Goal: Information Seeking & Learning: Learn about a topic

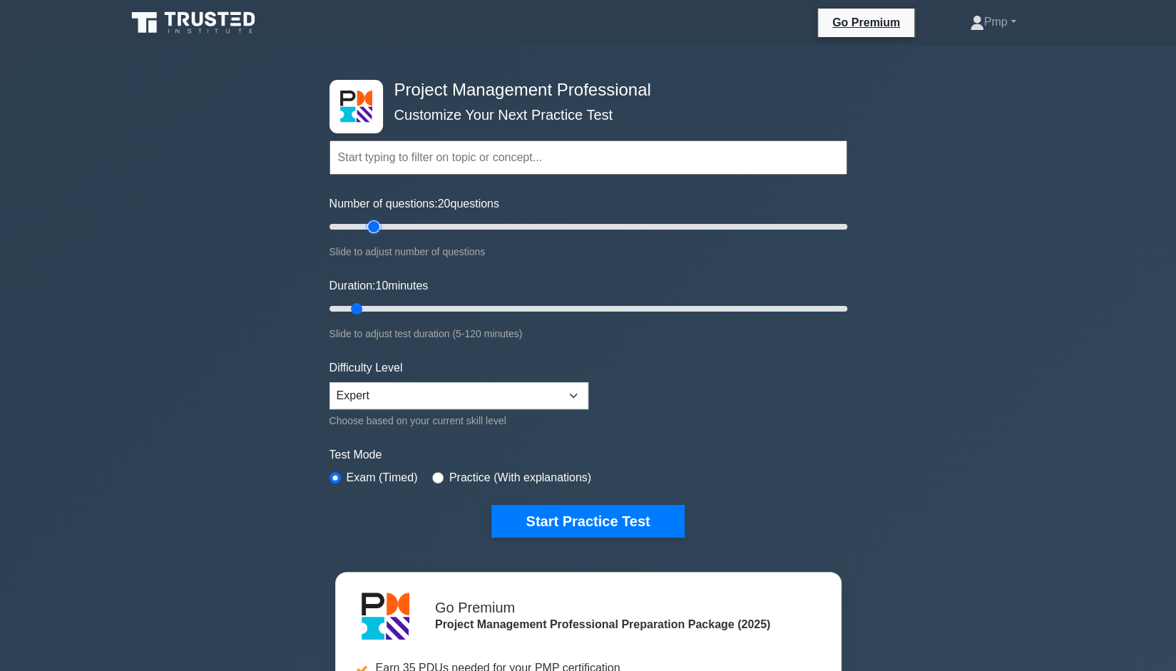
drag, startPoint x: 348, startPoint y: 228, endPoint x: 378, endPoint y: 232, distance: 30.3
type input "20"
click at [378, 232] on input "Number of questions: 20 questions" at bounding box center [588, 226] width 518 height 17
drag, startPoint x: 358, startPoint y: 308, endPoint x: 393, endPoint y: 311, distance: 35.1
type input "20"
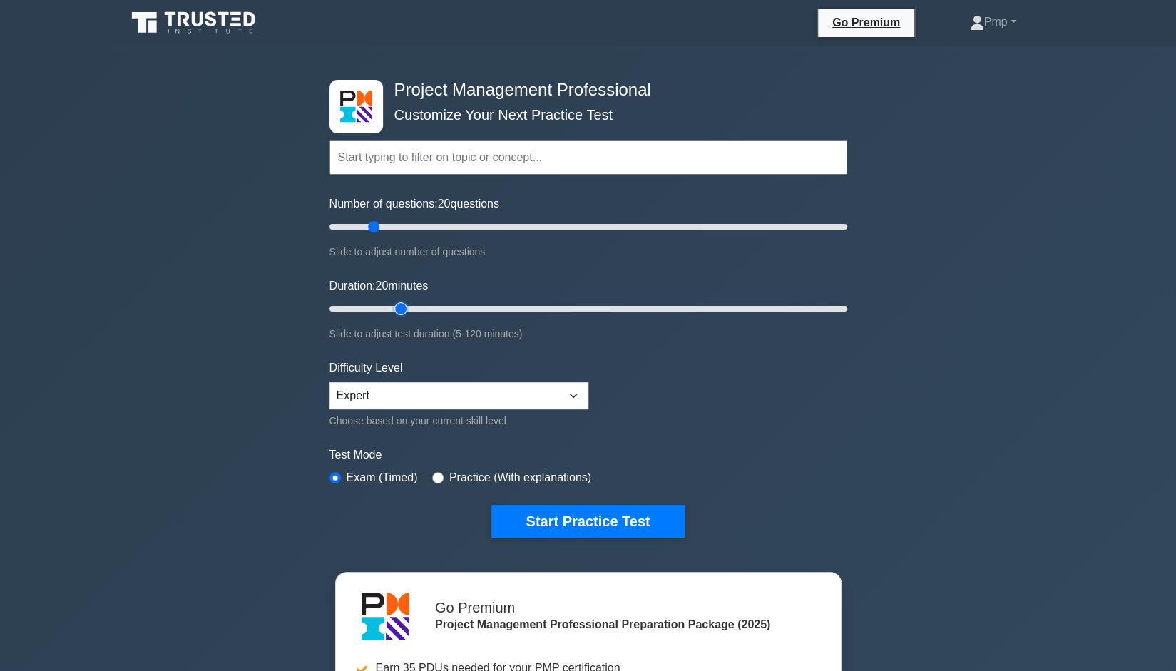
click at [393, 311] on input "Duration: 20 minutes" at bounding box center [588, 308] width 518 height 17
click at [572, 516] on button "Start Practice Test" at bounding box center [587, 521] width 193 height 33
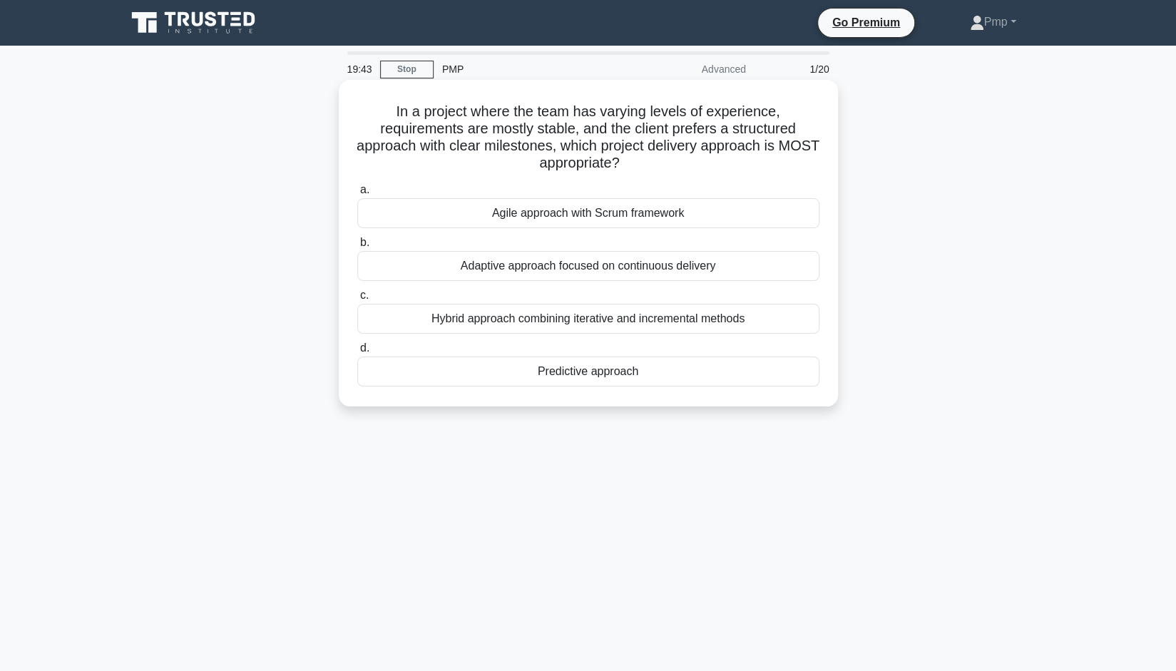
click at [648, 324] on div "Hybrid approach combining iterative and incremental methods" at bounding box center [588, 319] width 462 height 30
click at [357, 300] on input "c. Hybrid approach combining iterative and incremental methods" at bounding box center [357, 295] width 0 height 9
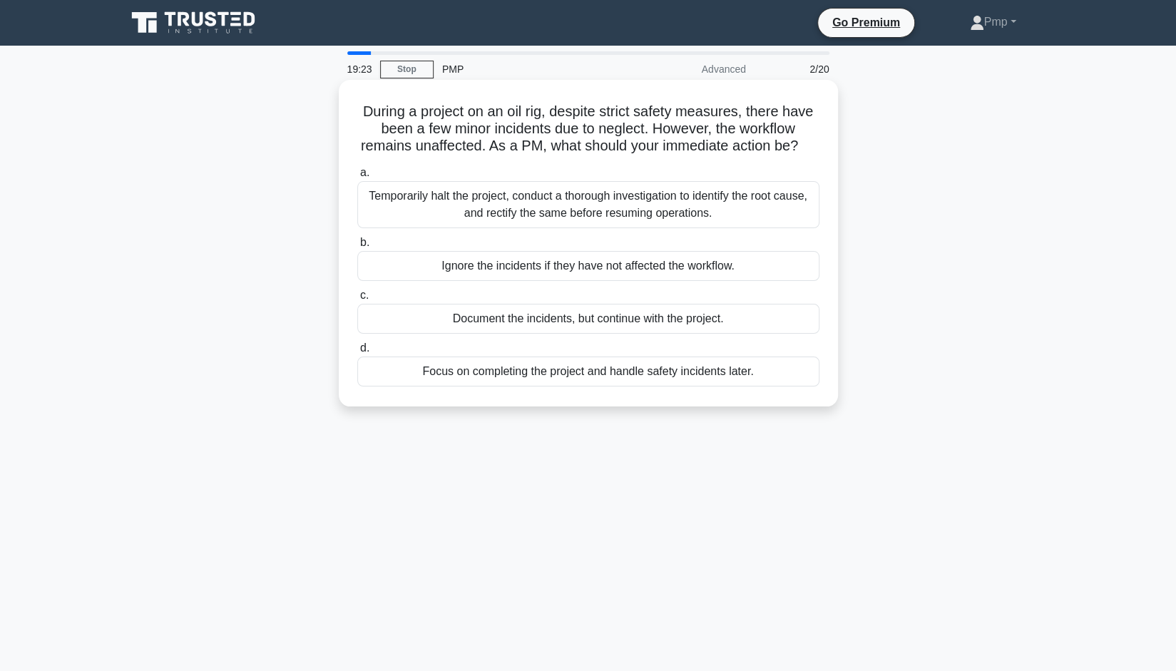
click at [676, 217] on div "Temporarily halt the project, conduct a thorough investigation to identify the …" at bounding box center [588, 204] width 462 height 47
click at [357, 178] on input "a. Temporarily halt the project, conduct a thorough investigation to identify t…" at bounding box center [357, 172] width 0 height 9
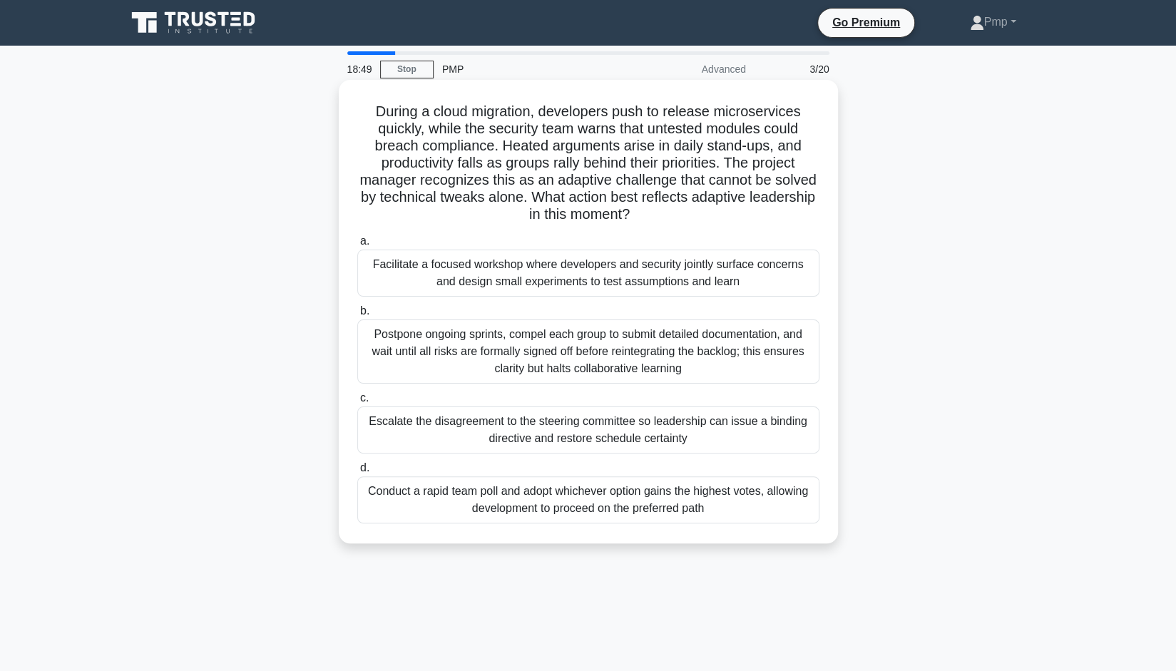
click at [651, 270] on div "Facilitate a focused workshop where developers and security jointly surface con…" at bounding box center [588, 273] width 462 height 47
click at [357, 246] on input "a. Facilitate a focused workshop where developers and security jointly surface …" at bounding box center [357, 241] width 0 height 9
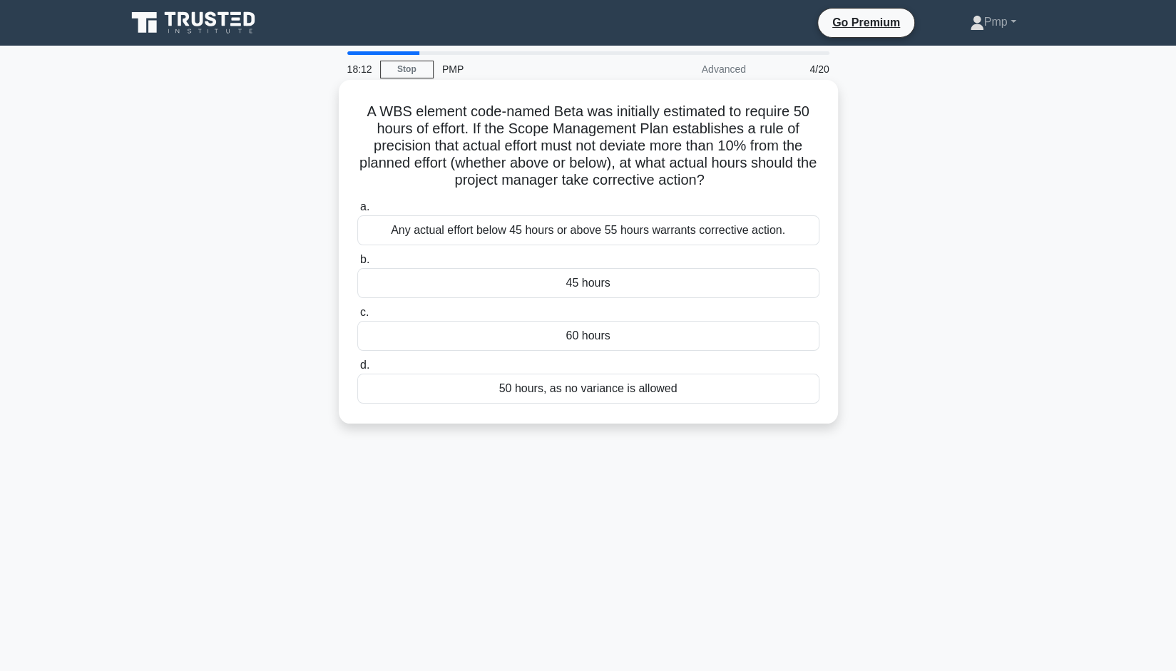
click at [596, 231] on div "Any actual effort below 45 hours or above 55 hours warrants corrective action." at bounding box center [588, 230] width 462 height 30
click at [357, 212] on input "a. Any actual effort below 45 hours or above 55 hours warrants corrective actio…" at bounding box center [357, 207] width 0 height 9
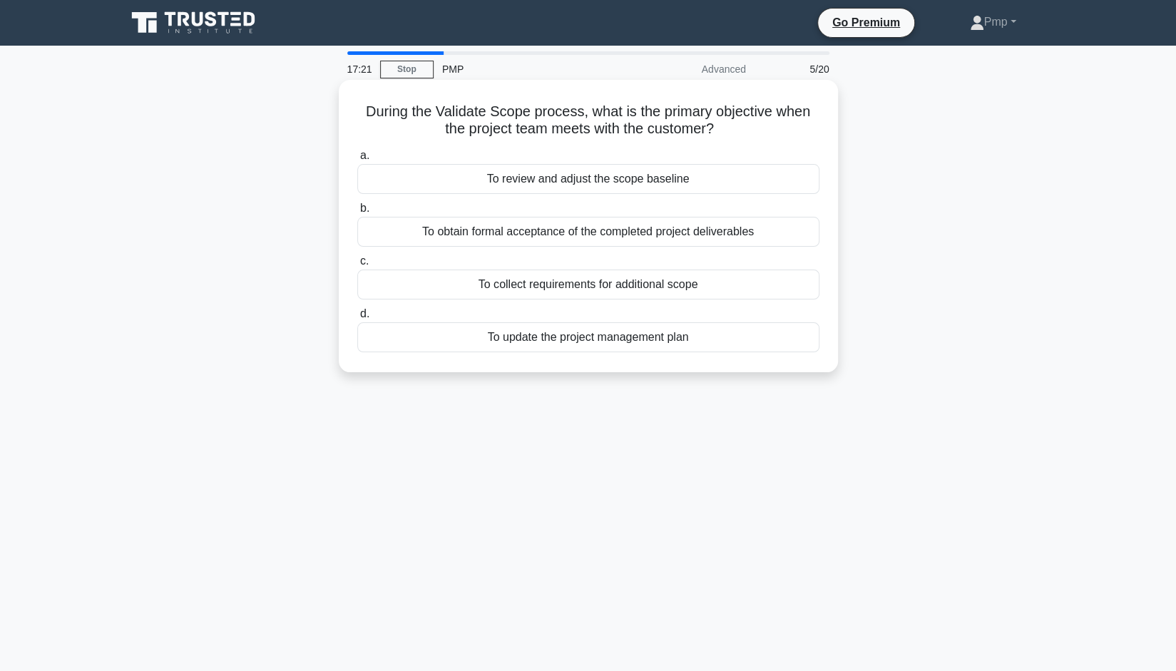
click at [609, 182] on div "To review and adjust the scope baseline" at bounding box center [588, 179] width 462 height 30
click at [357, 160] on input "a. To review and adjust the scope baseline" at bounding box center [357, 155] width 0 height 9
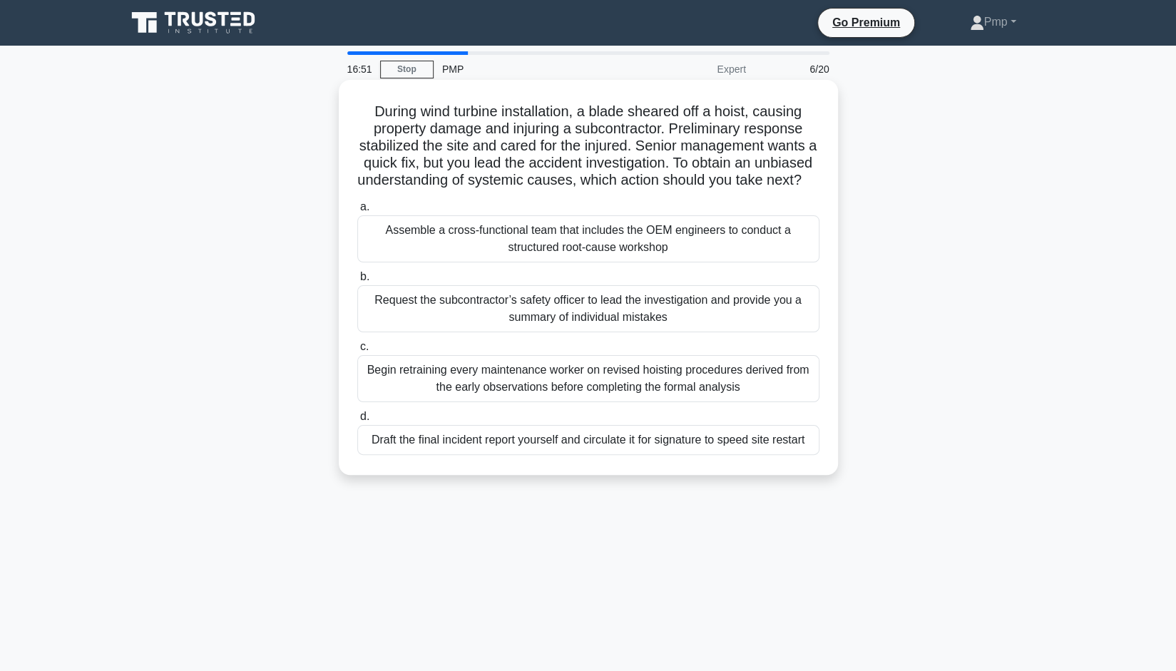
click at [667, 255] on div "Assemble a cross-functional team that includes the OEM engineers to conduct a s…" at bounding box center [588, 238] width 462 height 47
click at [357, 212] on input "a. Assemble a cross-functional team that includes the OEM engineers to conduct …" at bounding box center [357, 207] width 0 height 9
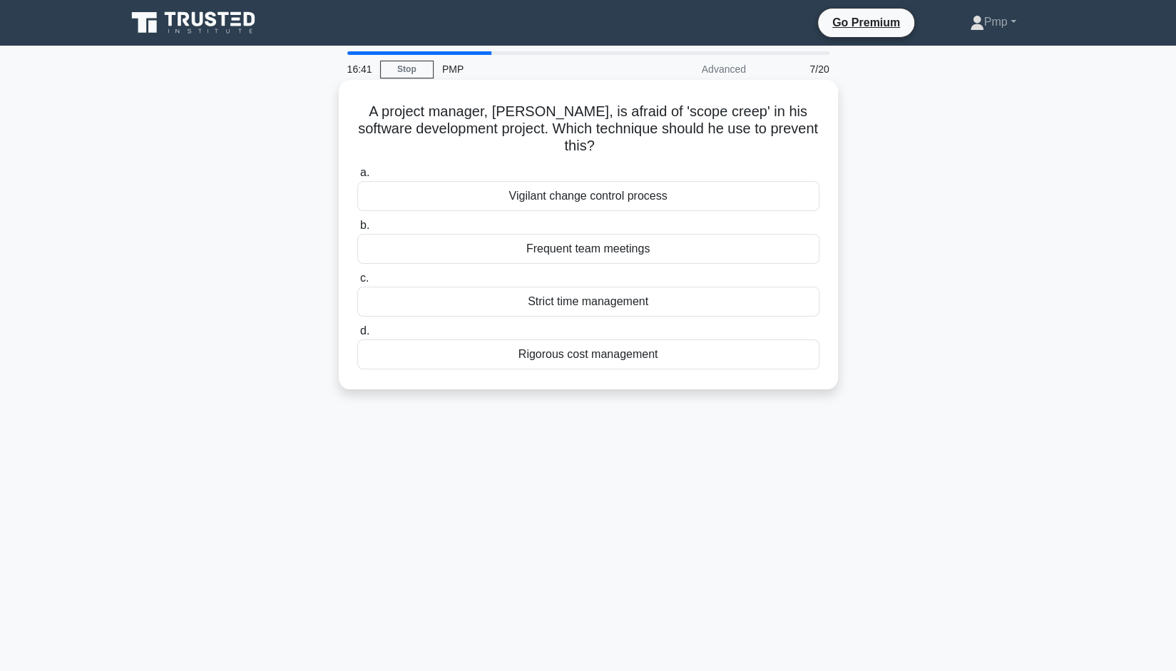
click at [656, 196] on div "Vigilant change control process" at bounding box center [588, 196] width 462 height 30
click at [357, 178] on input "a. Vigilant change control process" at bounding box center [357, 172] width 0 height 9
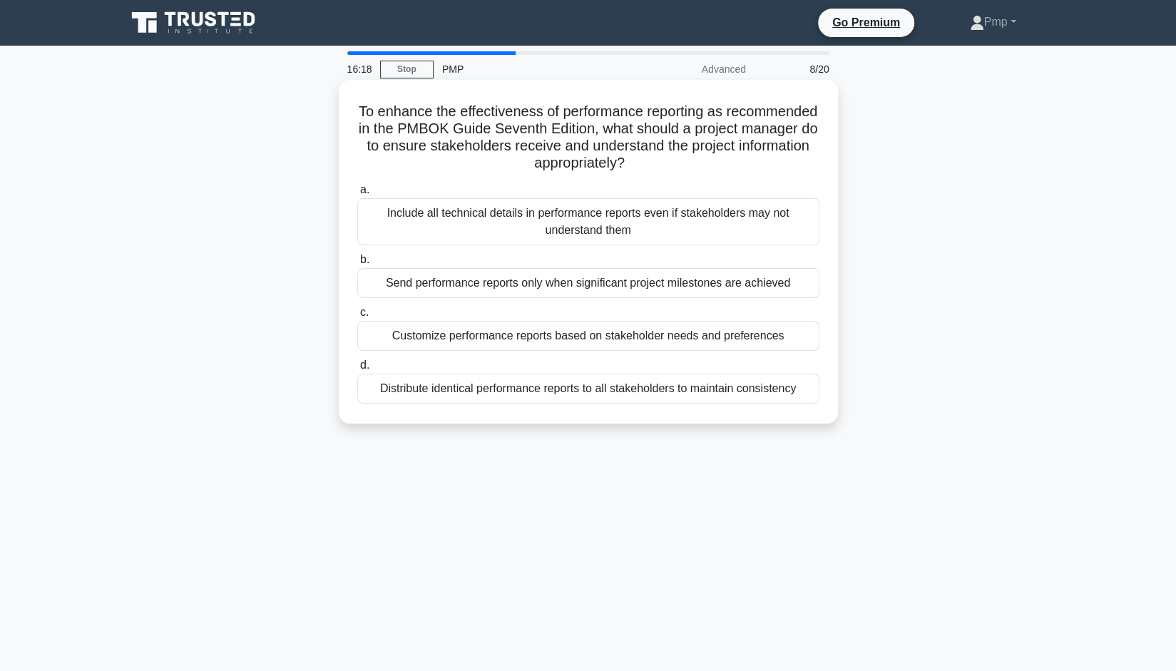
click at [645, 335] on div "Customize performance reports based on stakeholder needs and preferences" at bounding box center [588, 336] width 462 height 30
click at [357, 317] on input "c. Customize performance reports based on stakeholder needs and preferences" at bounding box center [357, 312] width 0 height 9
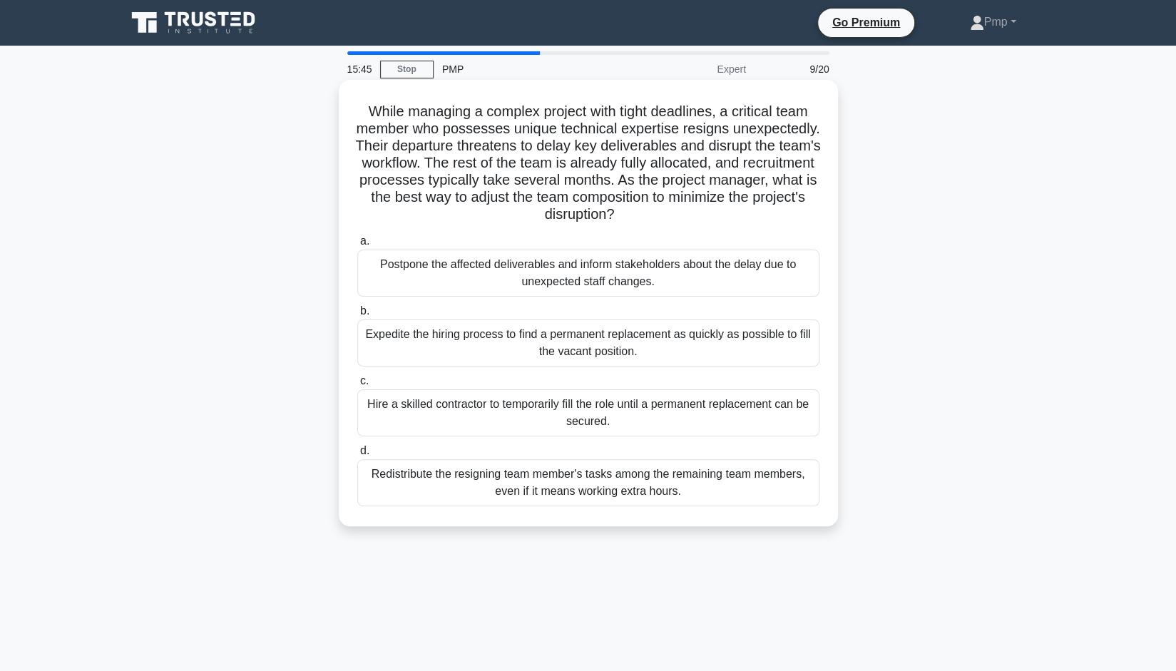
click at [633, 491] on div "Redistribute the resigning team member's tasks among the remaining team members…" at bounding box center [588, 482] width 462 height 47
click at [357, 456] on input "d. Redistribute the resigning team member's tasks among the remaining team memb…" at bounding box center [357, 450] width 0 height 9
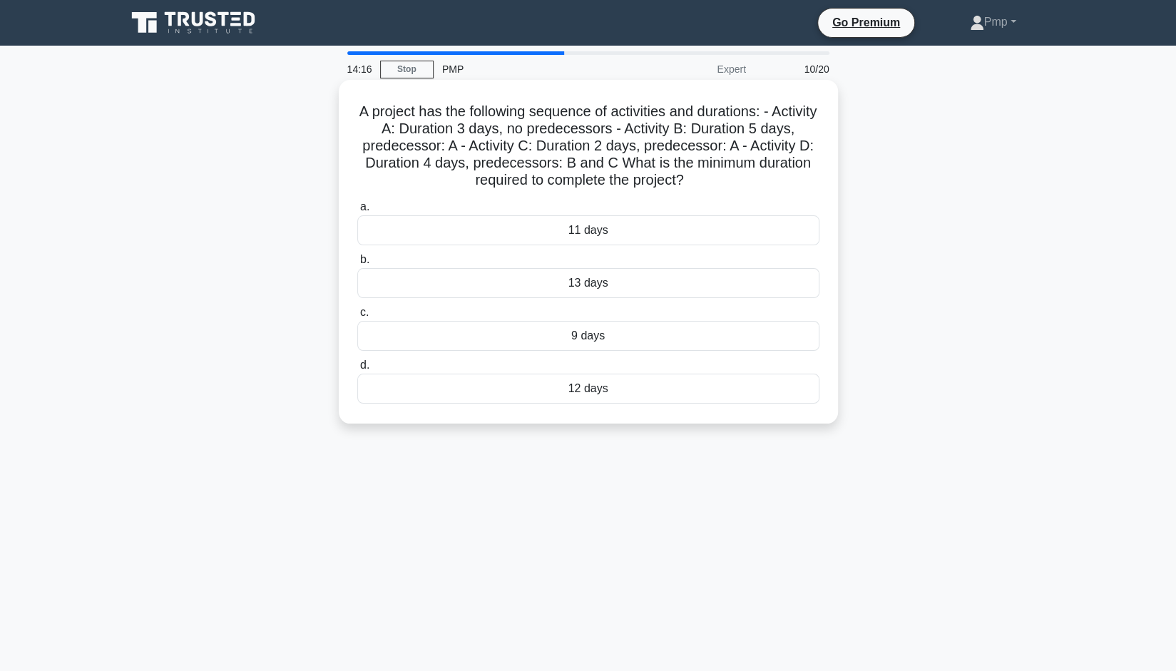
click at [586, 338] on div "9 days" at bounding box center [588, 336] width 462 height 30
click at [357, 317] on input "c. 9 days" at bounding box center [357, 312] width 0 height 9
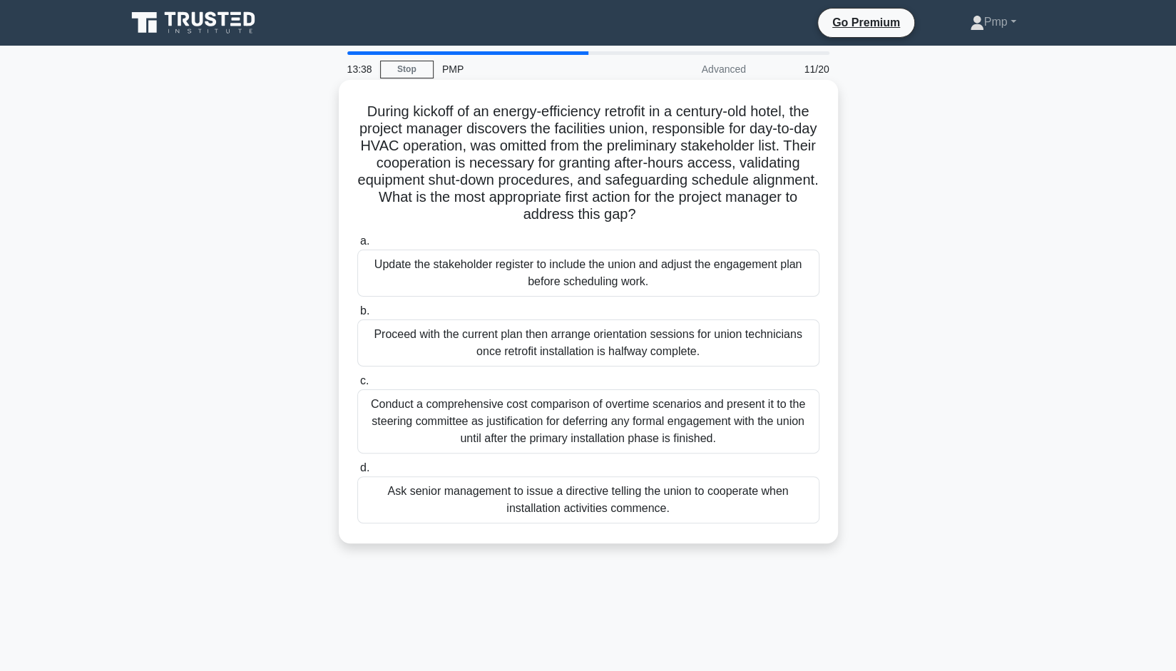
click at [570, 270] on div "Update the stakeholder register to include the union and adjust the engagement …" at bounding box center [588, 273] width 462 height 47
click at [357, 246] on input "a. Update the stakeholder register to include the union and adjust the engageme…" at bounding box center [357, 241] width 0 height 9
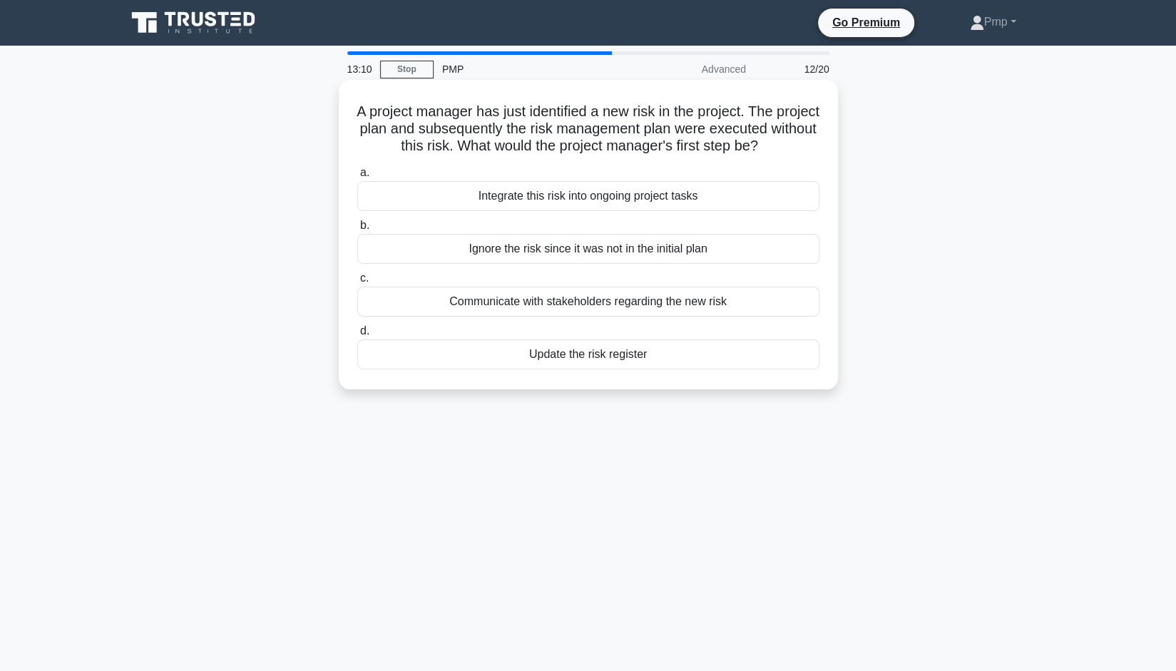
click at [628, 369] on div "Update the risk register" at bounding box center [588, 354] width 462 height 30
click at [357, 336] on input "d. Update the risk register" at bounding box center [357, 331] width 0 height 9
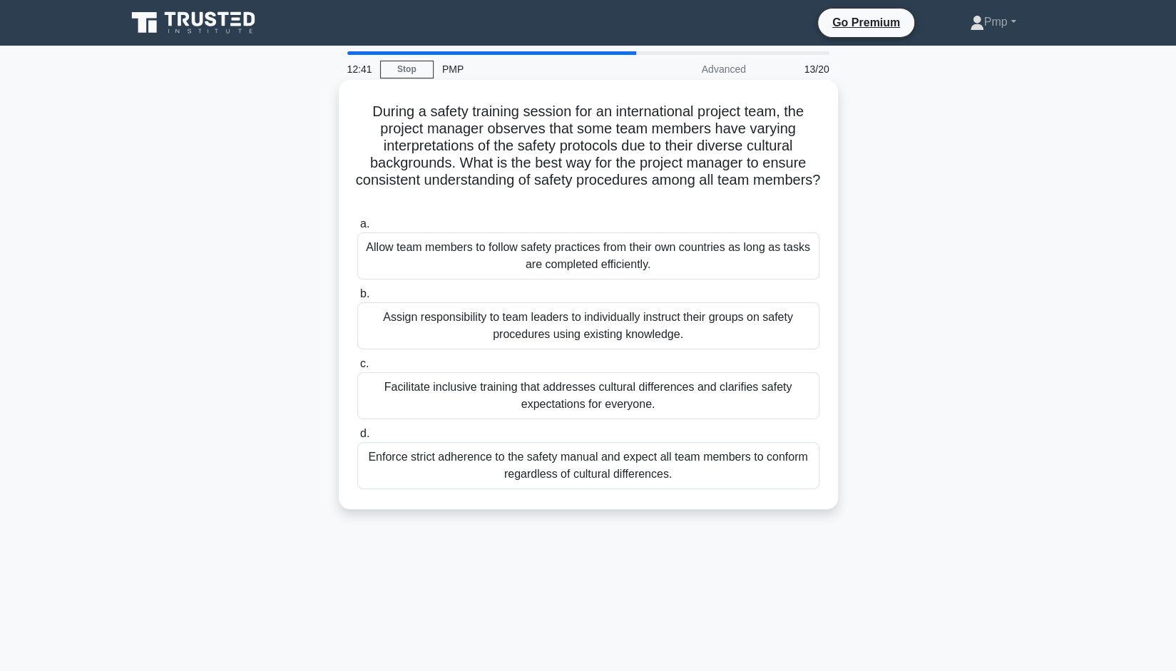
click at [612, 389] on div "Facilitate inclusive training that addresses cultural differences and clarifies…" at bounding box center [588, 395] width 462 height 47
click at [357, 369] on input "c. Facilitate inclusive training that addresses cultural differences and clarif…" at bounding box center [357, 363] width 0 height 9
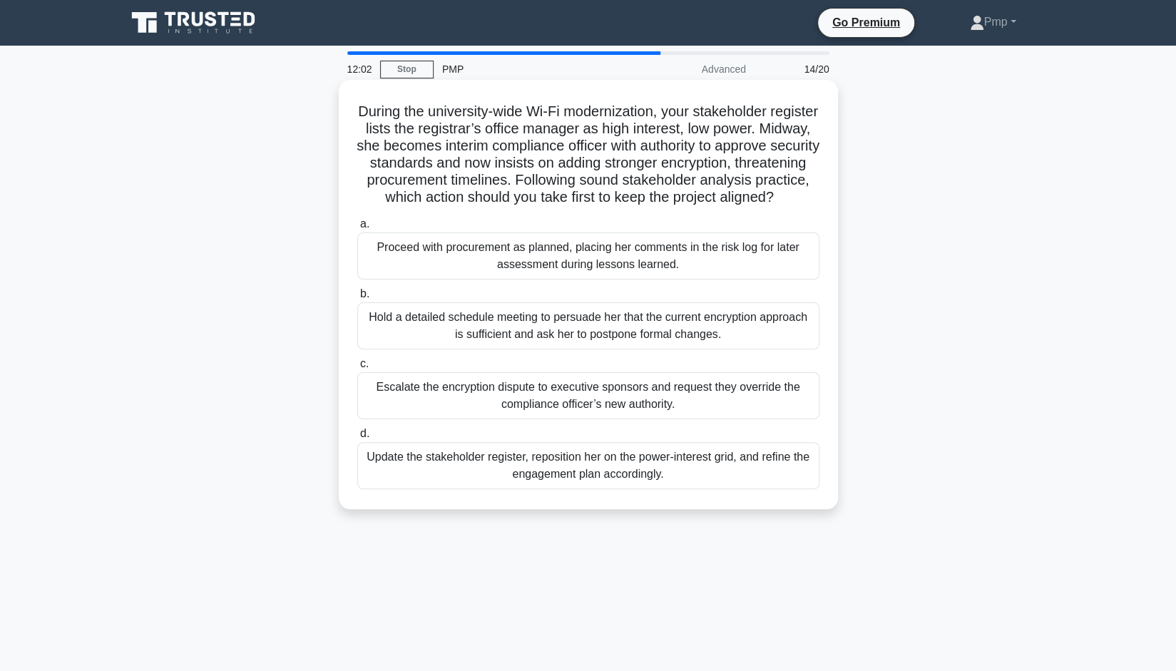
click at [669, 489] on div "Update the stakeholder register, reposition her on the power-interest grid, and…" at bounding box center [588, 465] width 462 height 47
click at [357, 439] on input "d. Update the stakeholder register, reposition her on the power-interest grid, …" at bounding box center [357, 433] width 0 height 9
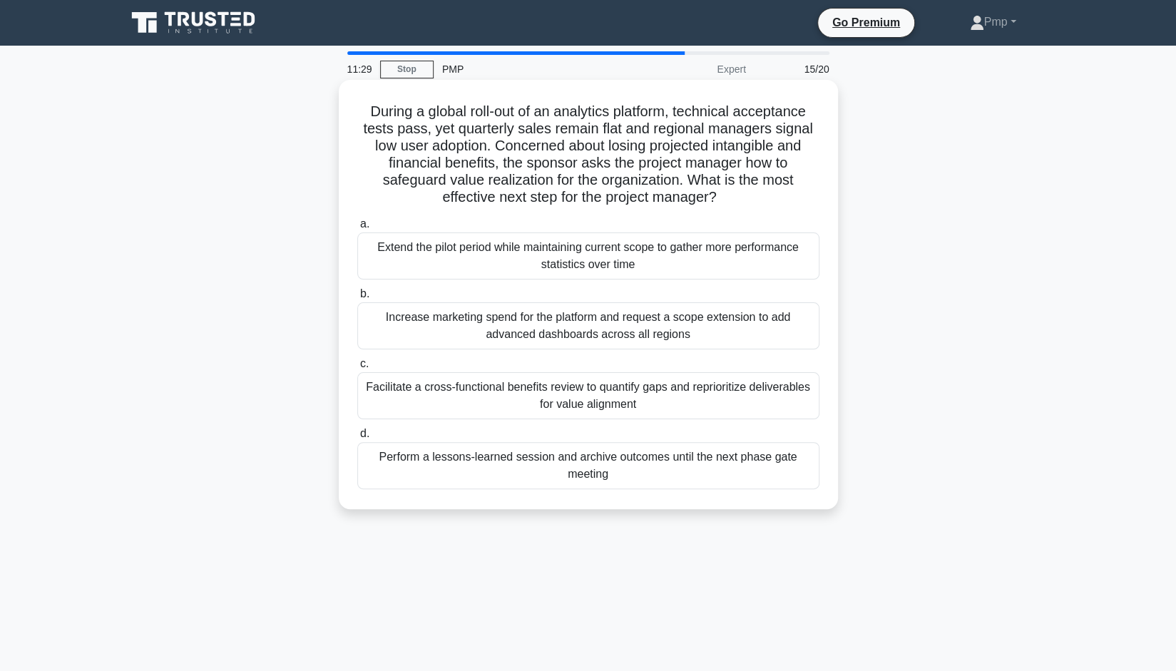
click at [491, 394] on div "Facilitate a cross-functional benefits review to quantify gaps and reprioritize…" at bounding box center [588, 395] width 462 height 47
click at [357, 369] on input "c. Facilitate a cross-functional benefits review to quantify gaps and repriorit…" at bounding box center [357, 363] width 0 height 9
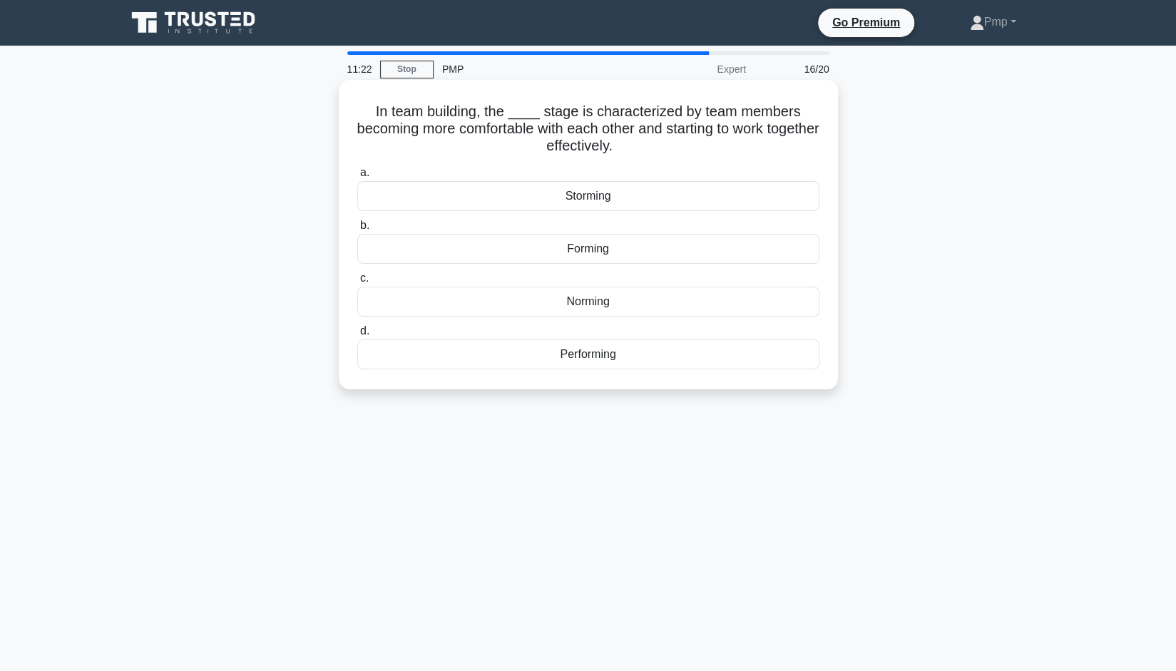
click at [599, 302] on div "Norming" at bounding box center [588, 302] width 462 height 30
click at [357, 283] on input "c. Norming" at bounding box center [357, 278] width 0 height 9
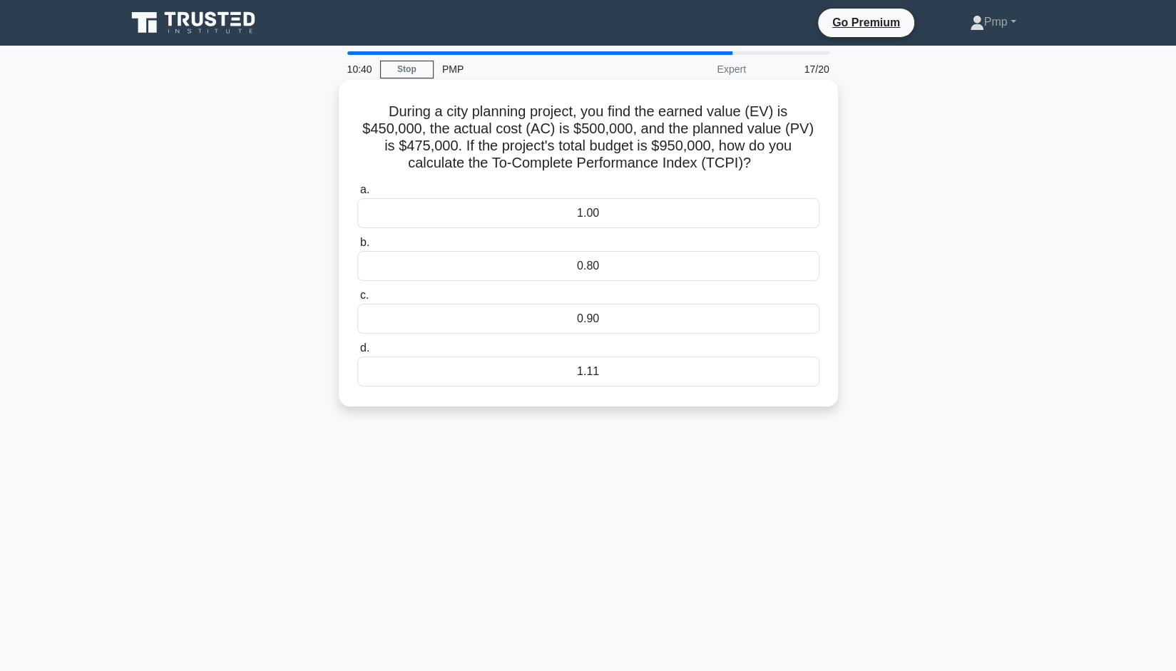
click at [633, 324] on div "0.90" at bounding box center [588, 319] width 462 height 30
click at [357, 300] on input "c. 0.90" at bounding box center [357, 295] width 0 height 9
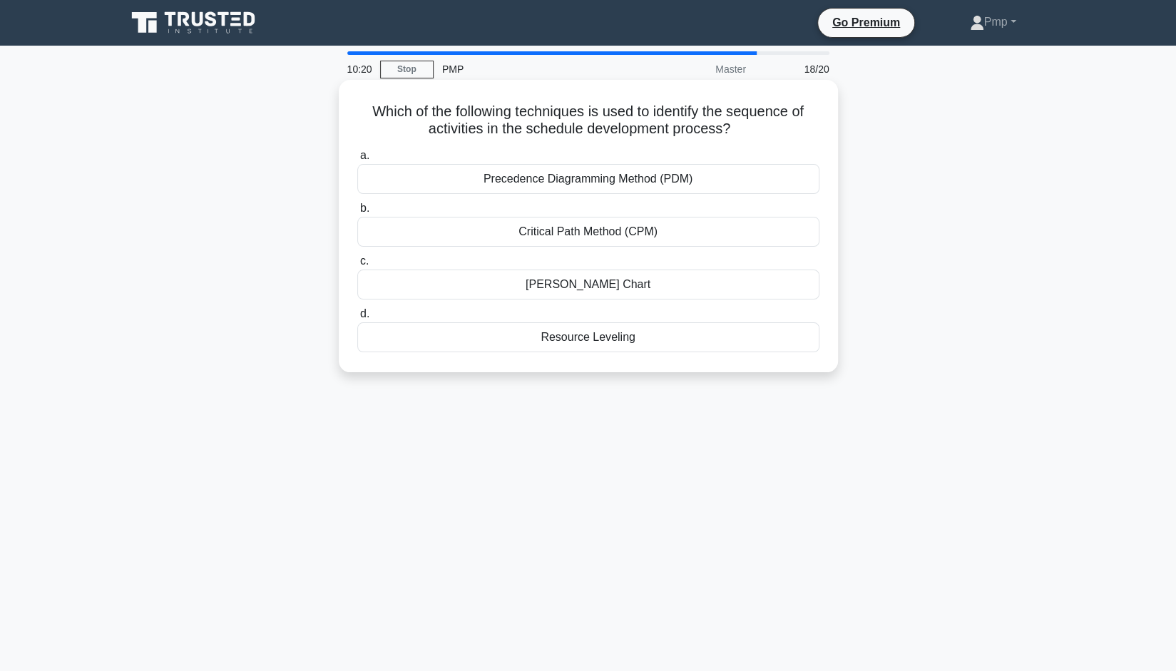
click at [546, 180] on div "Precedence Diagramming Method (PDM)" at bounding box center [588, 179] width 462 height 30
click at [357, 160] on input "a. Precedence Diagramming Method (PDM)" at bounding box center [357, 155] width 0 height 9
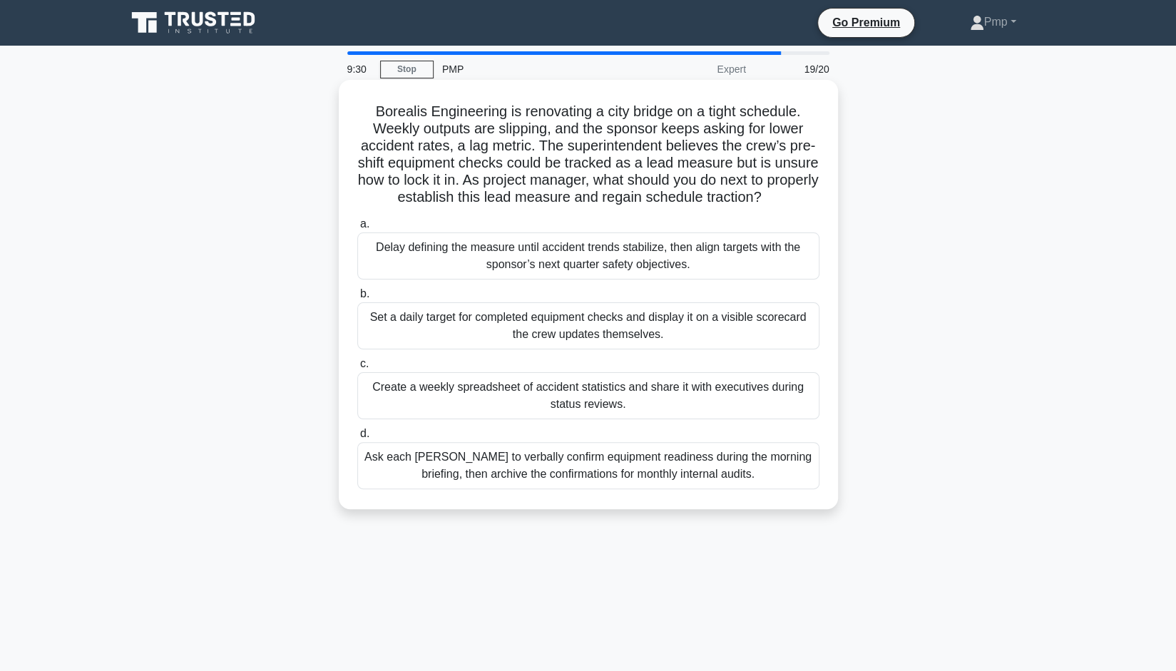
click at [680, 345] on div "Set a daily target for completed equipment checks and display it on a visible s…" at bounding box center [588, 325] width 462 height 47
click at [357, 299] on input "b. Set a daily target for completed equipment checks and display it on a visibl…" at bounding box center [357, 294] width 0 height 9
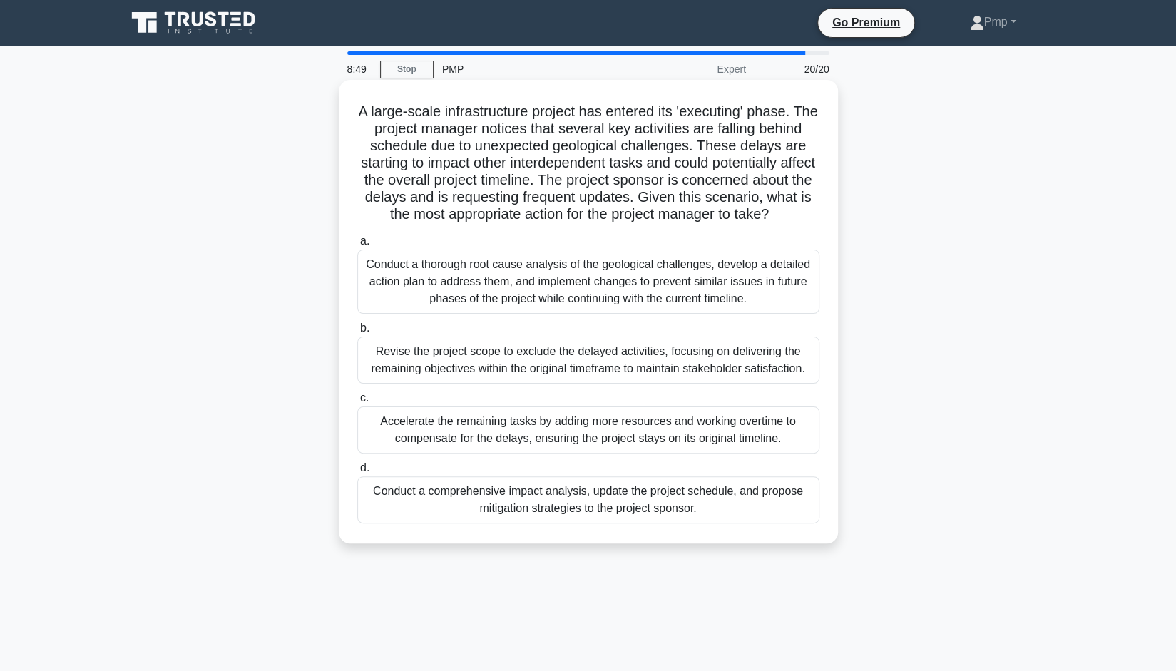
click at [715, 522] on div "Conduct a comprehensive impact analysis, update the project schedule, and propo…" at bounding box center [588, 499] width 462 height 47
click at [357, 473] on input "d. Conduct a comprehensive impact analysis, update the project schedule, and pr…" at bounding box center [357, 468] width 0 height 9
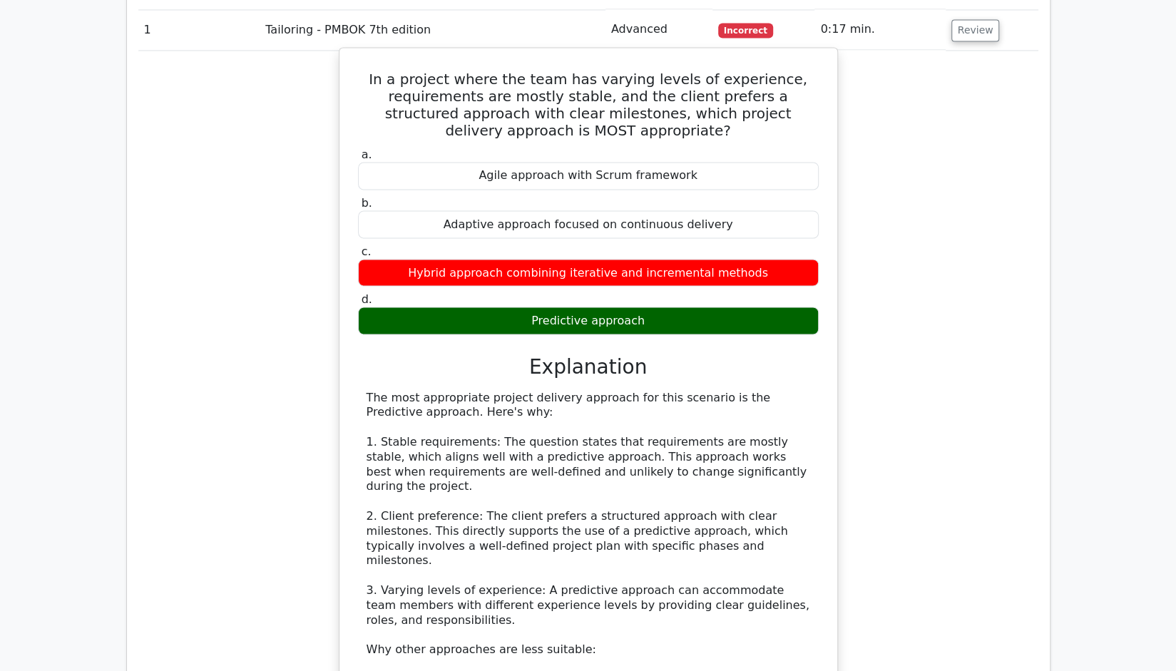
scroll to position [1498, 0]
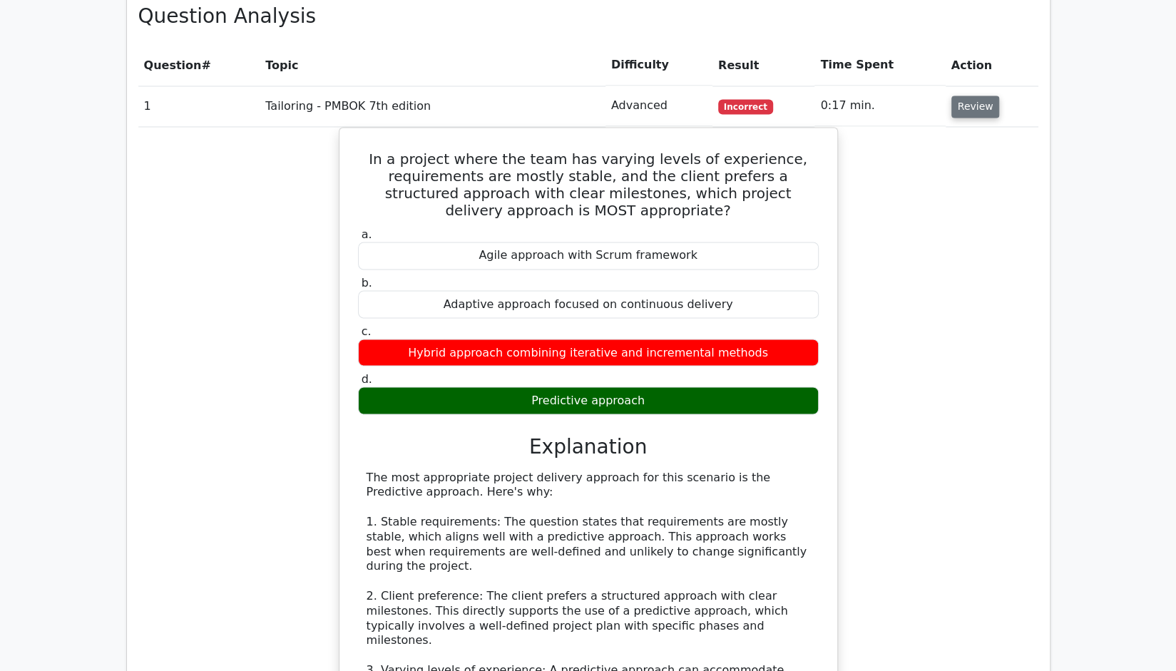
click at [963, 96] on button "Review" at bounding box center [975, 107] width 48 height 22
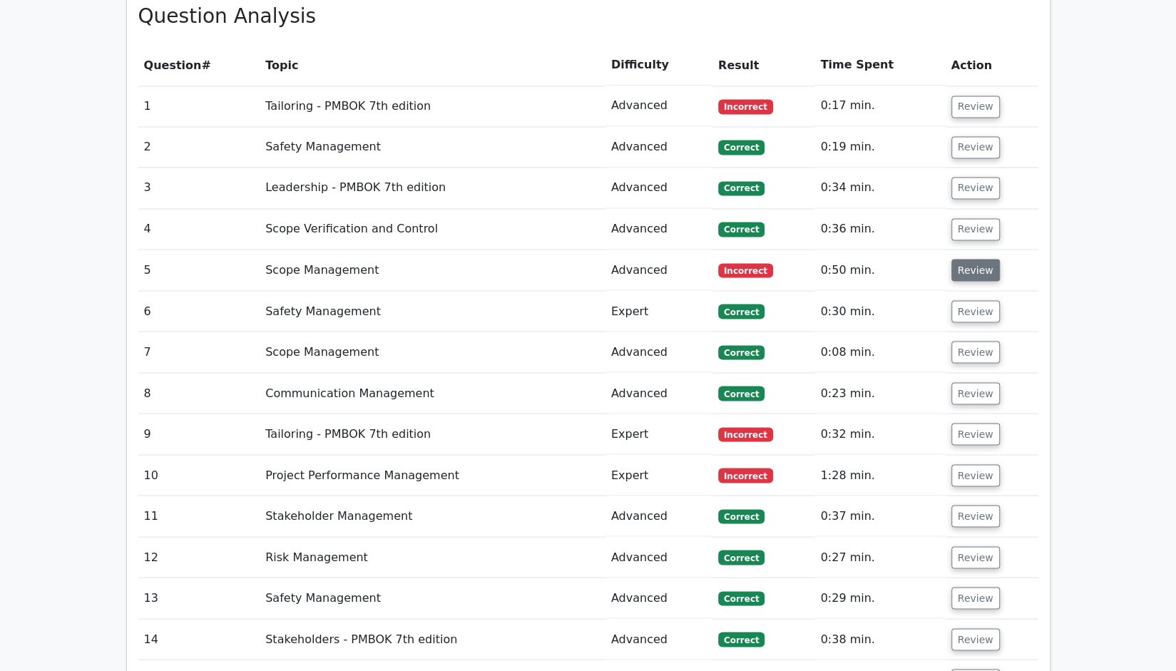
click at [967, 259] on button "Review" at bounding box center [975, 270] width 48 height 22
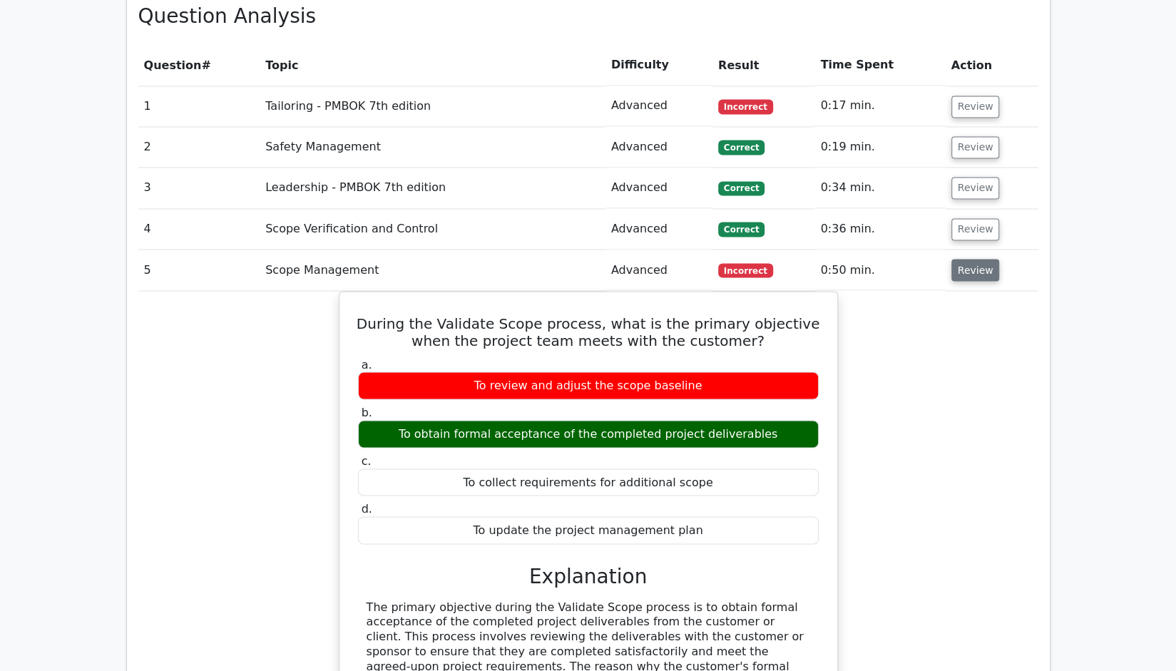
click at [983, 259] on button "Review" at bounding box center [975, 270] width 48 height 22
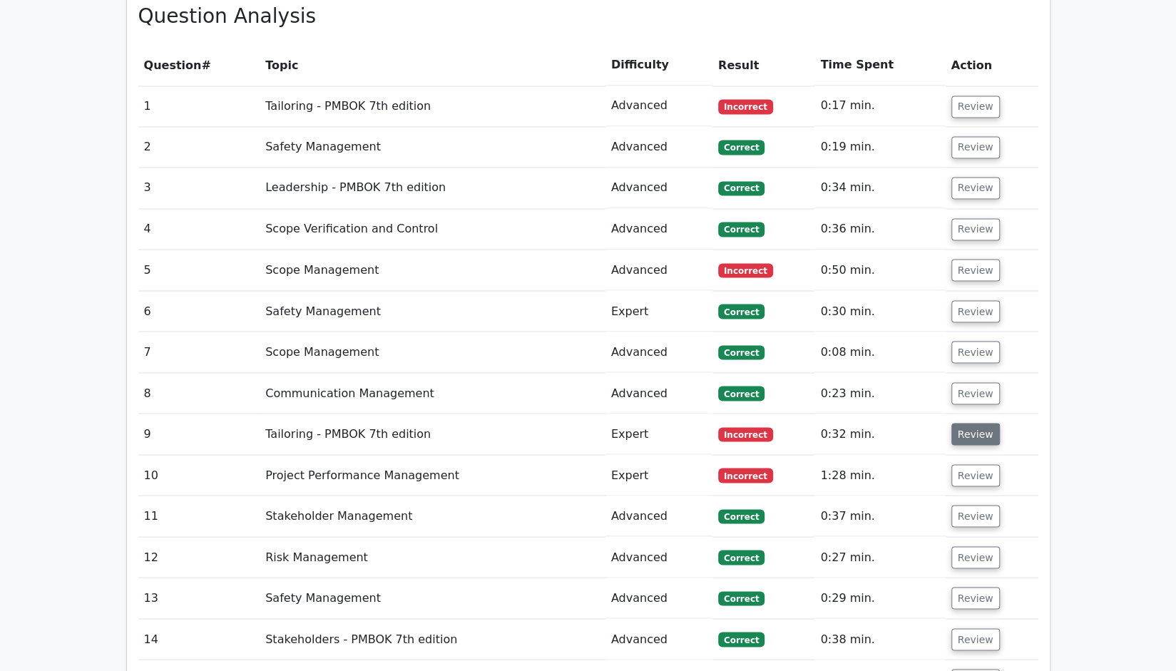
click at [976, 423] on button "Review" at bounding box center [975, 434] width 48 height 22
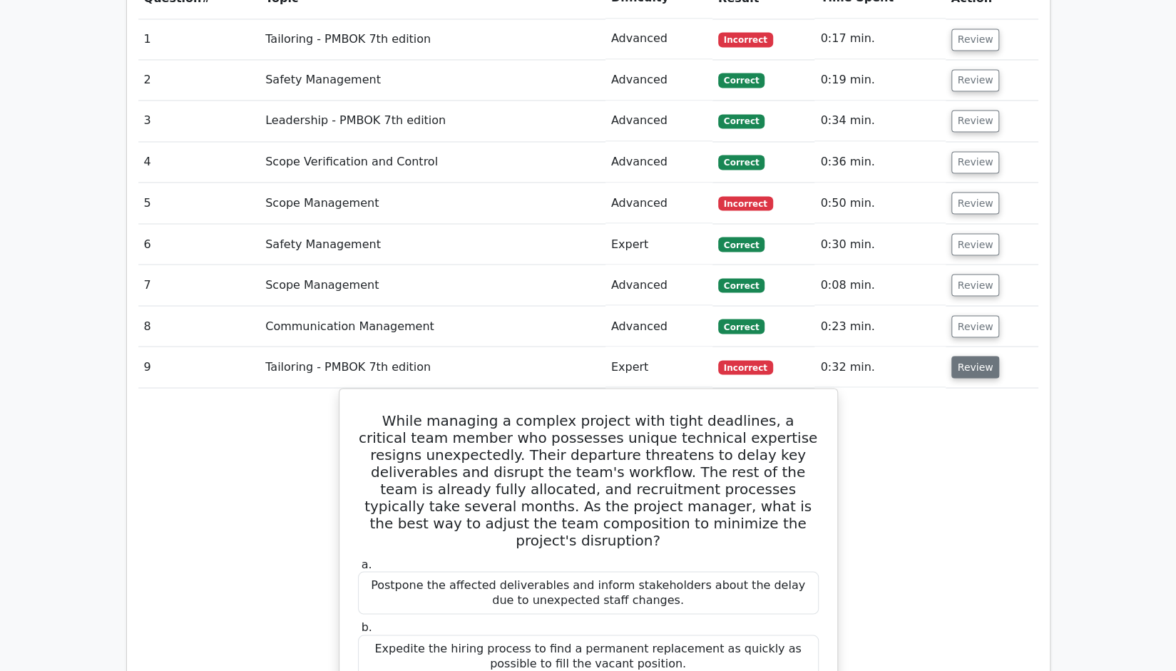
scroll to position [1711, 0]
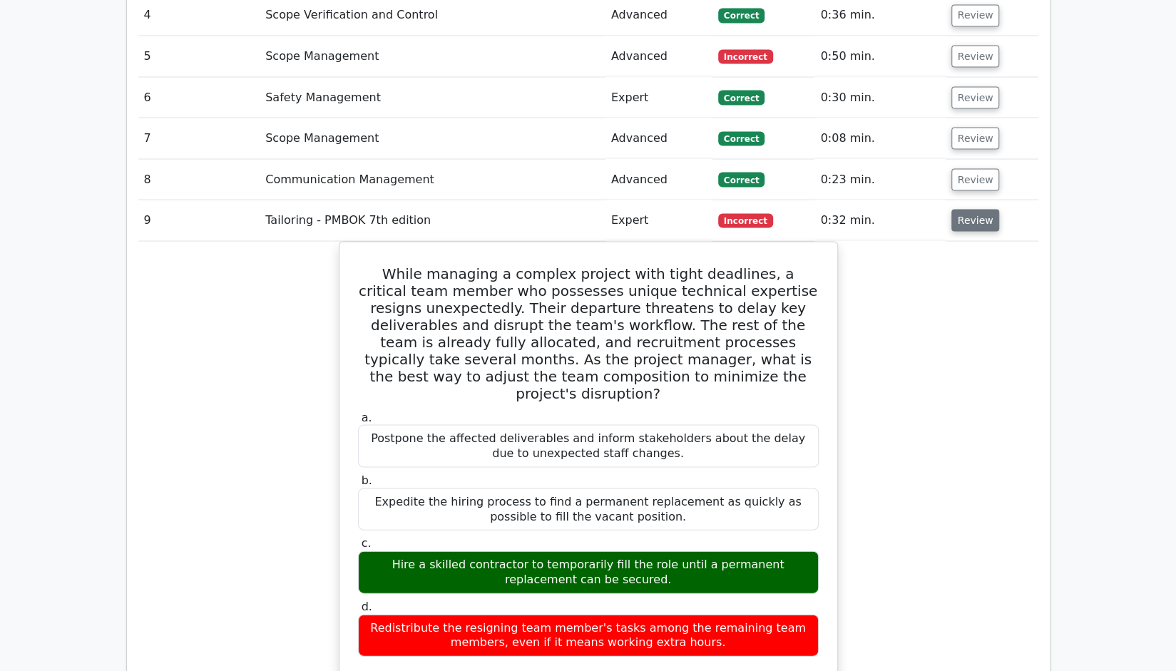
click at [977, 209] on button "Review" at bounding box center [975, 220] width 48 height 22
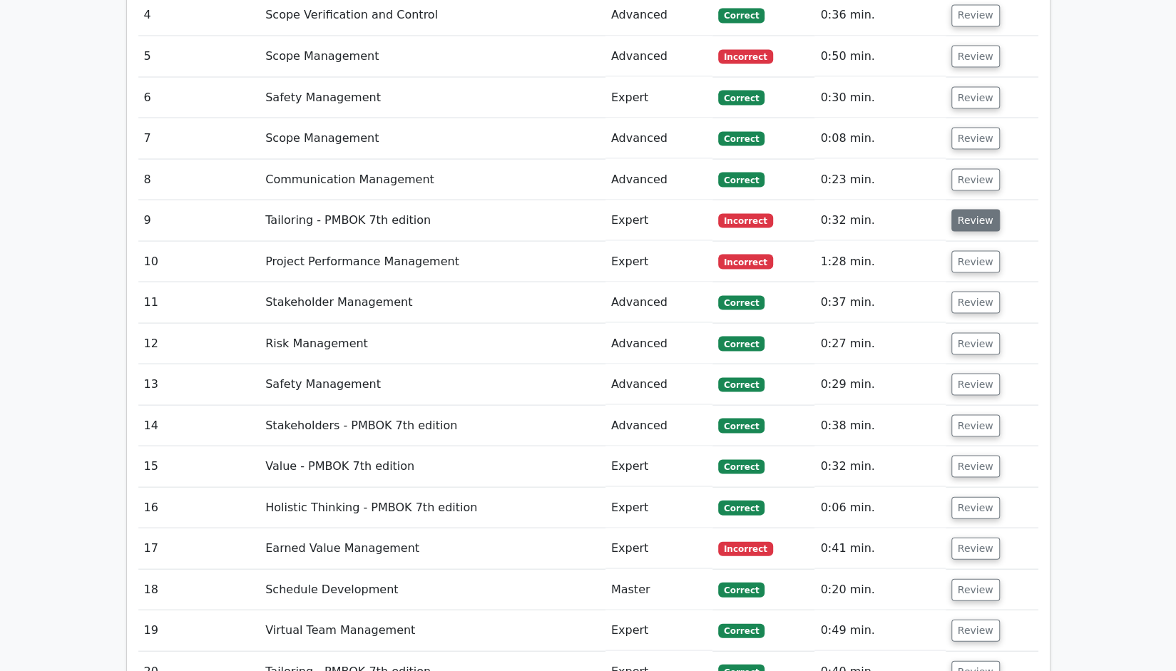
click at [980, 209] on button "Review" at bounding box center [975, 220] width 48 height 22
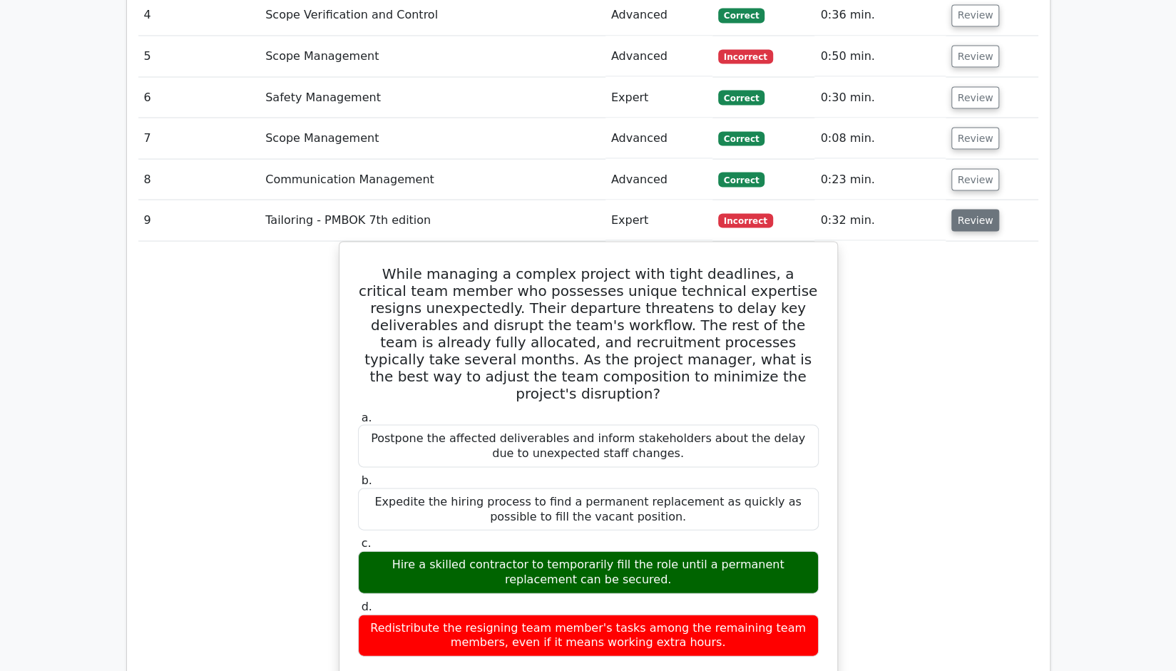
click at [977, 209] on button "Review" at bounding box center [975, 220] width 48 height 22
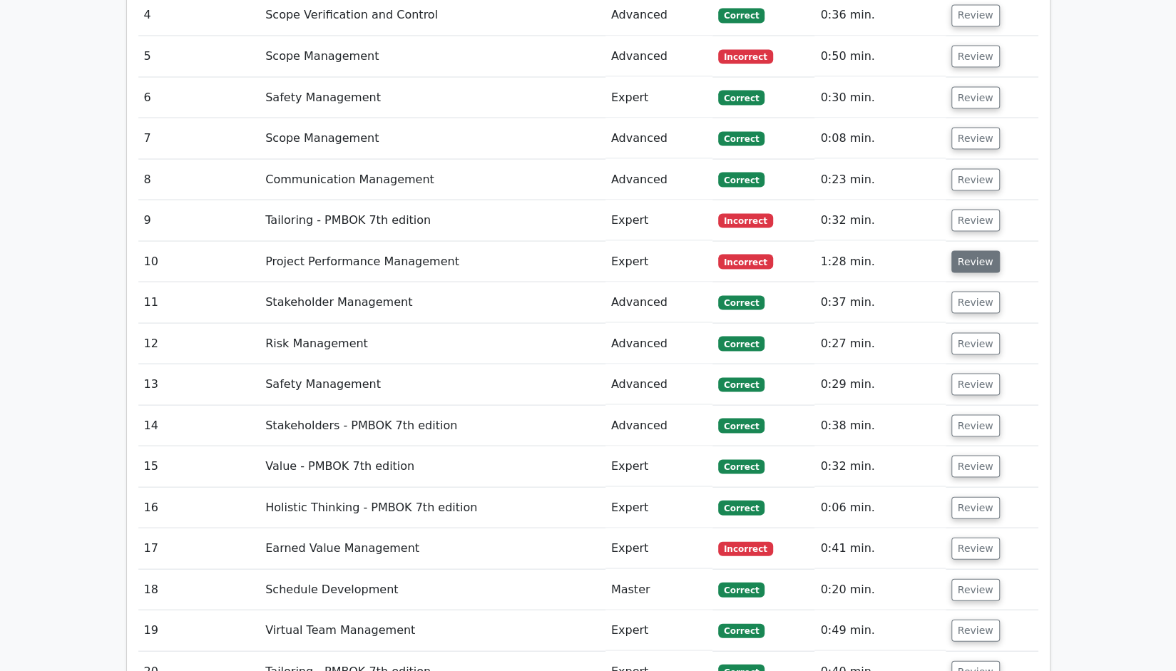
click at [977, 250] on button "Review" at bounding box center [975, 261] width 48 height 22
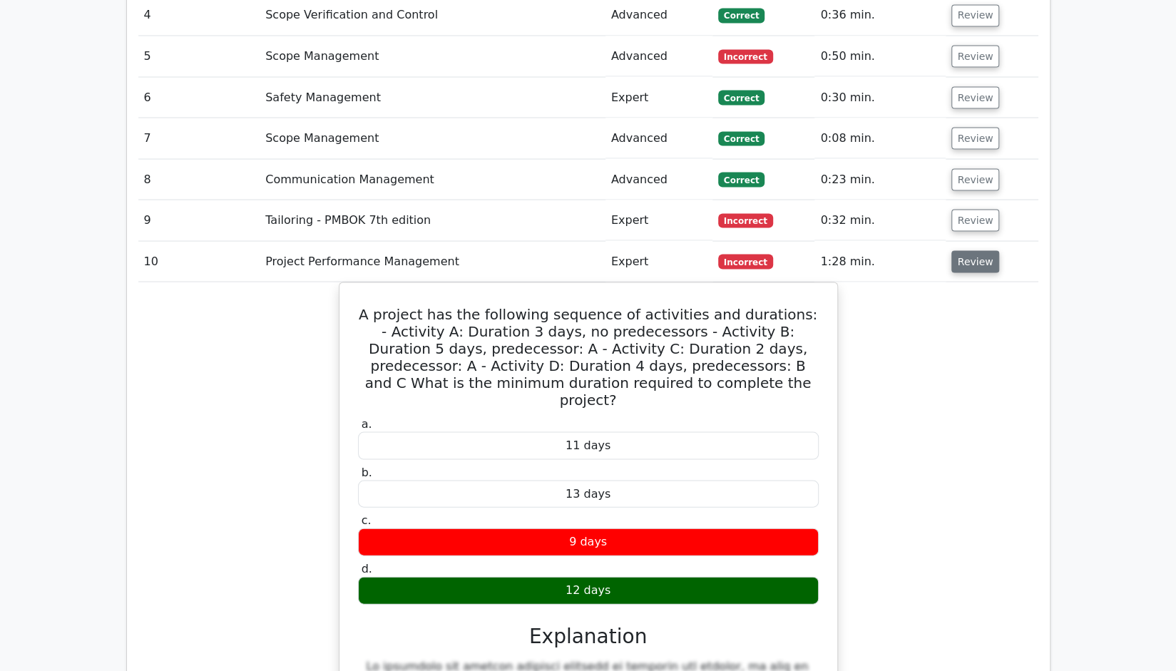
click at [961, 250] on button "Review" at bounding box center [975, 261] width 48 height 22
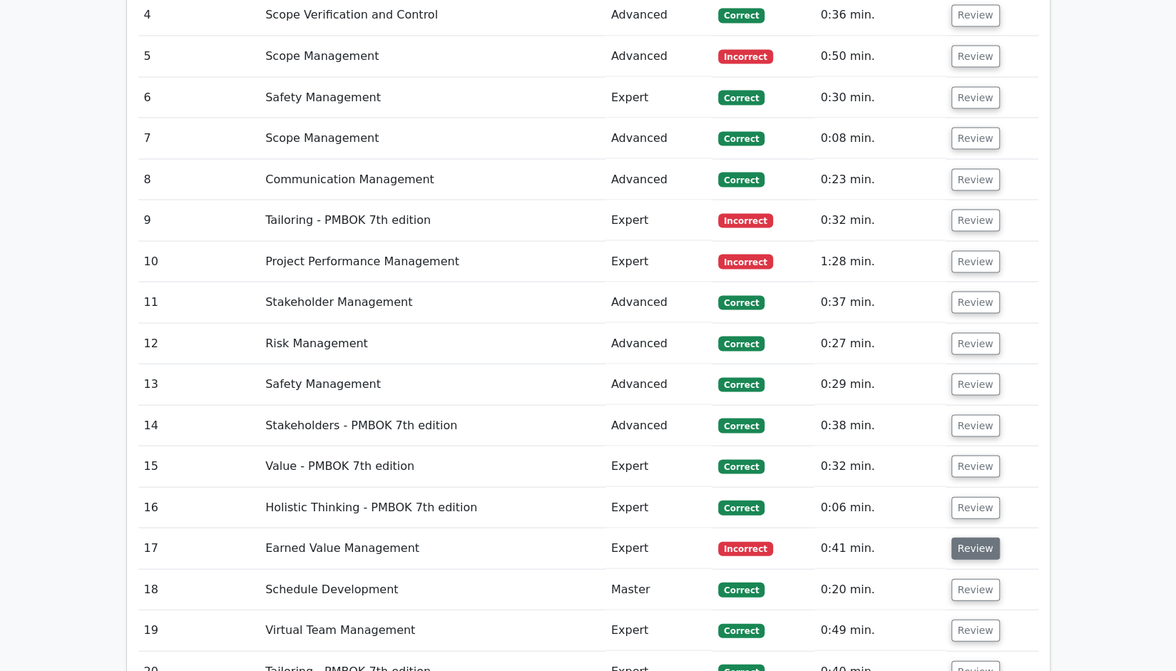
click at [983, 537] on button "Review" at bounding box center [975, 548] width 48 height 22
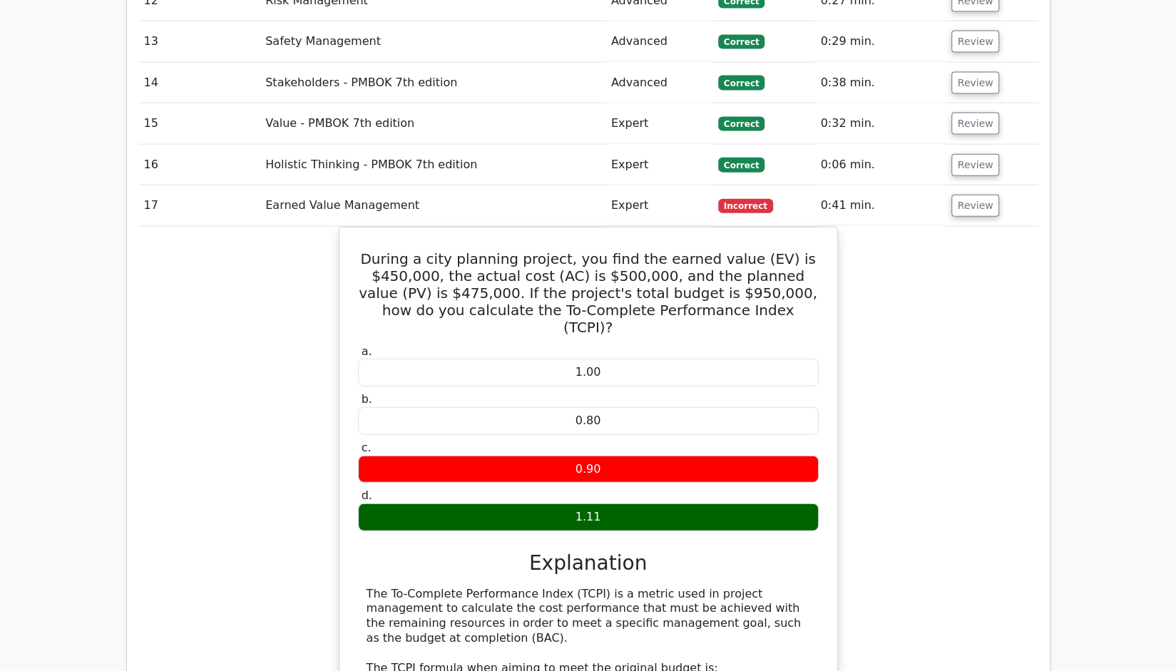
scroll to position [1925, 0]
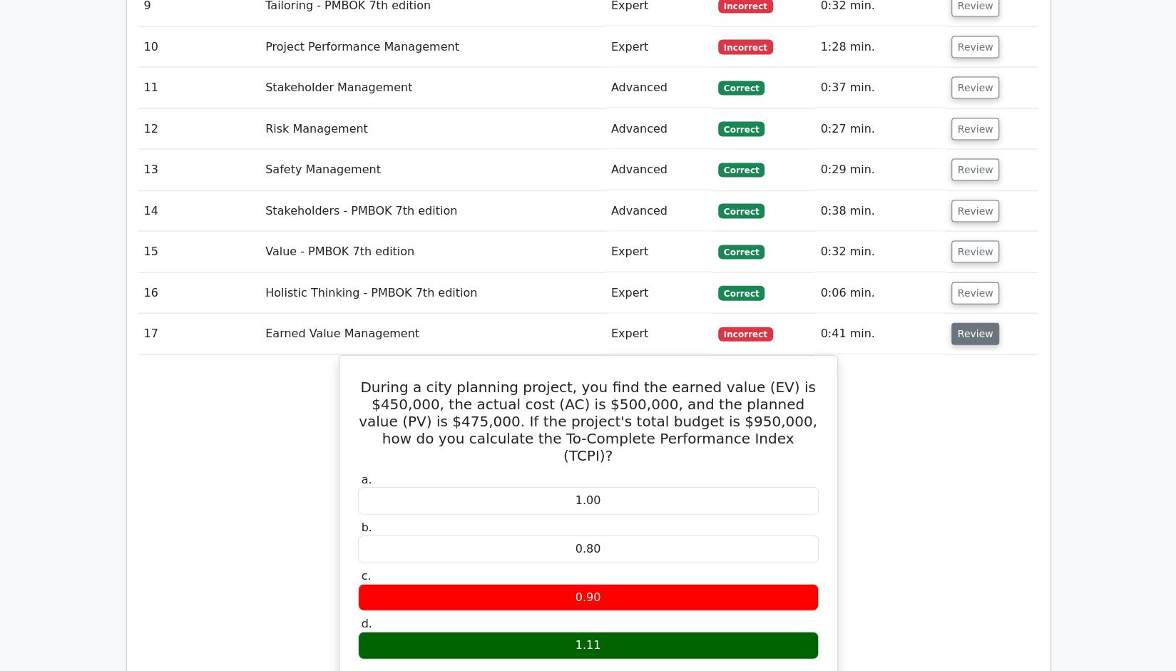
click at [974, 323] on button "Review" at bounding box center [975, 334] width 48 height 22
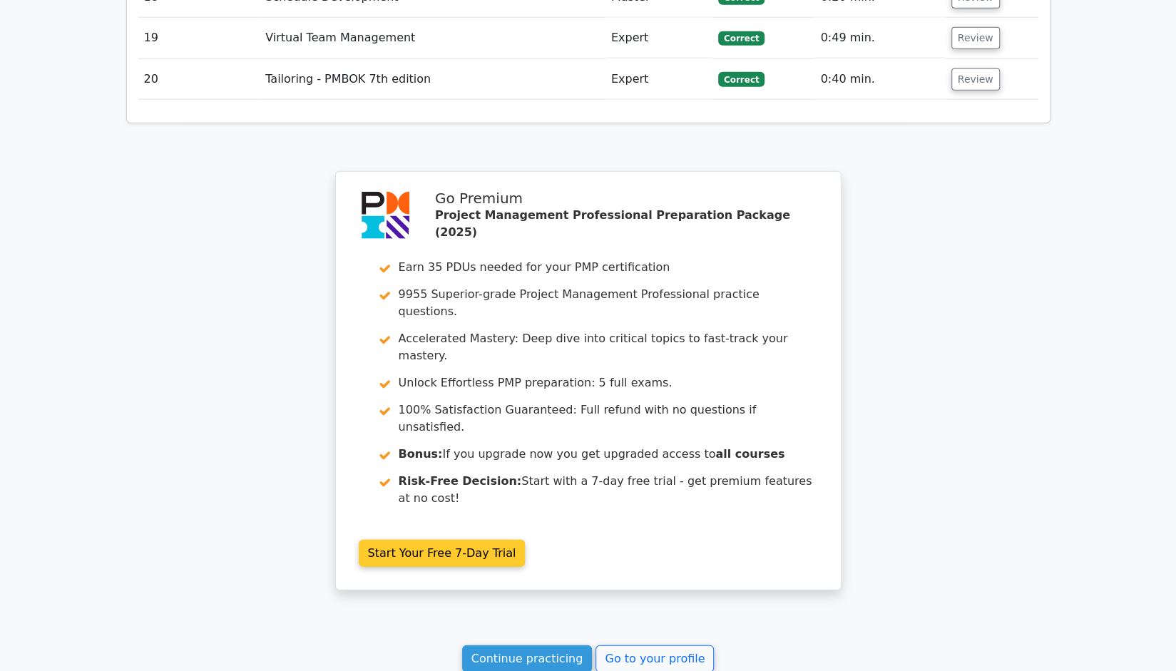
scroll to position [2363, 0]
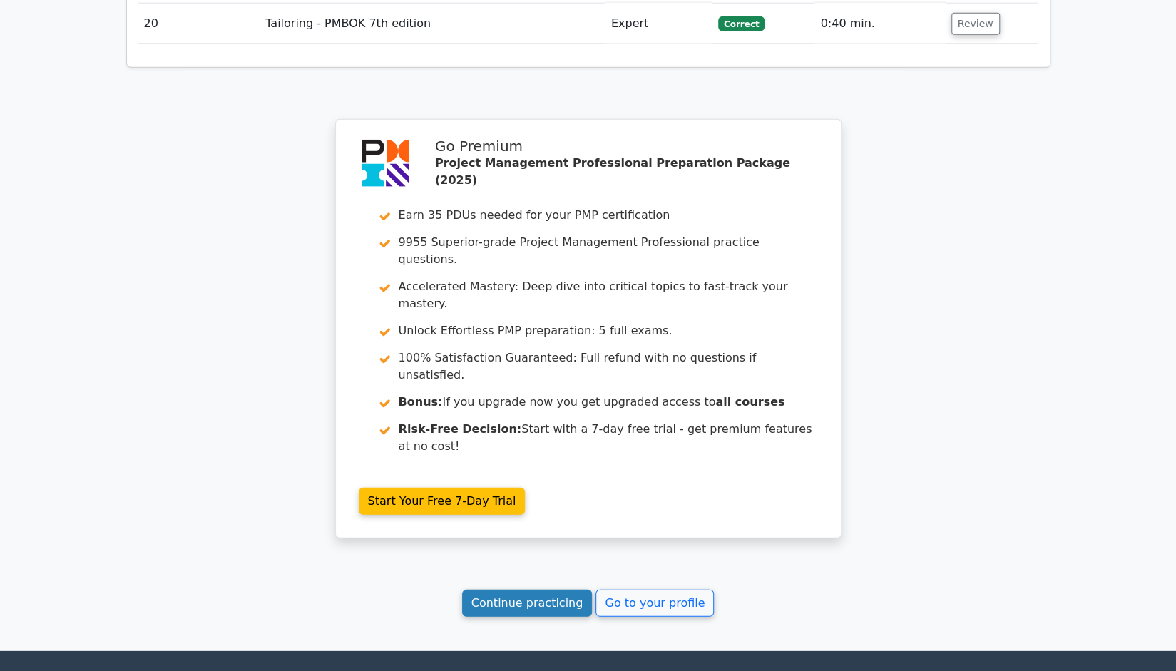
click at [495, 590] on link "Continue practicing" at bounding box center [527, 603] width 130 height 27
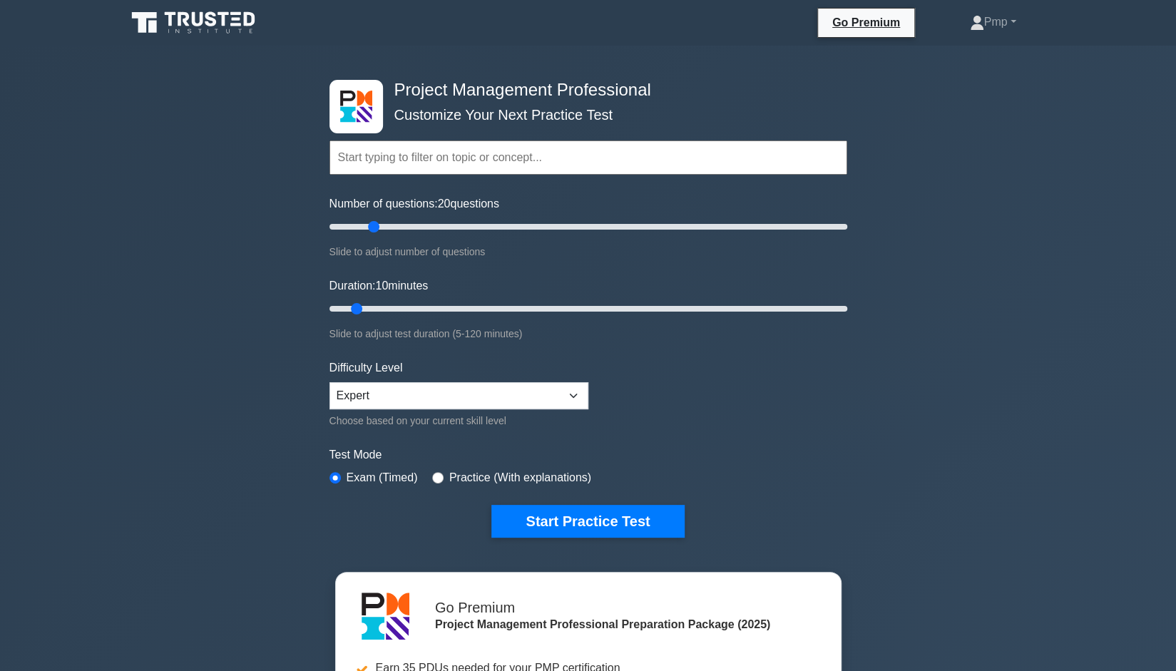
drag, startPoint x: 348, startPoint y: 223, endPoint x: 373, endPoint y: 225, distance: 25.1
type input "20"
click at [373, 225] on input "Number of questions: 20 questions" at bounding box center [588, 226] width 518 height 17
drag, startPoint x: 355, startPoint y: 308, endPoint x: 384, endPoint y: 306, distance: 28.6
click at [384, 306] on input "Duration: 15 minutes" at bounding box center [588, 308] width 518 height 17
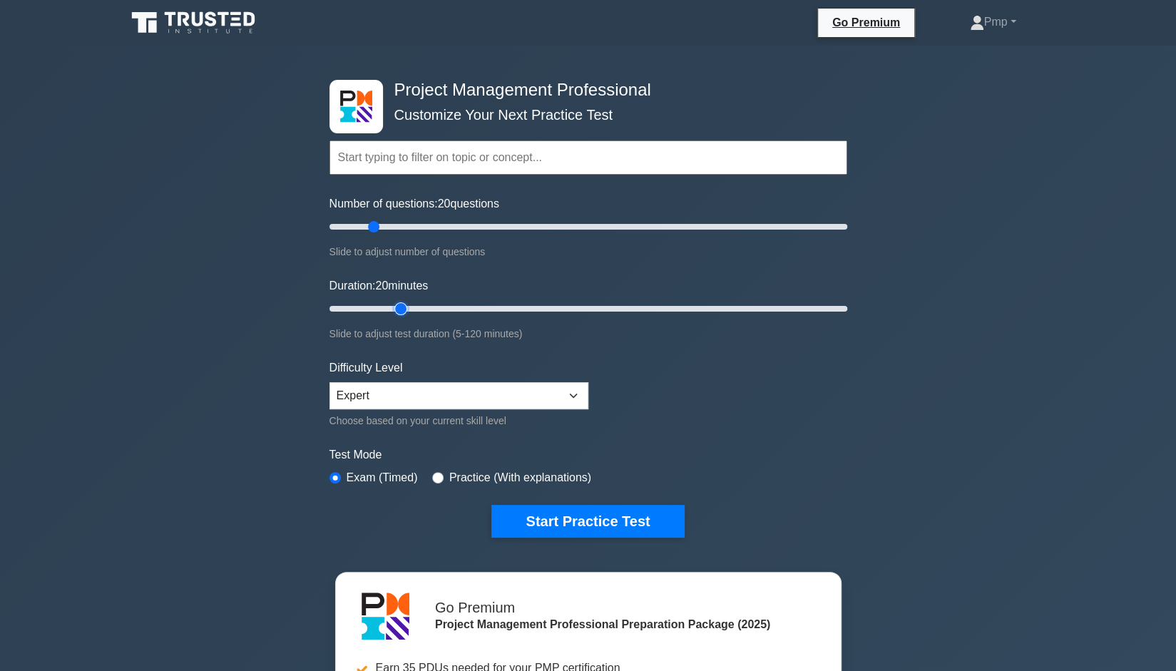
type input "15"
drag, startPoint x: 409, startPoint y: 309, endPoint x: 380, endPoint y: 308, distance: 28.5
click at [380, 308] on input "Duration: 15 minutes" at bounding box center [588, 308] width 518 height 17
click at [552, 508] on button "Start Practice Test" at bounding box center [587, 521] width 193 height 33
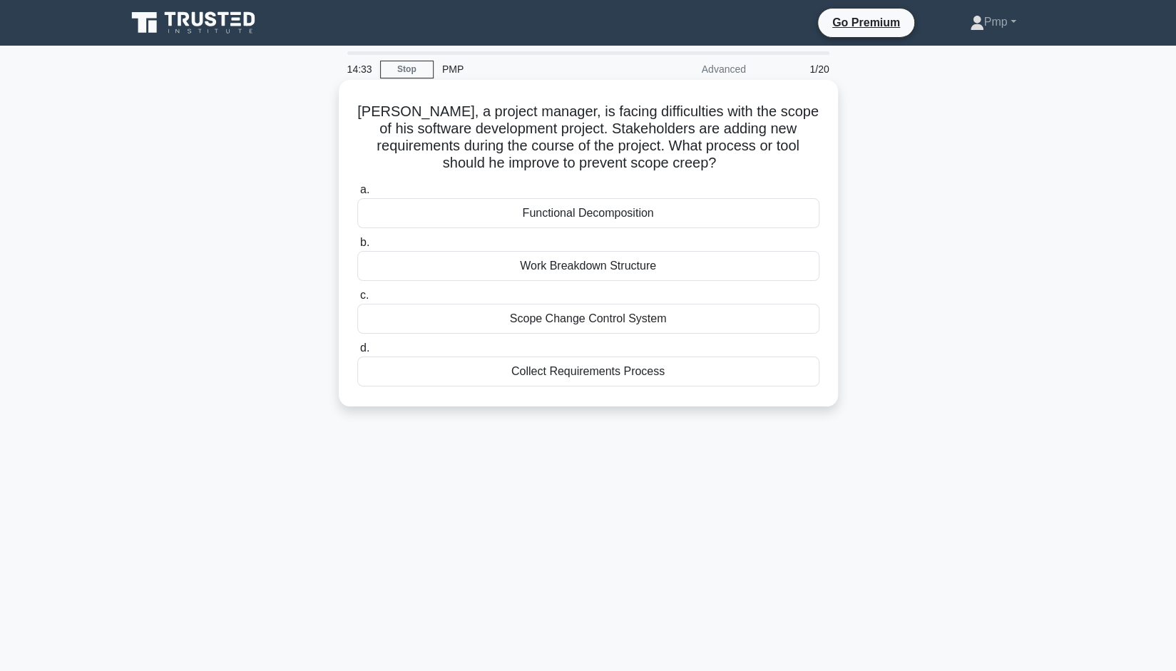
click at [645, 322] on div "Scope Change Control System" at bounding box center [588, 319] width 462 height 30
click at [357, 300] on input "c. Scope Change Control System" at bounding box center [357, 295] width 0 height 9
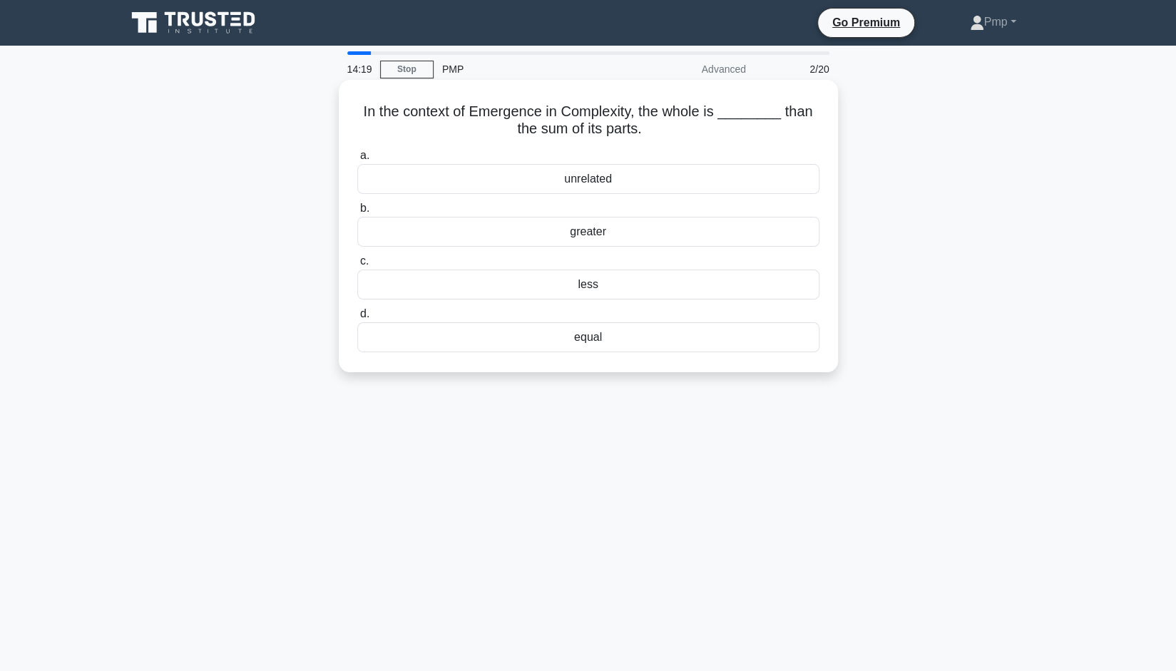
click at [585, 237] on div "greater" at bounding box center [588, 232] width 462 height 30
click at [357, 213] on input "b. greater" at bounding box center [357, 208] width 0 height 9
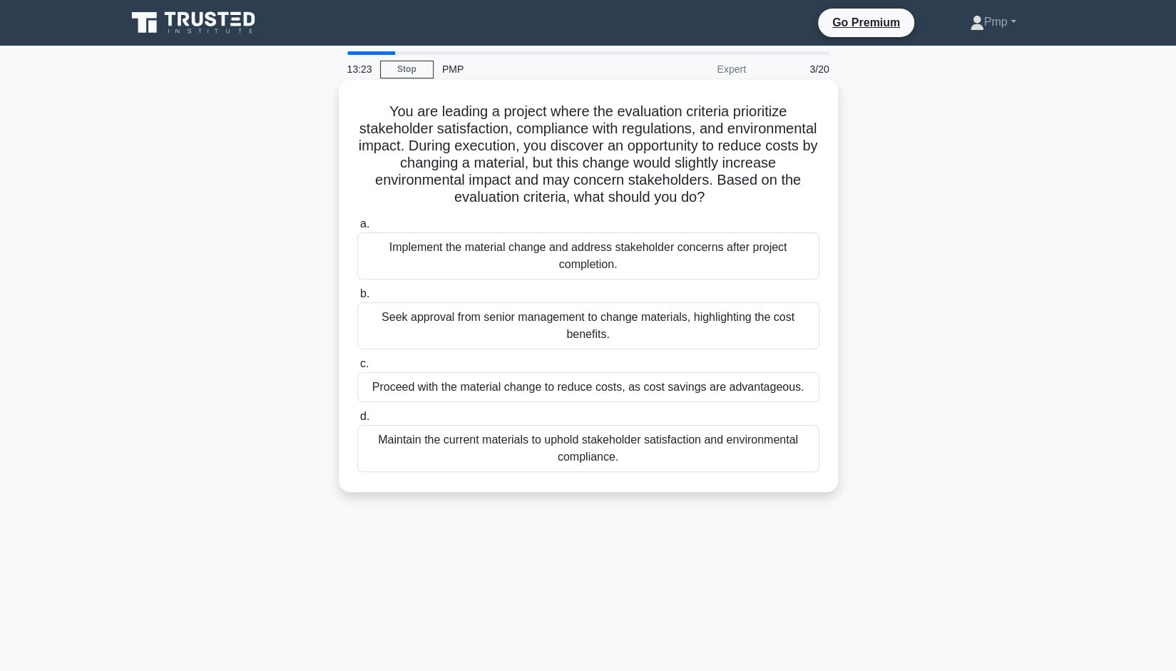
click at [673, 459] on div "Maintain the current materials to uphold stakeholder satisfaction and environme…" at bounding box center [588, 448] width 462 height 47
click at [357, 421] on input "d. Maintain the current materials to uphold stakeholder satisfaction and enviro…" at bounding box center [357, 416] width 0 height 9
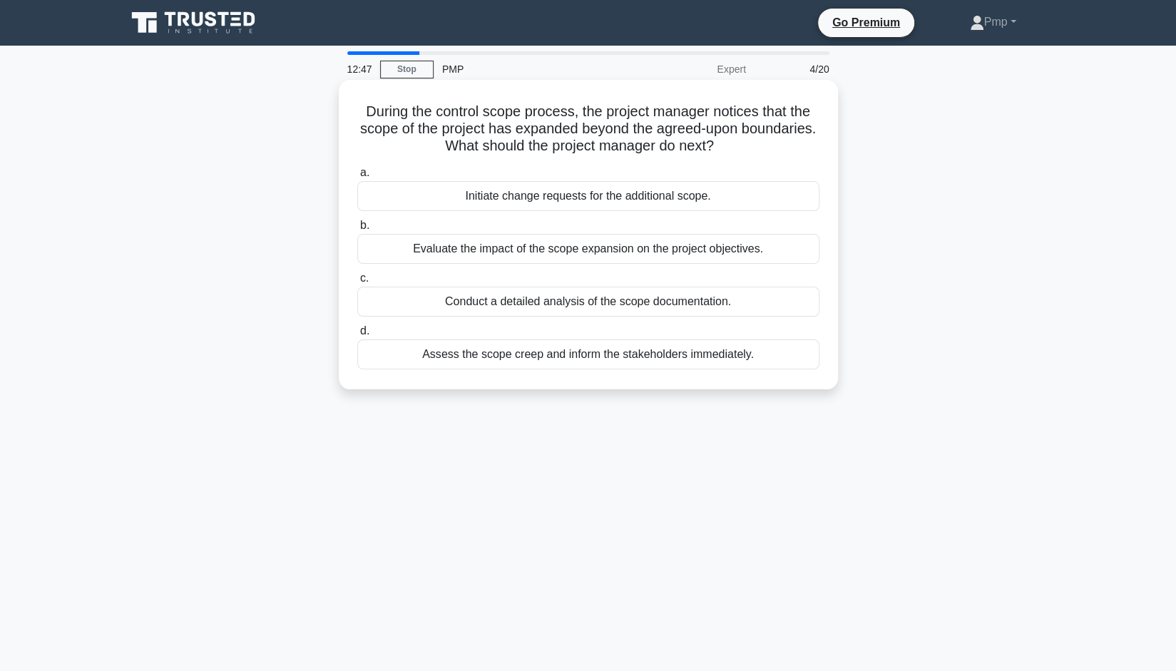
click at [539, 356] on div "Assess the scope creep and inform the stakeholders immediately." at bounding box center [588, 354] width 462 height 30
click at [357, 336] on input "d. Assess the scope creep and inform the stakeholders immediately." at bounding box center [357, 331] width 0 height 9
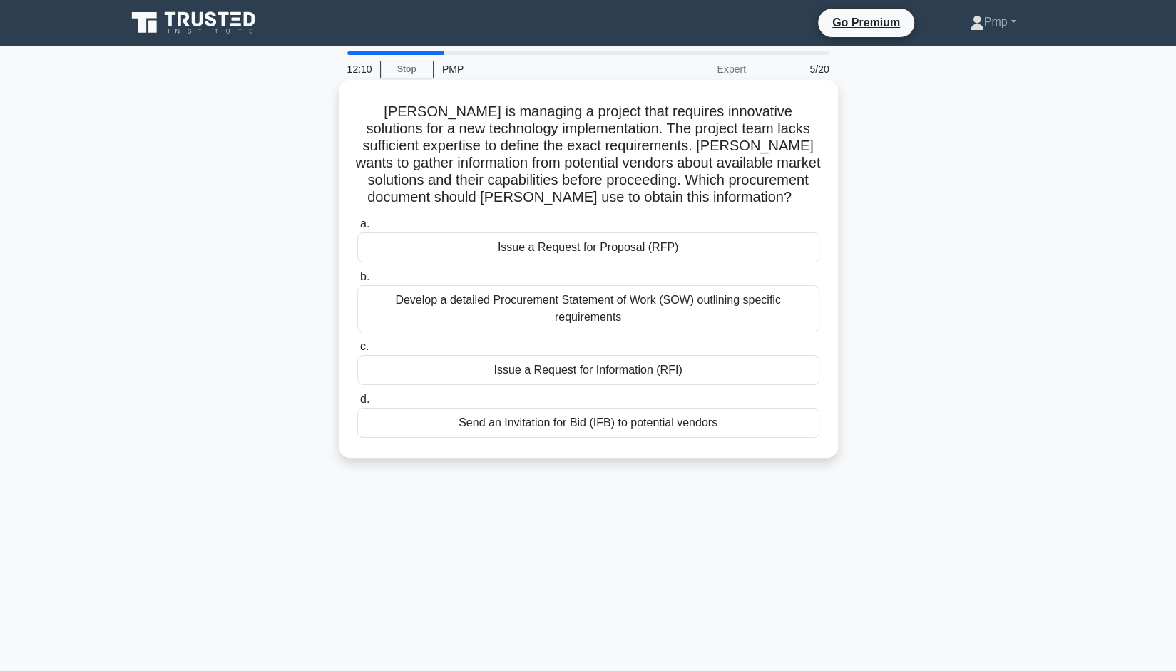
click at [637, 376] on div "Issue a Request for Information (RFI)" at bounding box center [588, 370] width 462 height 30
click at [357, 352] on input "c. Issue a Request for Information (RFI)" at bounding box center [357, 346] width 0 height 9
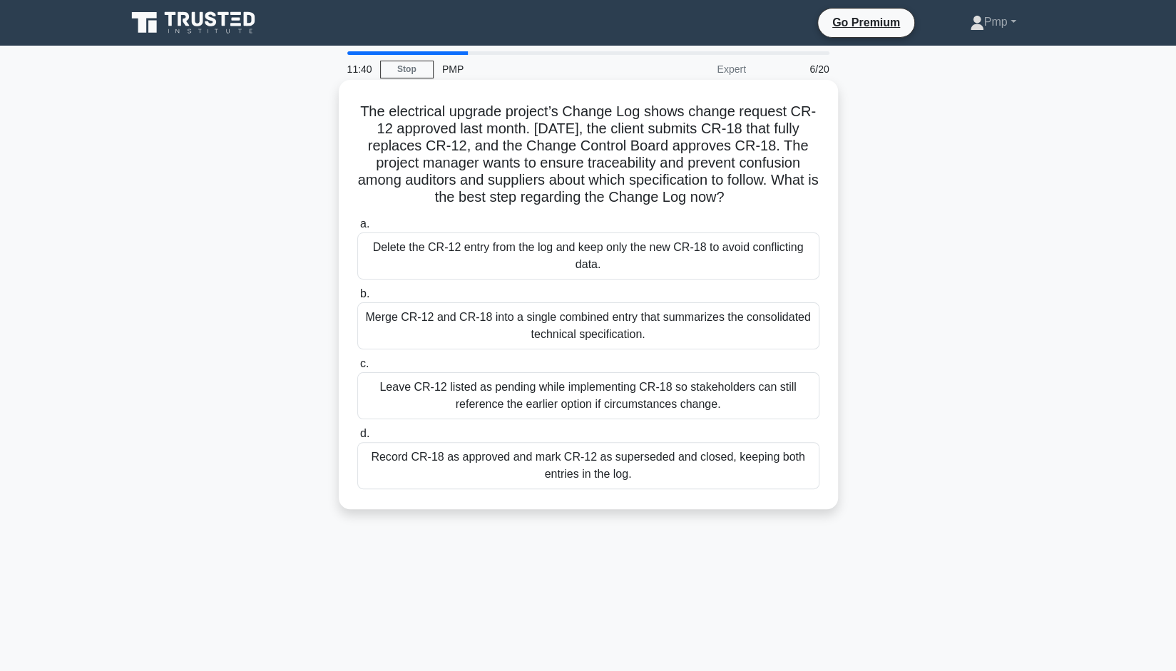
click at [732, 466] on div "Record CR-18 as approved and mark CR-12 as superseded and closed, keeping both …" at bounding box center [588, 465] width 462 height 47
click at [357, 439] on input "d. Record CR-18 as approved and mark CR-12 as superseded and closed, keeping bo…" at bounding box center [357, 433] width 0 height 9
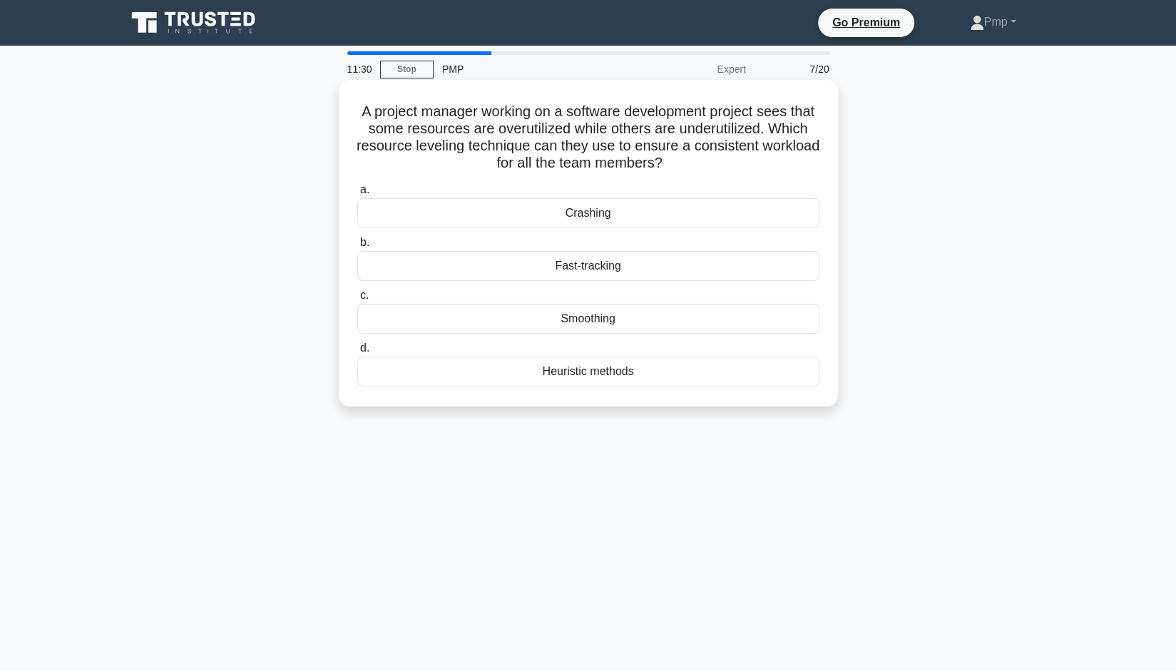
click at [609, 317] on div "Smoothing" at bounding box center [588, 319] width 462 height 30
click at [357, 300] on input "c. Smoothing" at bounding box center [357, 295] width 0 height 9
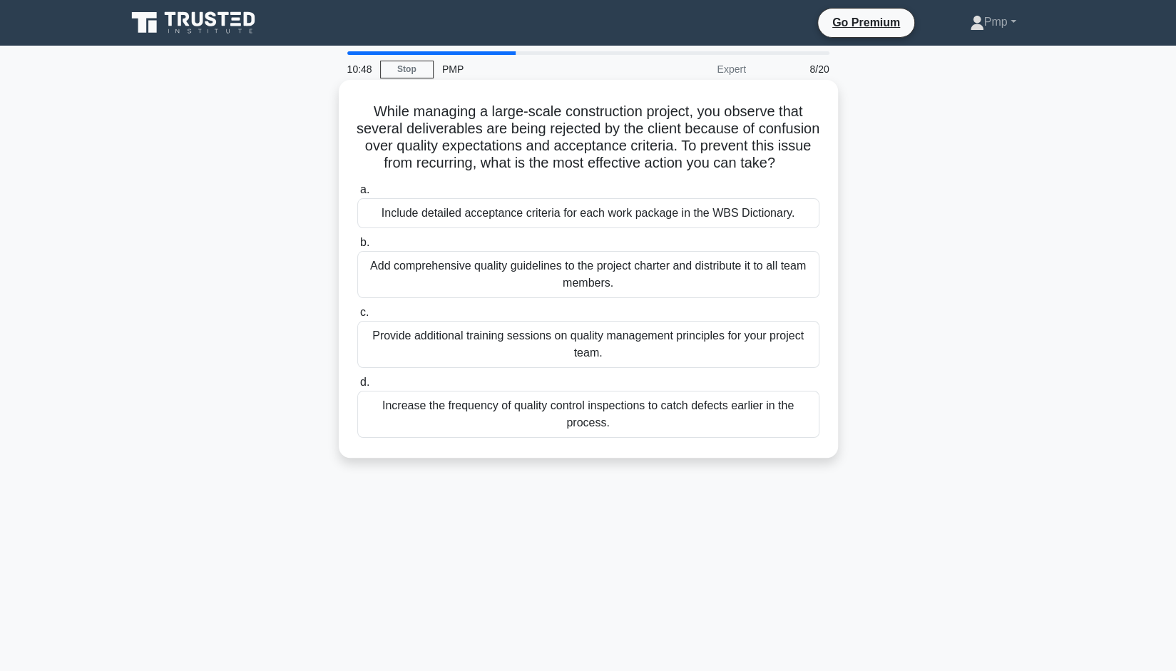
click at [492, 228] on div "Include detailed acceptance criteria for each work package in the WBS Dictionar…" at bounding box center [588, 213] width 462 height 30
click at [357, 195] on input "a. Include detailed acceptance criteria for each work package in the WBS Dictio…" at bounding box center [357, 189] width 0 height 9
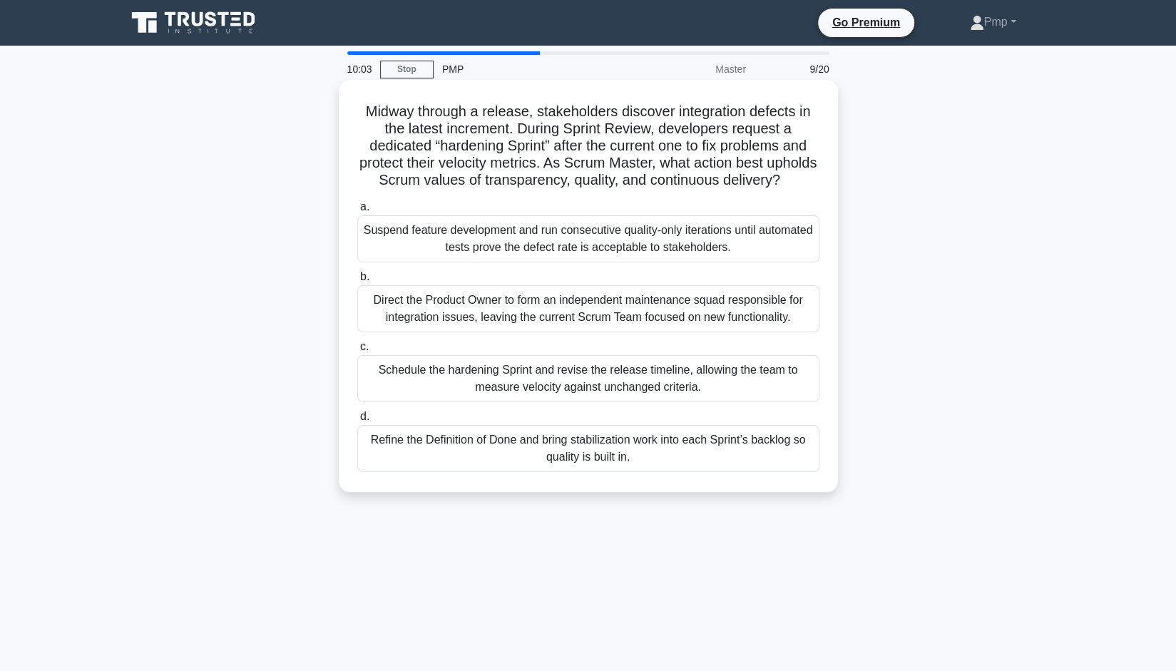
click at [653, 472] on div "Refine the Definition of Done and bring stabilization work into each Sprint’s b…" at bounding box center [588, 448] width 462 height 47
click at [357, 421] on input "d. Refine the Definition of Done and bring stabilization work into each Sprint’…" at bounding box center [357, 416] width 0 height 9
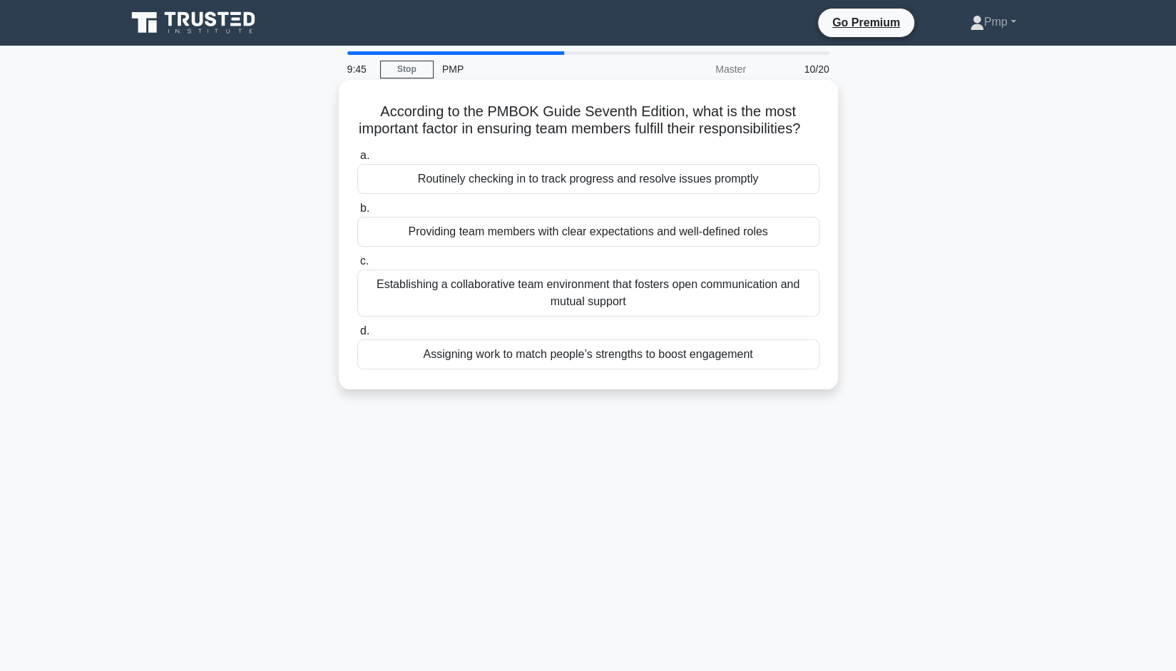
click at [622, 312] on div "Establishing a collaborative team environment that fosters open communication a…" at bounding box center [588, 293] width 462 height 47
click at [357, 266] on input "c. Establishing a collaborative team environment that fosters open communicatio…" at bounding box center [357, 261] width 0 height 9
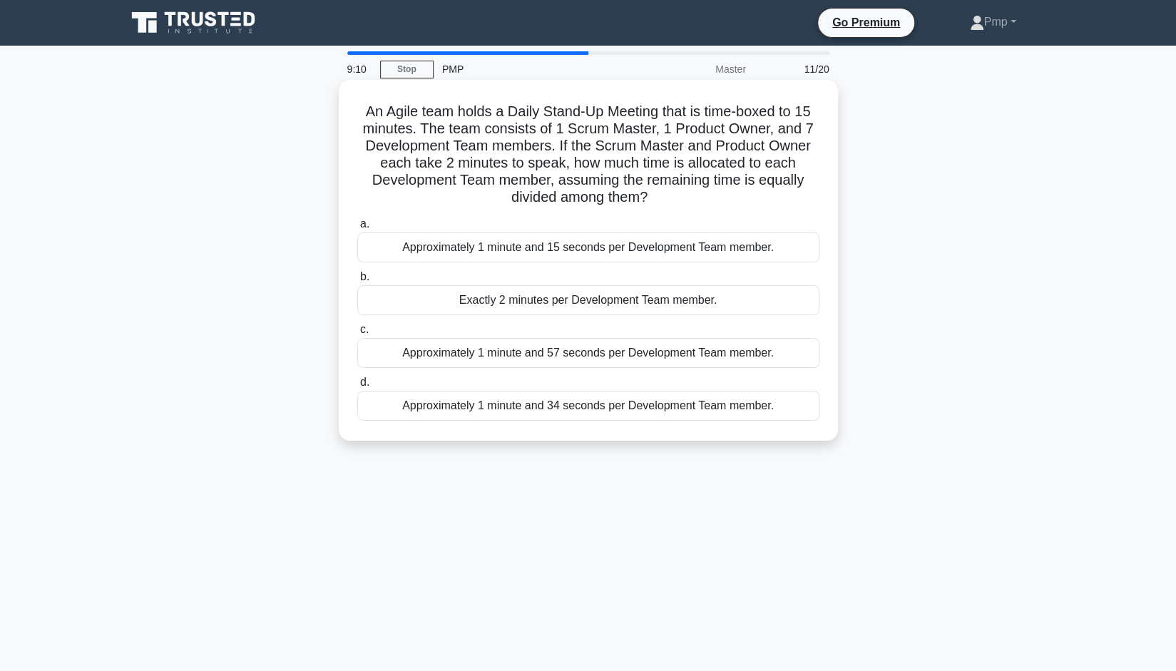
click at [659, 358] on div "Approximately 1 minute and 57 seconds per Development Team member." at bounding box center [588, 353] width 462 height 30
click at [357, 334] on input "c. Approximately 1 minute and 57 seconds per Development Team member." at bounding box center [357, 329] width 0 height 9
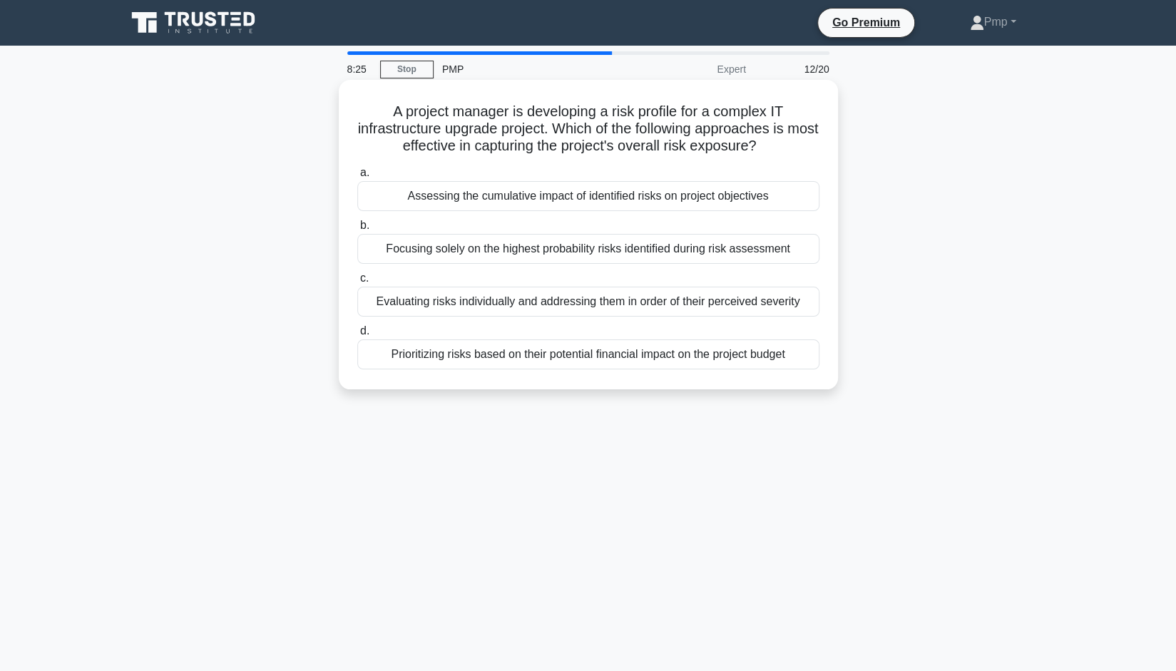
click at [565, 195] on div "Assessing the cumulative impact of identified risks on project objectives" at bounding box center [588, 196] width 462 height 30
click at [357, 178] on input "a. Assessing the cumulative impact of identified risks on project objectives" at bounding box center [357, 172] width 0 height 9
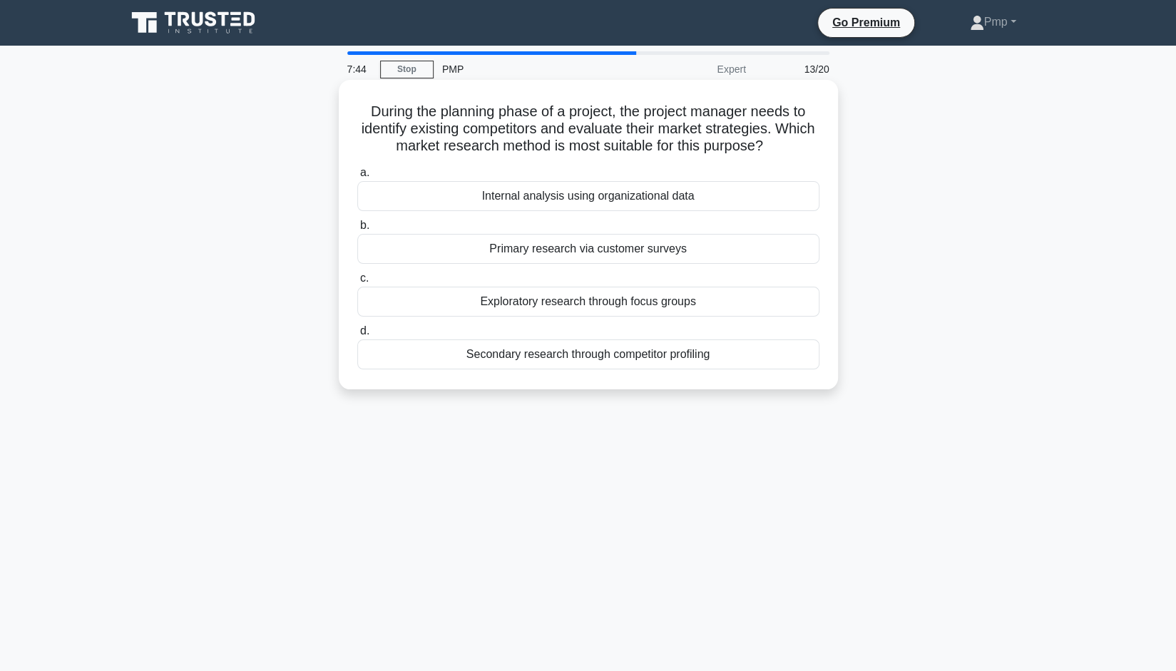
click at [606, 357] on div "Secondary research through competitor profiling" at bounding box center [588, 354] width 462 height 30
click at [357, 336] on input "d. Secondary research through competitor profiling" at bounding box center [357, 331] width 0 height 9
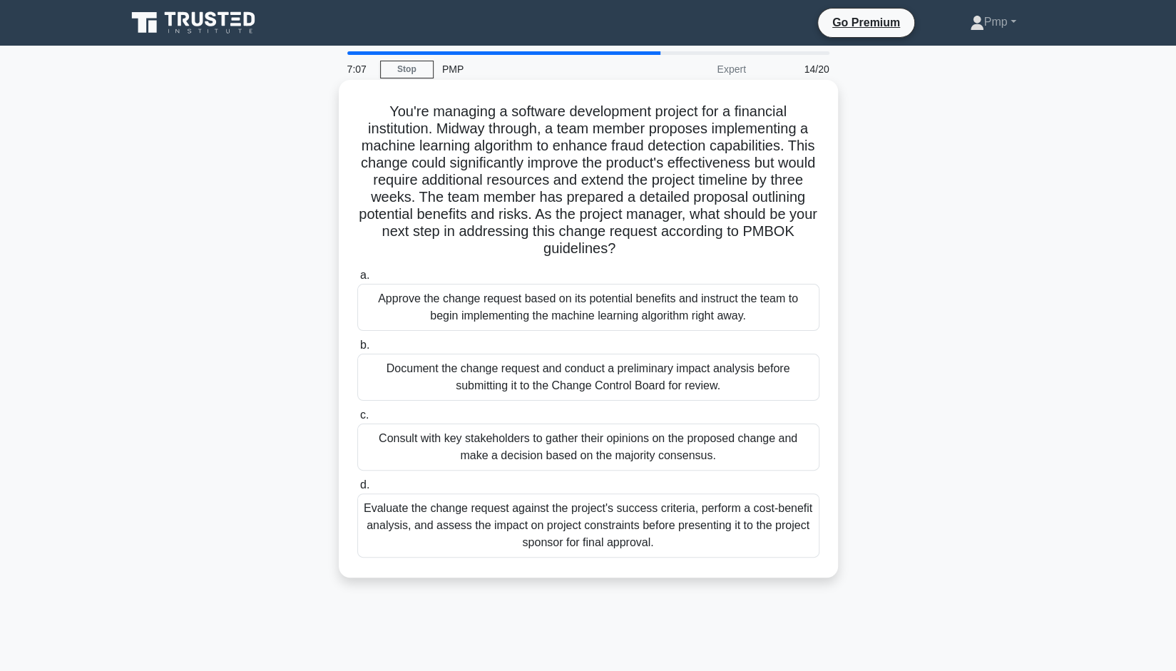
click at [508, 377] on div "Document the change request and conduct a preliminary impact analysis before su…" at bounding box center [588, 377] width 462 height 47
click at [357, 350] on input "b. Document the change request and conduct a preliminary impact analysis before…" at bounding box center [357, 345] width 0 height 9
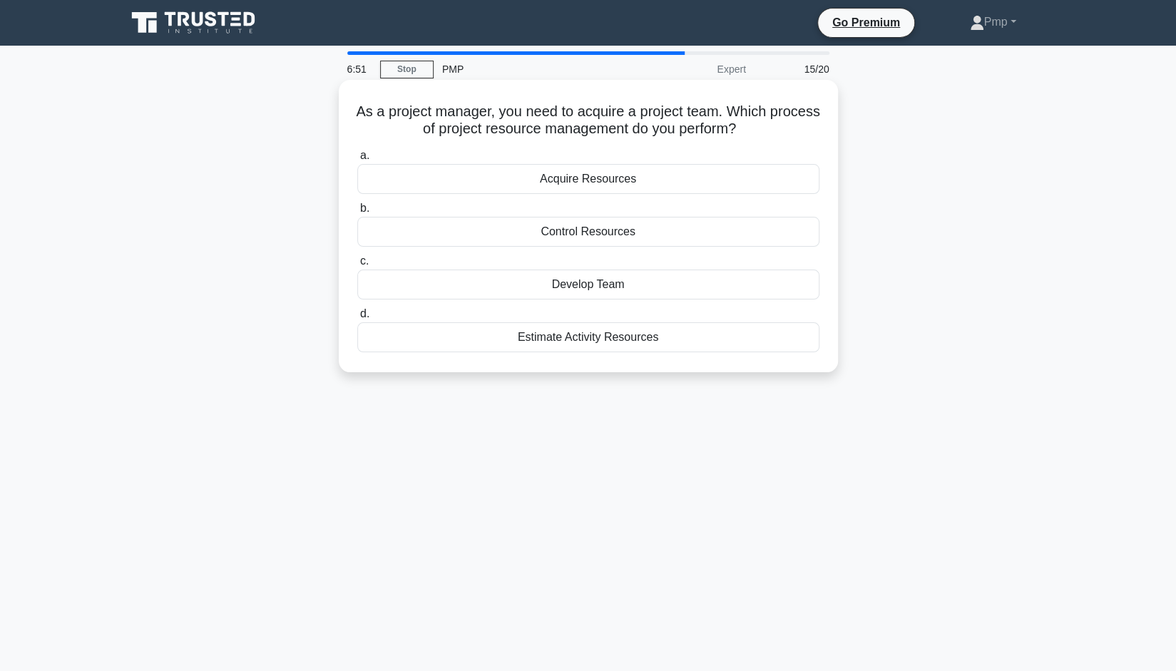
click at [620, 175] on div "Acquire Resources" at bounding box center [588, 179] width 462 height 30
click at [357, 160] on input "a. Acquire Resources" at bounding box center [357, 155] width 0 height 9
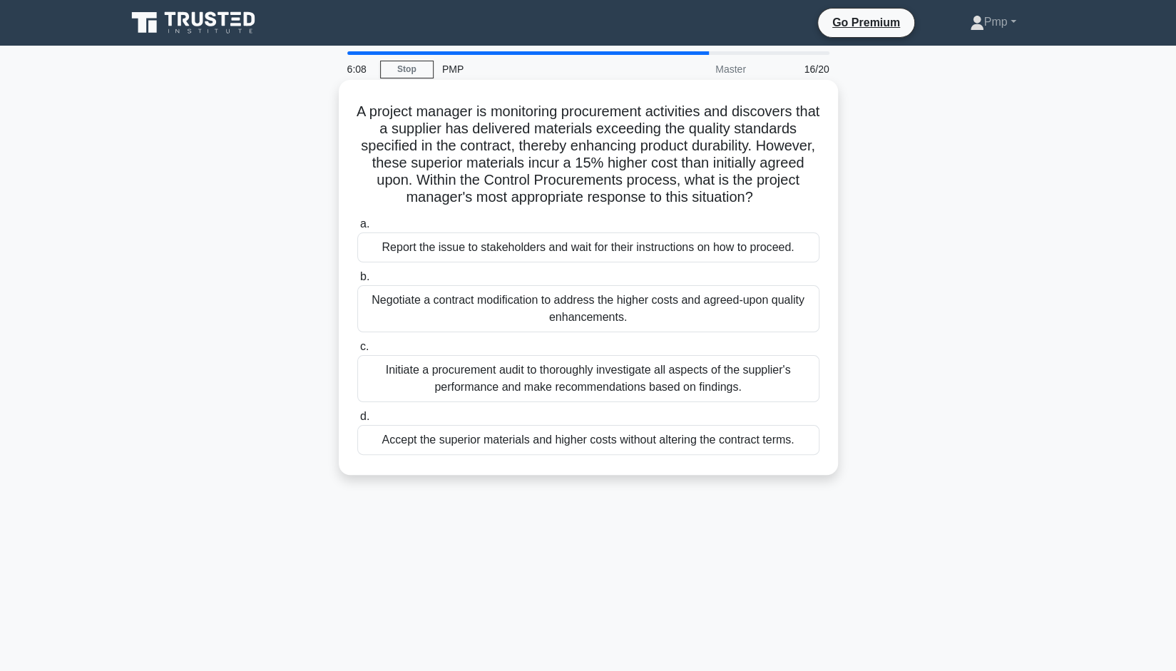
click at [681, 306] on div "Negotiate a contract modification to address the higher costs and agreed-upon q…" at bounding box center [588, 308] width 462 height 47
click at [357, 282] on input "b. Negotiate a contract modification to address the higher costs and agreed-upo…" at bounding box center [357, 276] width 0 height 9
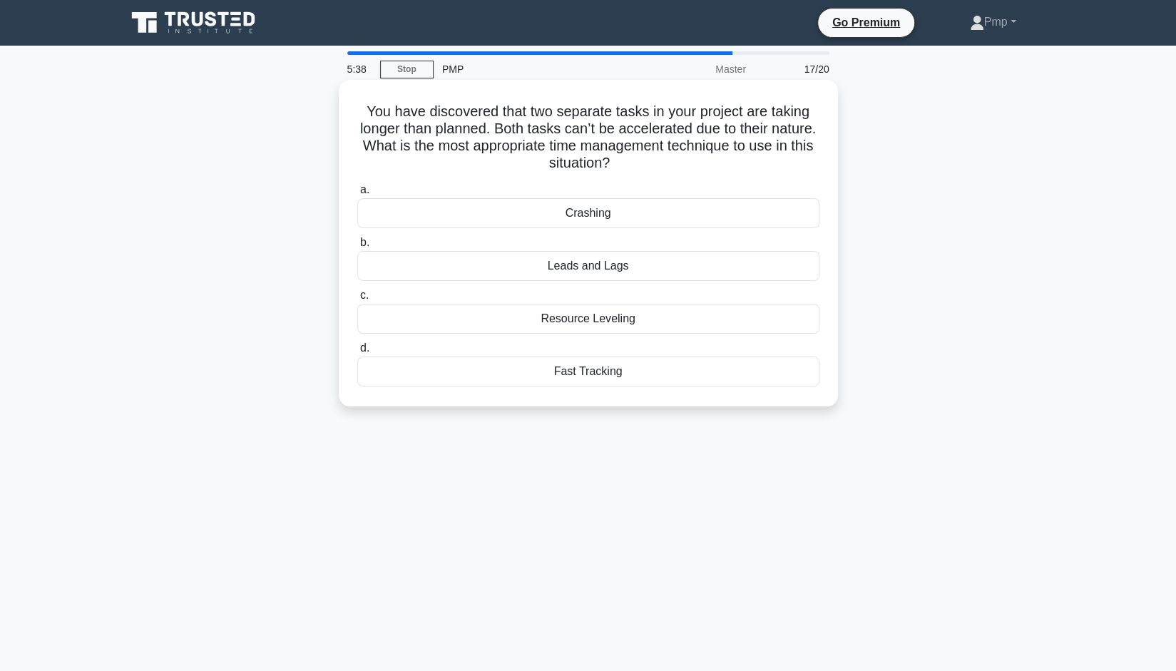
click at [628, 268] on div "Leads and Lags" at bounding box center [588, 266] width 462 height 30
click at [357, 247] on input "b. Leads and Lags" at bounding box center [357, 242] width 0 height 9
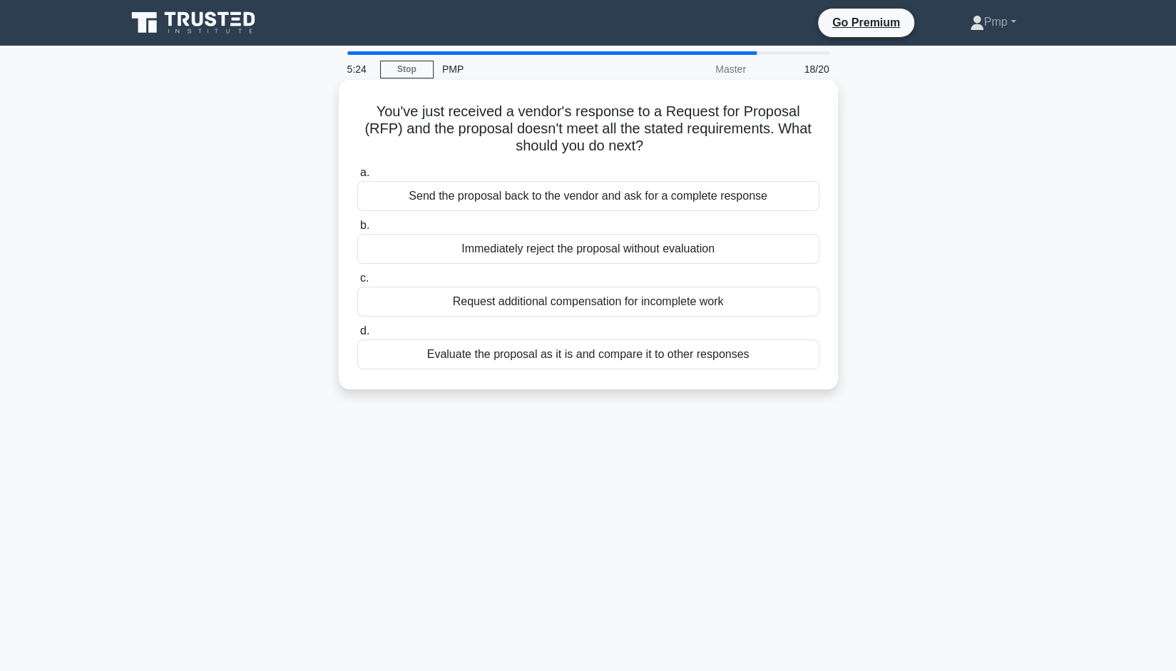
click at [717, 357] on div "Evaluate the proposal as it is and compare it to other responses" at bounding box center [588, 354] width 462 height 30
click at [357, 336] on input "d. Evaluate the proposal as it is and compare it to other responses" at bounding box center [357, 331] width 0 height 9
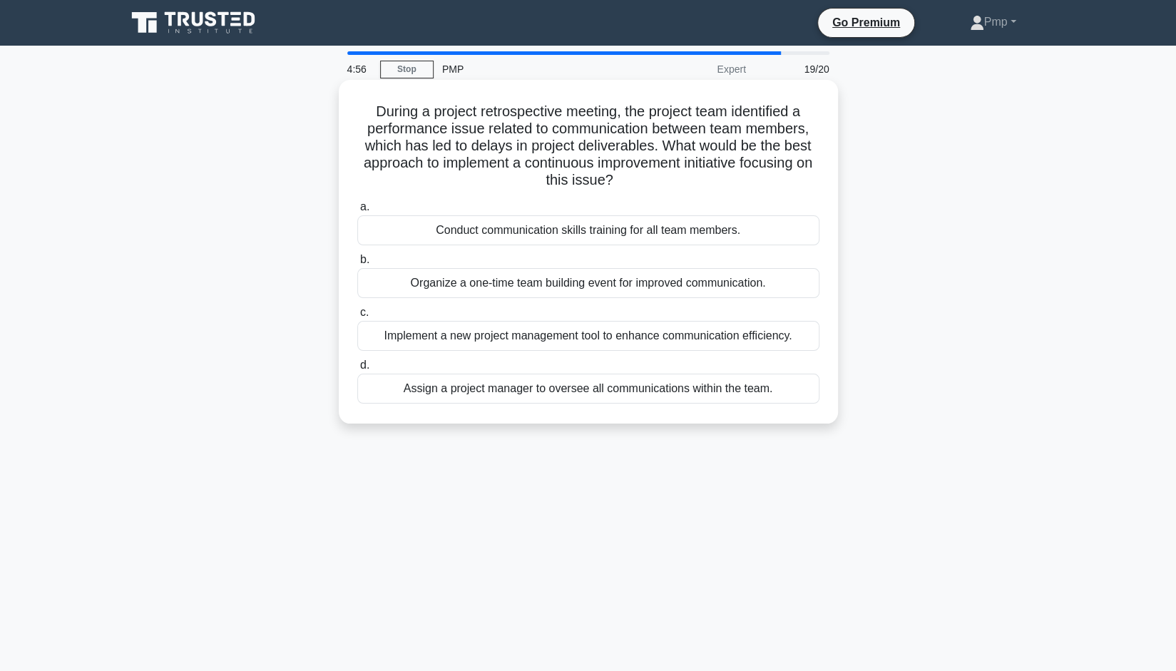
click at [581, 335] on div "Implement a new project management tool to enhance communication efficiency." at bounding box center [588, 336] width 462 height 30
click at [357, 317] on input "c. Implement a new project management tool to enhance communication efficiency." at bounding box center [357, 312] width 0 height 9
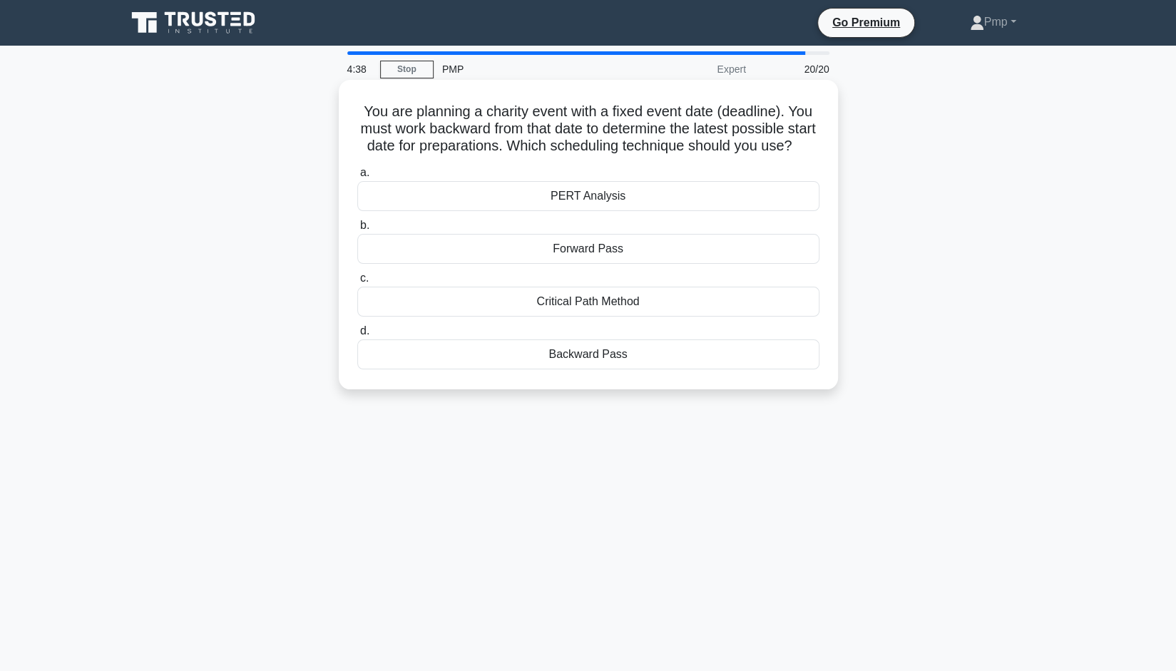
click at [608, 316] on div "Critical Path Method" at bounding box center [588, 302] width 462 height 30
click at [357, 283] on input "c. Critical Path Method" at bounding box center [357, 278] width 0 height 9
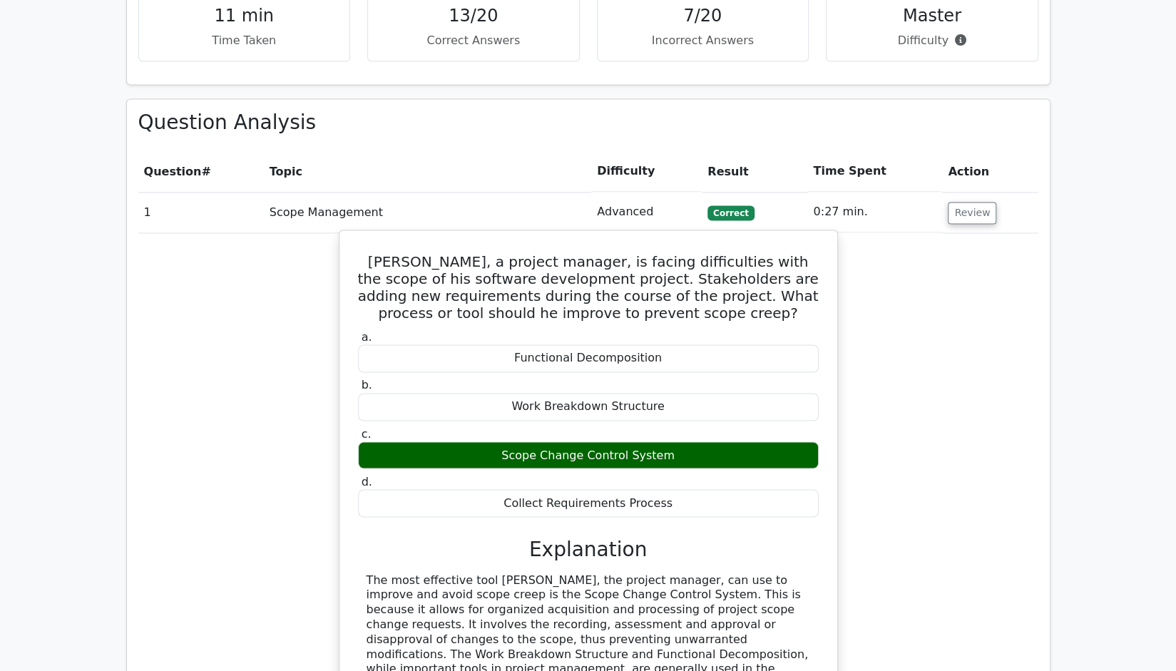
scroll to position [1355, 0]
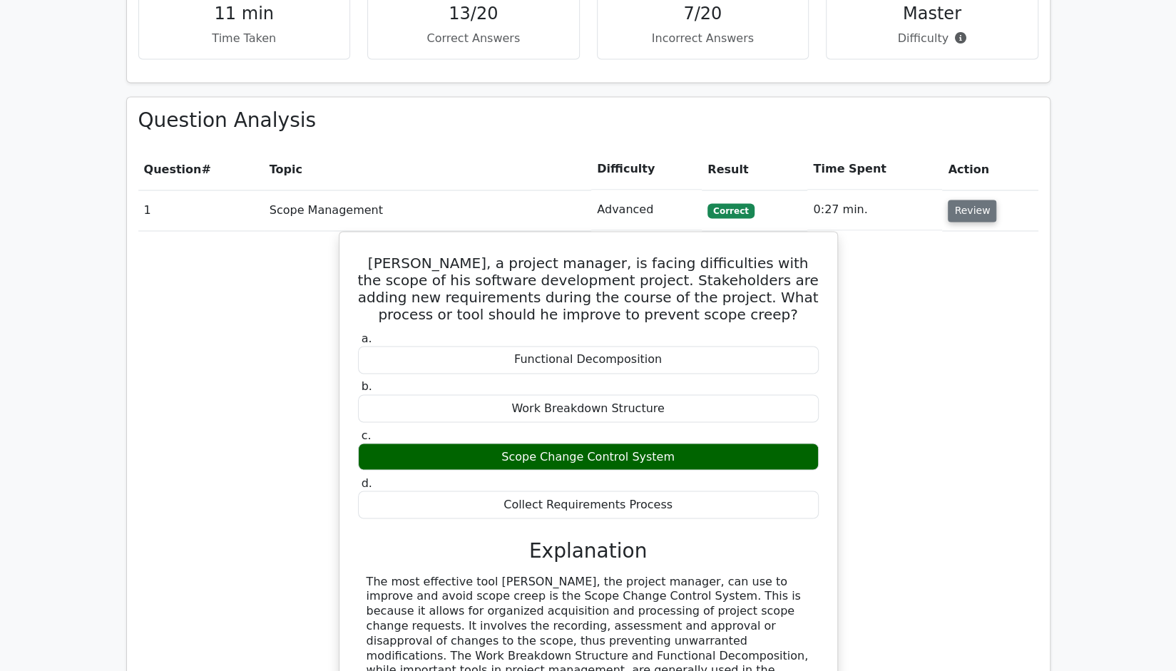
click at [964, 200] on button "Review" at bounding box center [972, 211] width 48 height 22
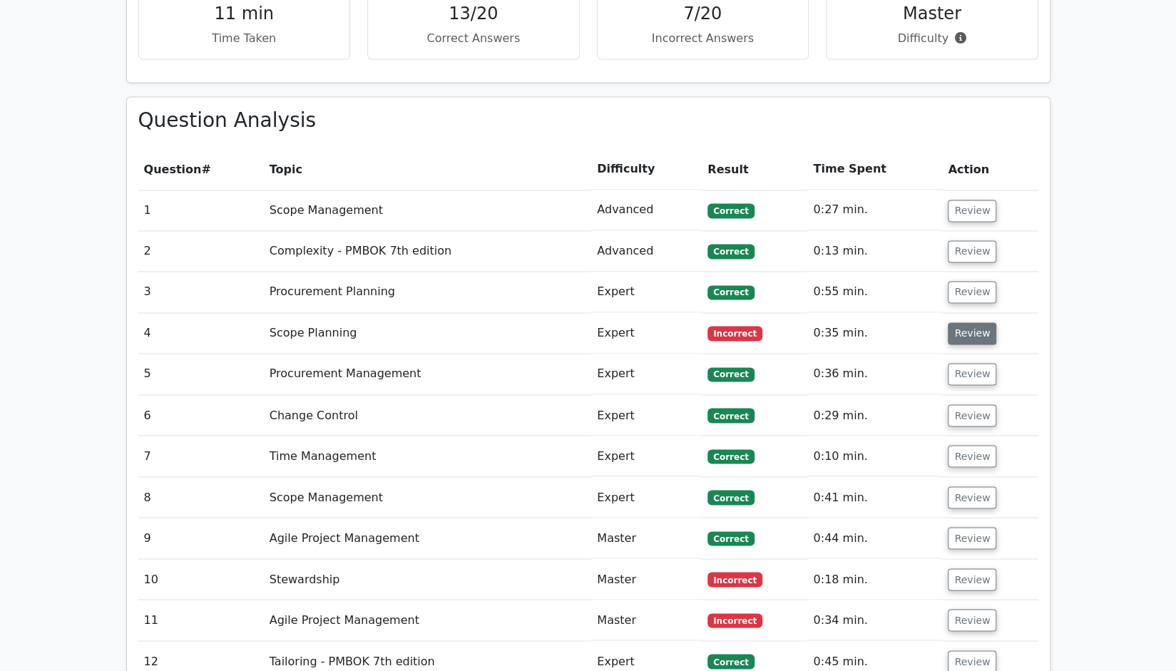
click at [958, 322] on button "Review" at bounding box center [972, 333] width 48 height 22
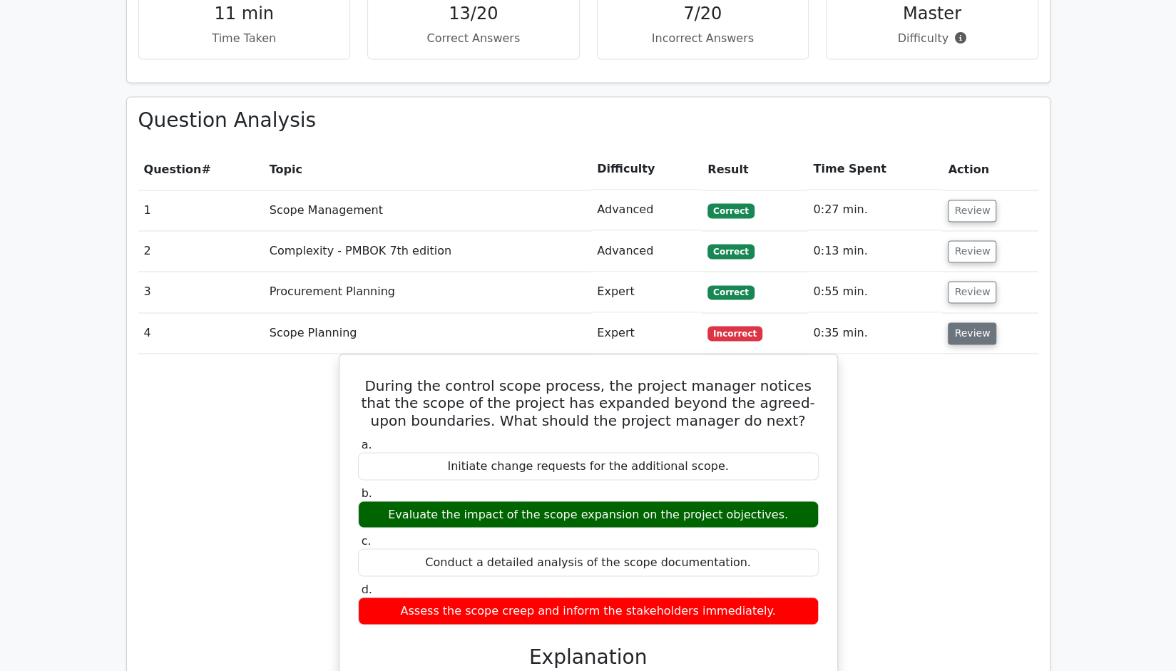
click at [958, 322] on button "Review" at bounding box center [972, 333] width 48 height 22
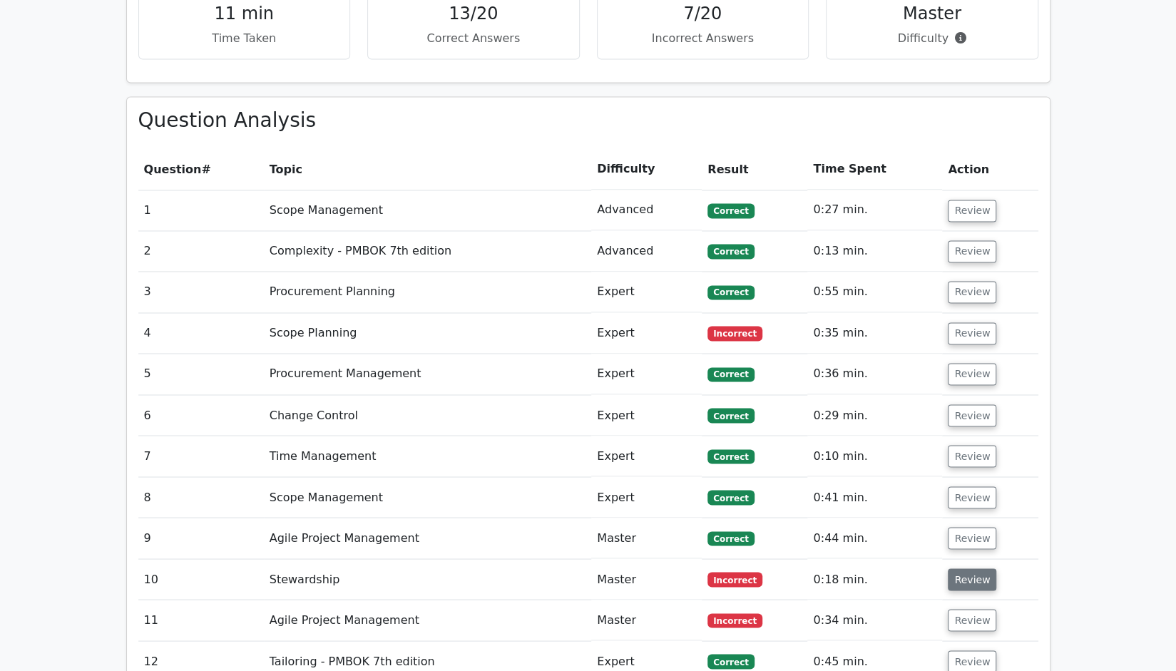
click at [963, 568] on button "Review" at bounding box center [972, 579] width 48 height 22
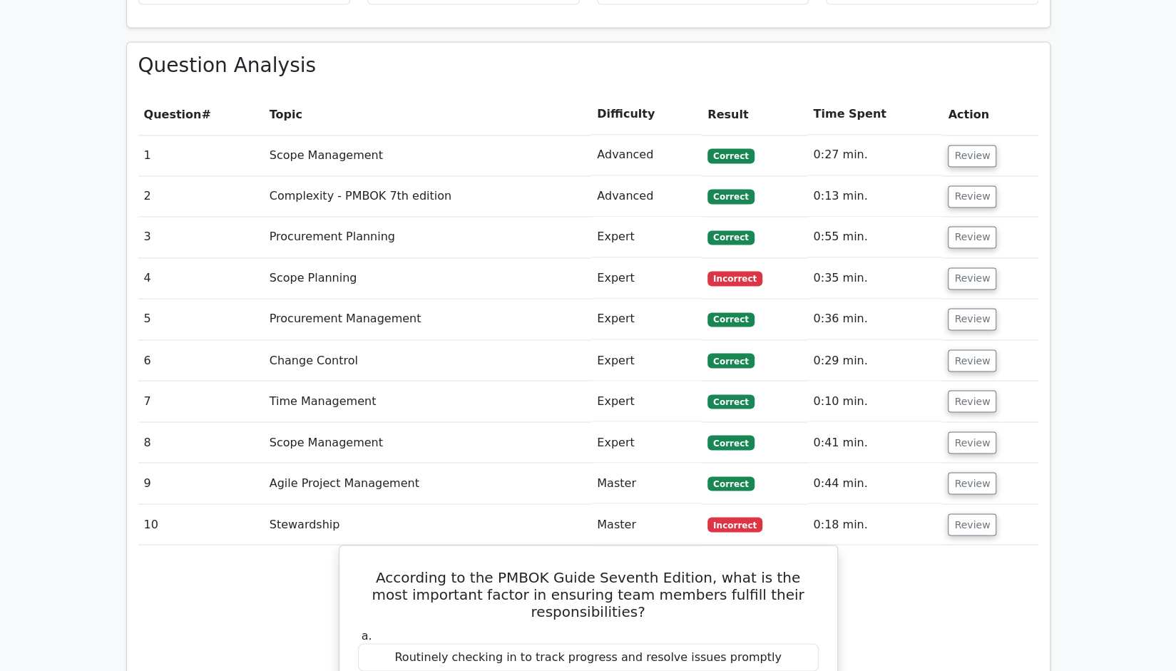
scroll to position [1640, 0]
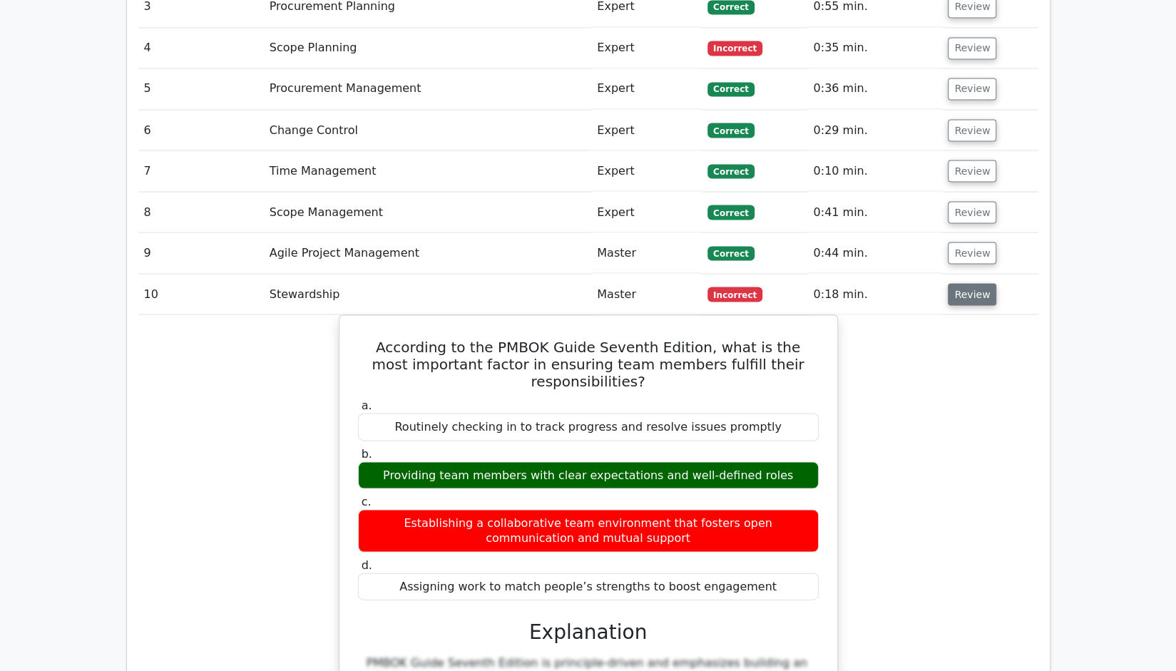
click at [976, 283] on button "Review" at bounding box center [972, 294] width 48 height 22
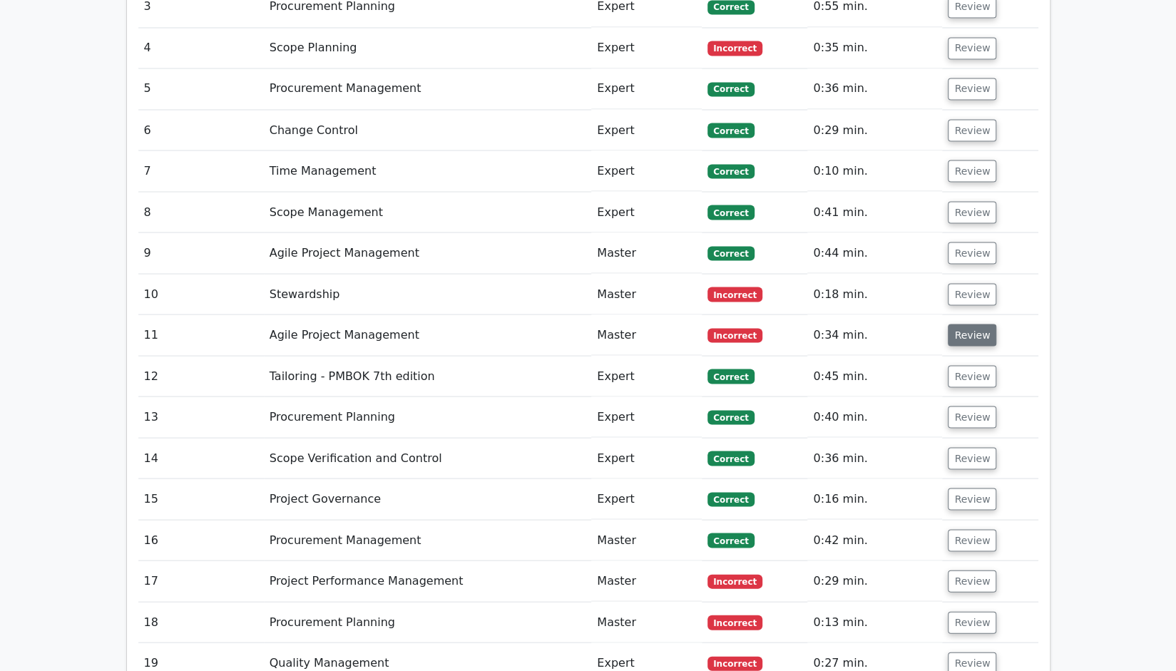
click at [980, 324] on button "Review" at bounding box center [972, 335] width 48 height 22
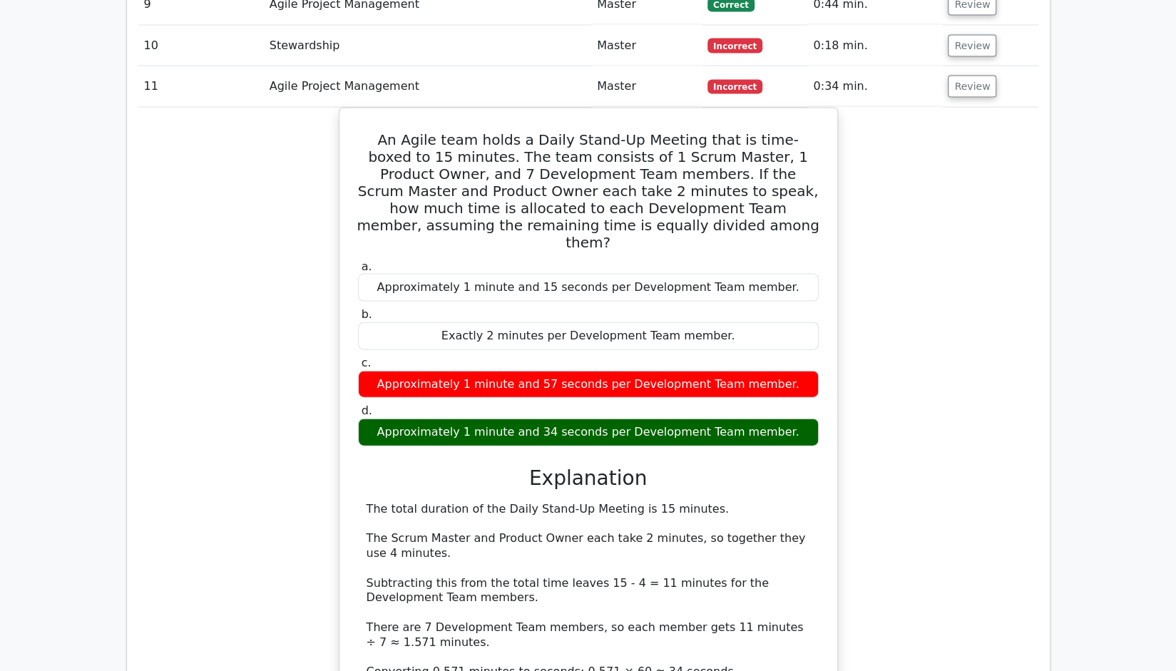
scroll to position [1783, 0]
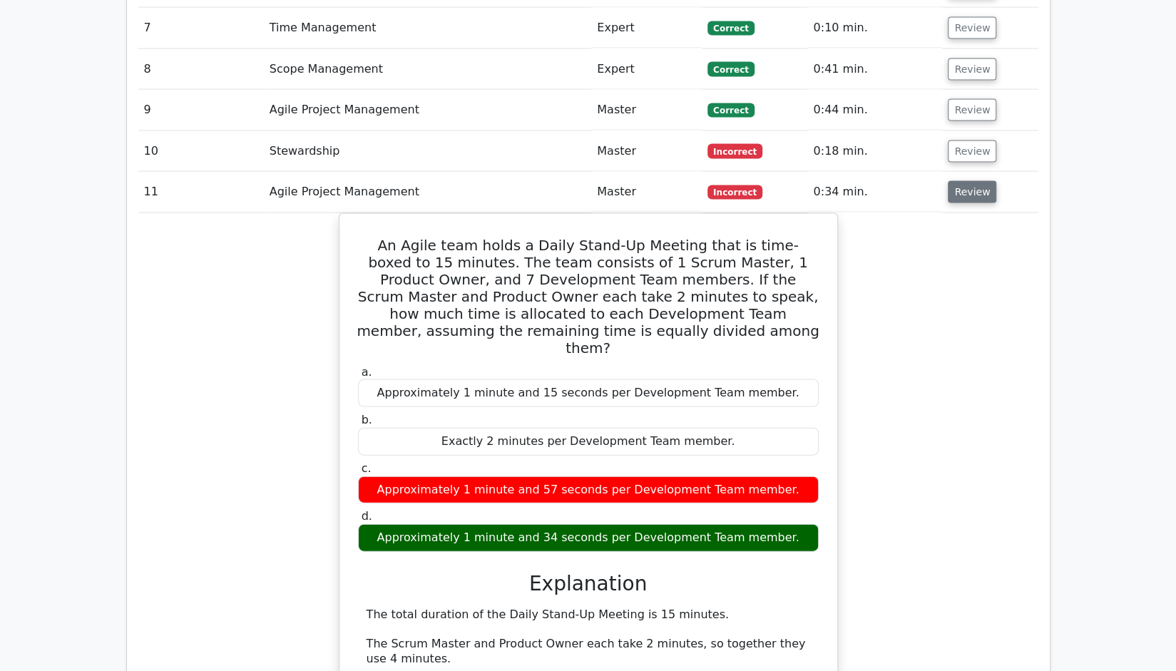
click at [968, 181] on button "Review" at bounding box center [972, 192] width 48 height 22
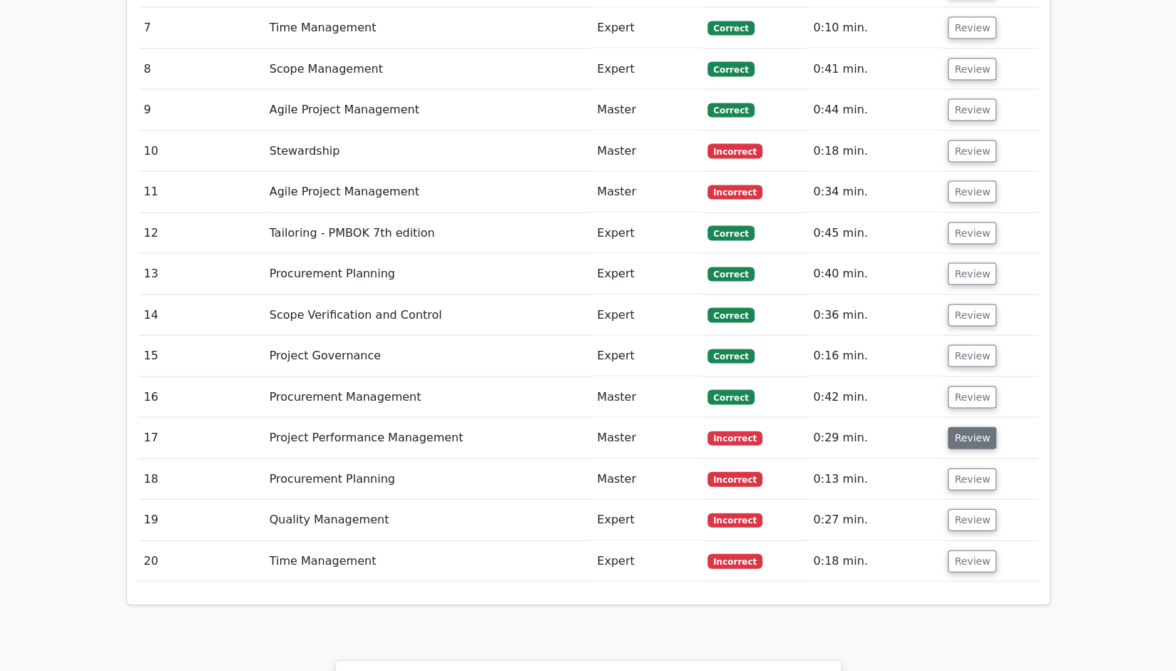
click at [964, 427] on button "Review" at bounding box center [972, 438] width 48 height 22
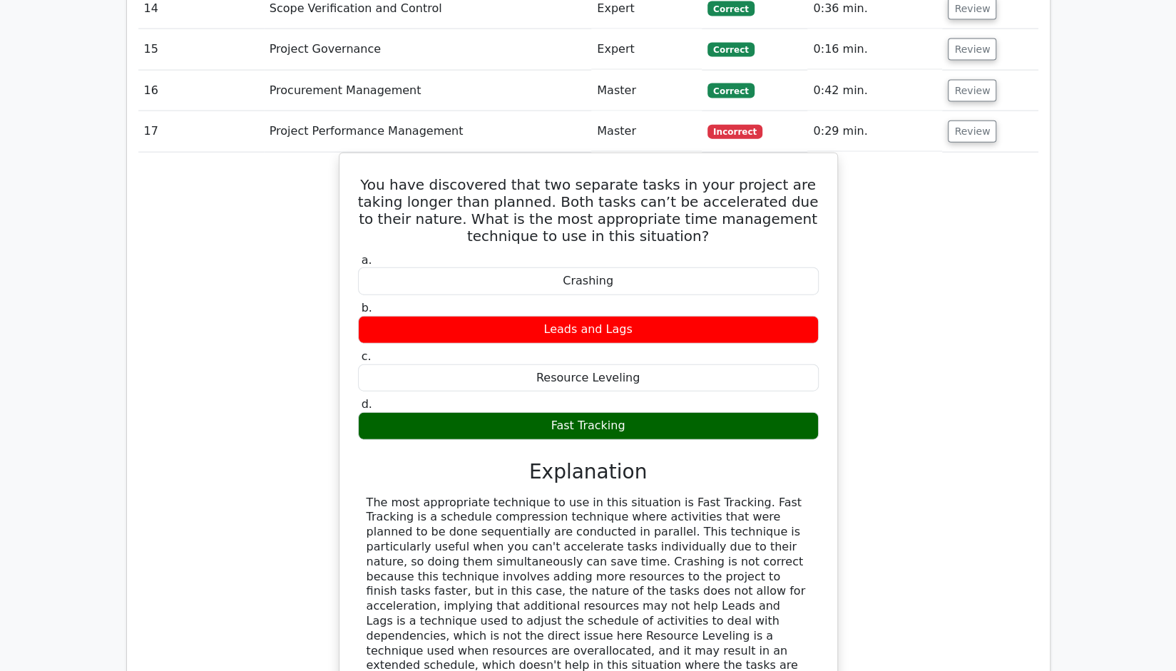
scroll to position [2068, 0]
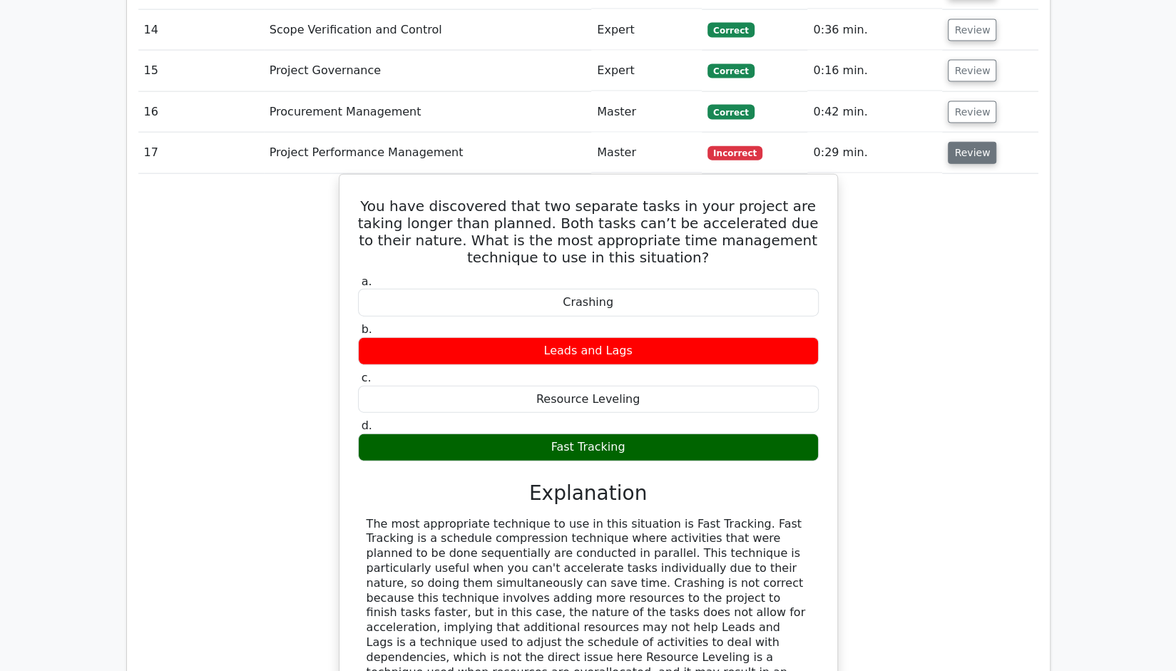
click at [956, 142] on button "Review" at bounding box center [972, 153] width 48 height 22
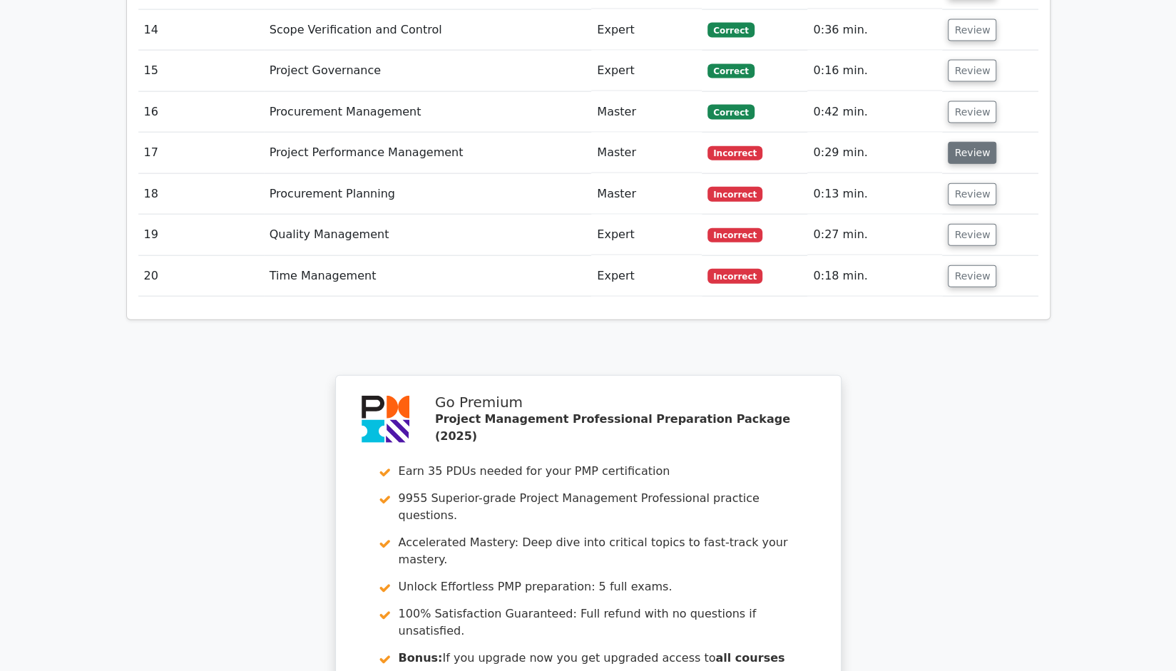
click at [961, 142] on button "Review" at bounding box center [972, 153] width 48 height 22
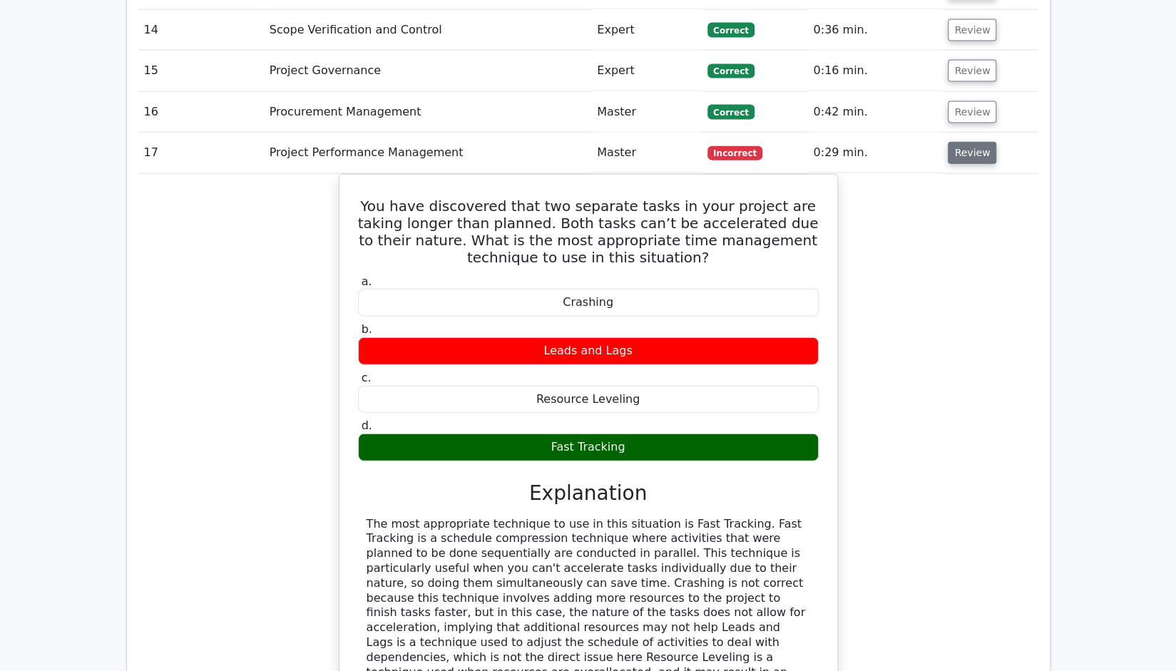
click at [961, 142] on button "Review" at bounding box center [972, 153] width 48 height 22
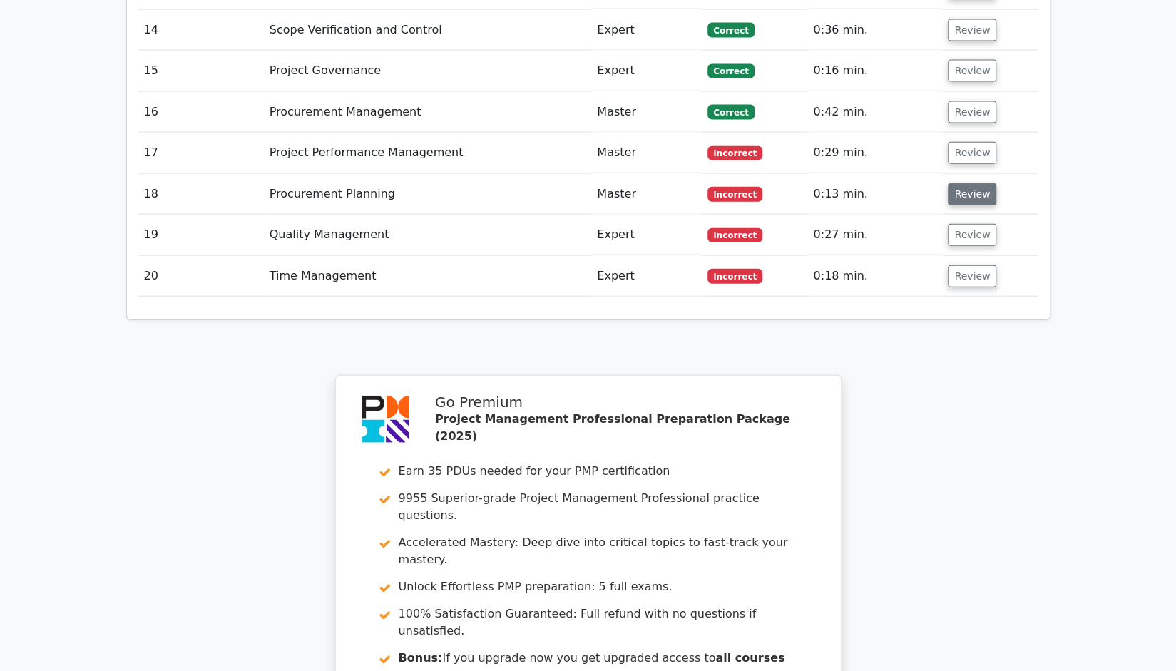
click at [959, 183] on button "Review" at bounding box center [972, 194] width 48 height 22
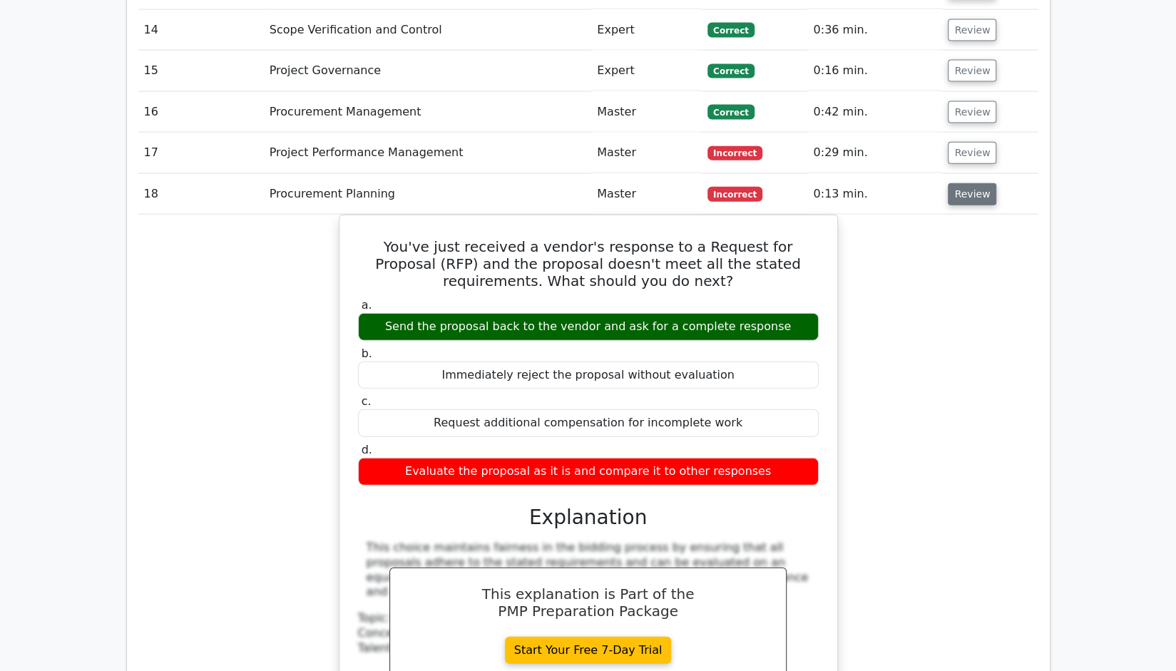
click at [959, 183] on button "Review" at bounding box center [972, 194] width 48 height 22
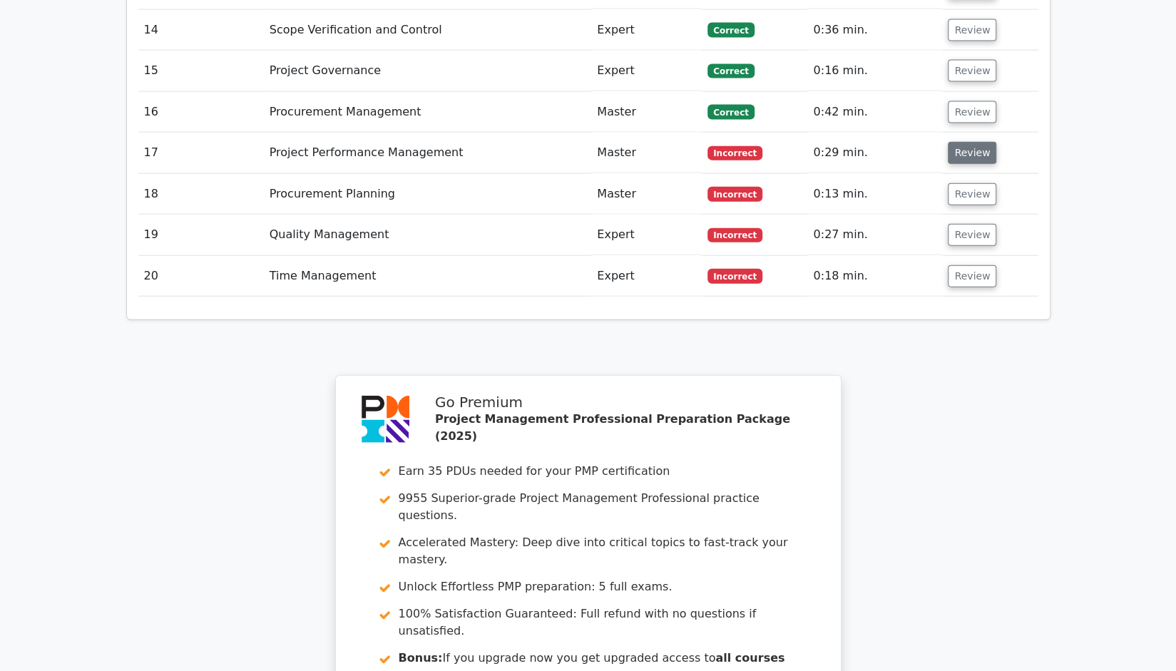
click at [966, 142] on button "Review" at bounding box center [972, 153] width 48 height 22
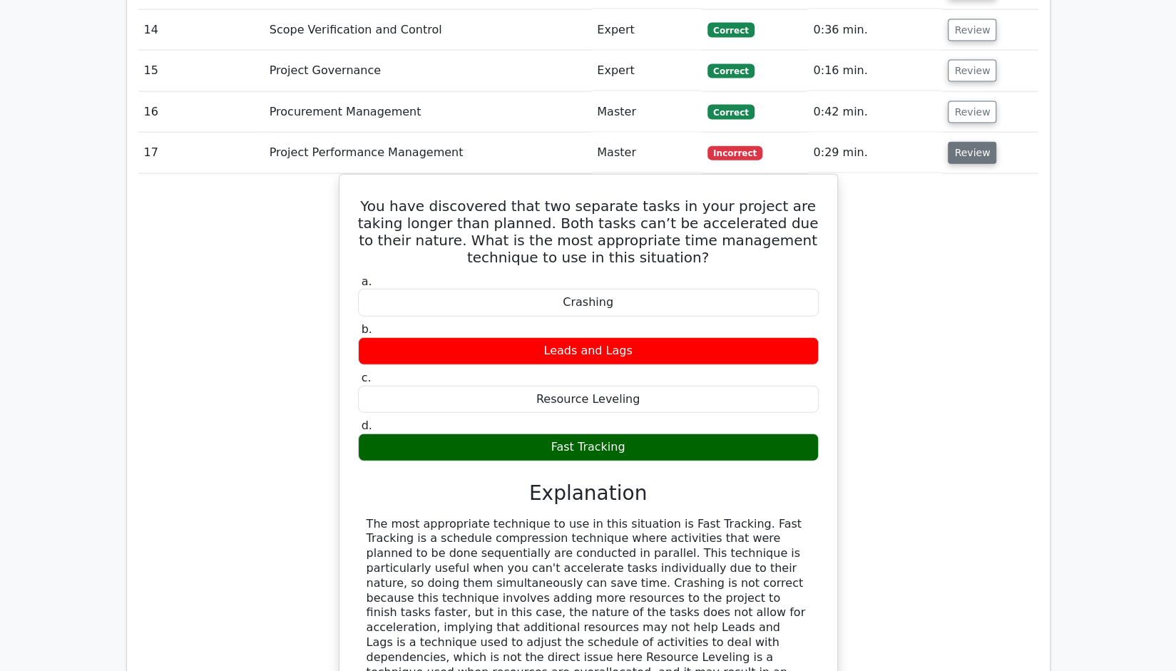
click at [966, 142] on button "Review" at bounding box center [972, 153] width 48 height 22
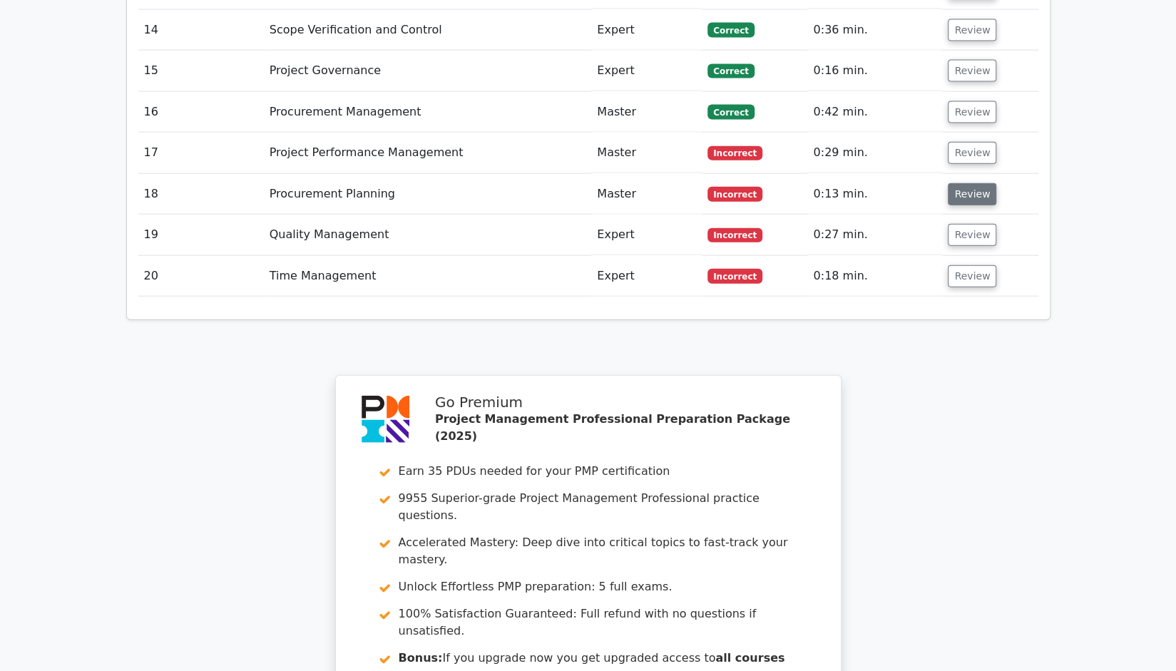
click at [966, 183] on button "Review" at bounding box center [972, 194] width 48 height 22
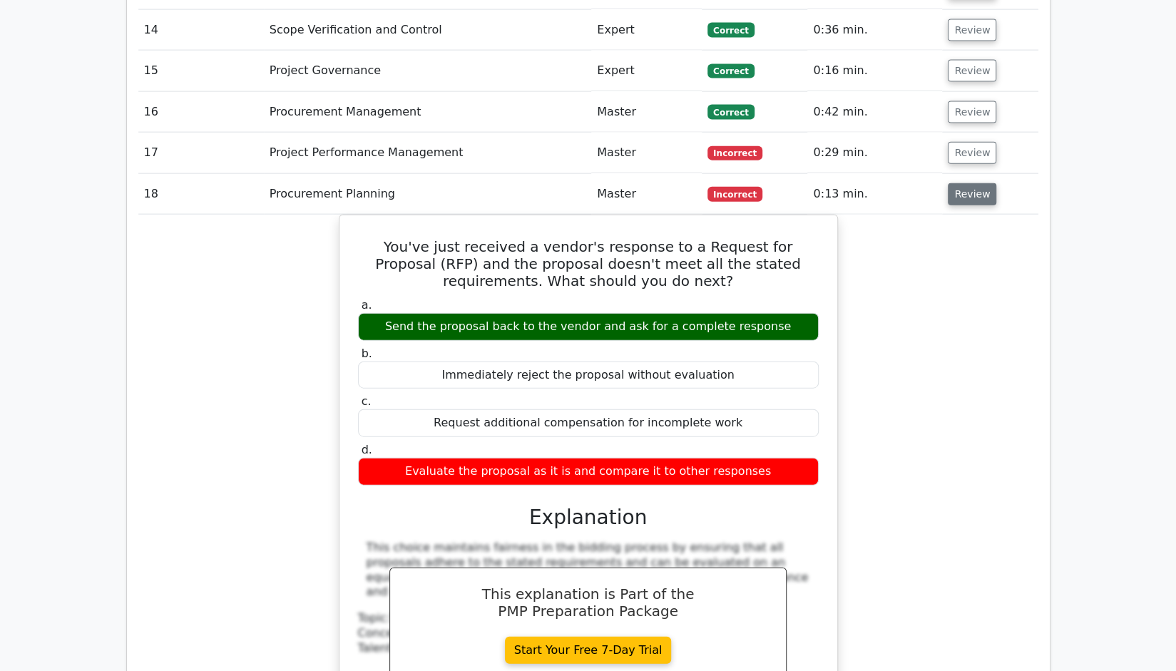
click at [966, 183] on button "Review" at bounding box center [972, 194] width 48 height 22
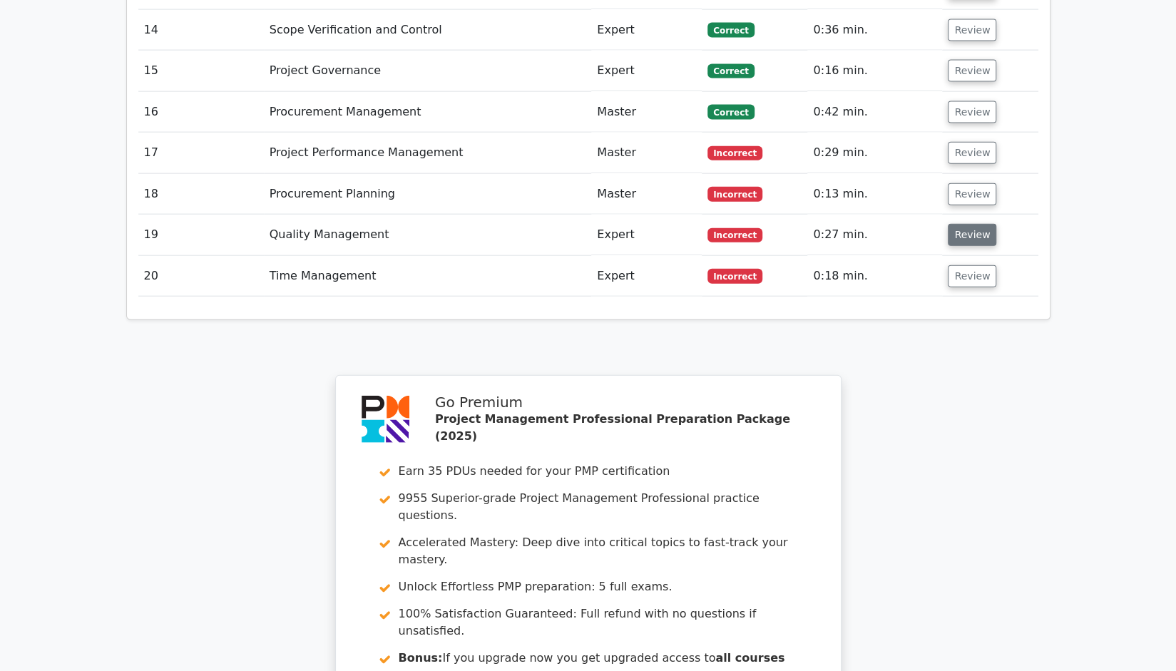
click at [965, 224] on button "Review" at bounding box center [972, 235] width 48 height 22
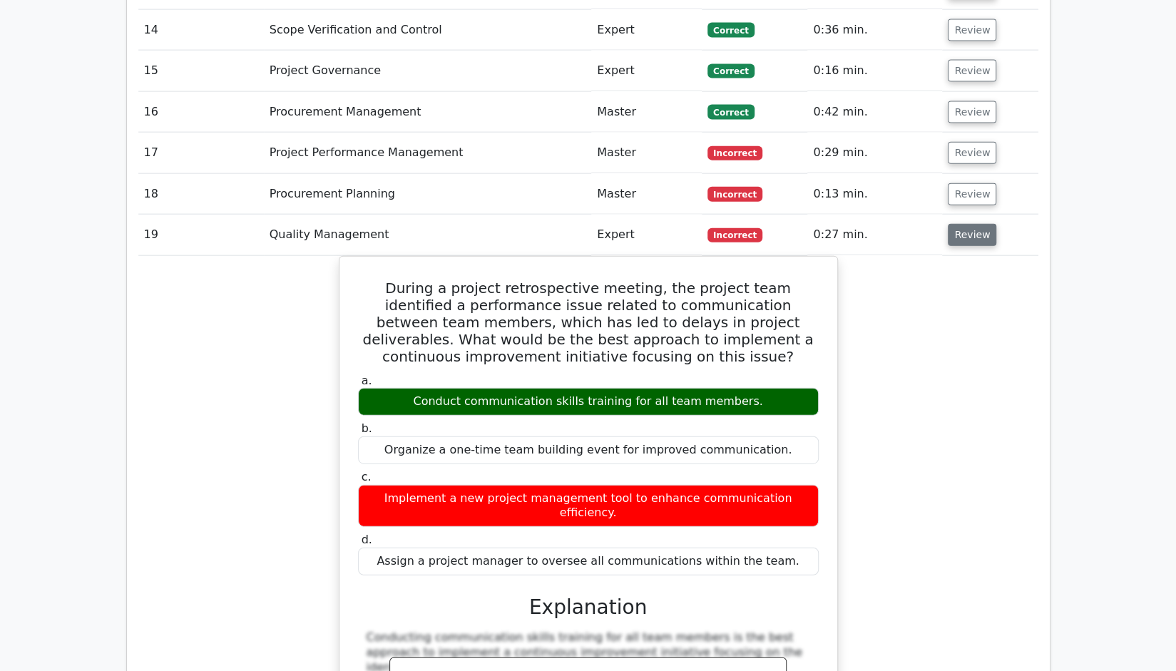
click at [965, 224] on button "Review" at bounding box center [972, 235] width 48 height 22
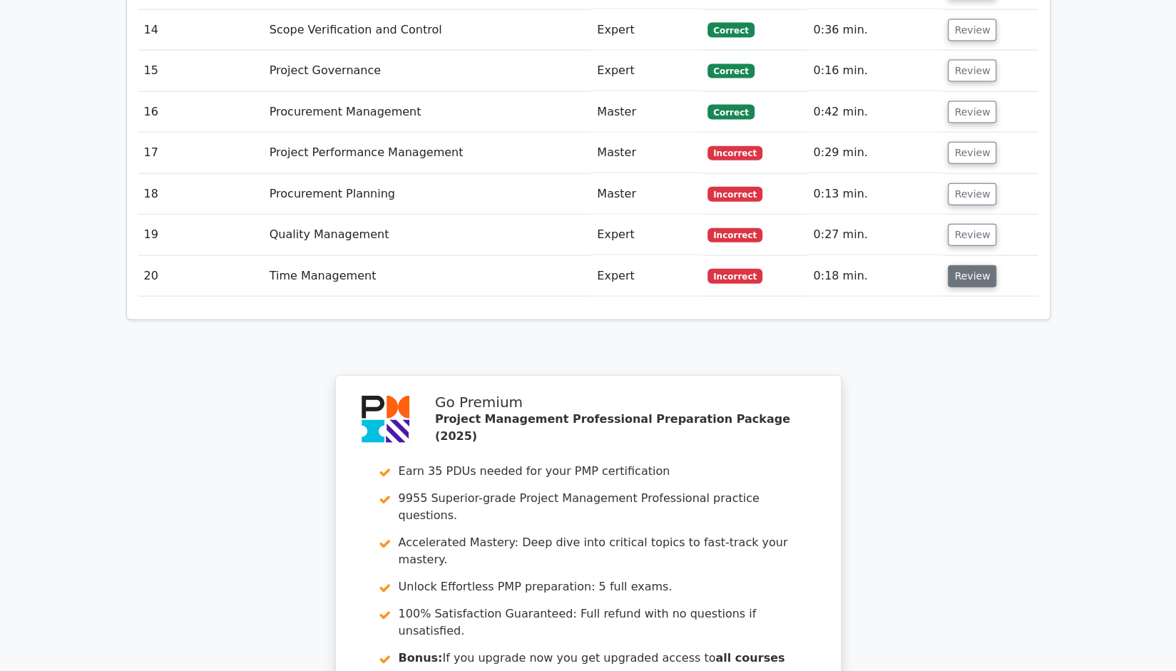
click at [964, 265] on button "Review" at bounding box center [972, 276] width 48 height 22
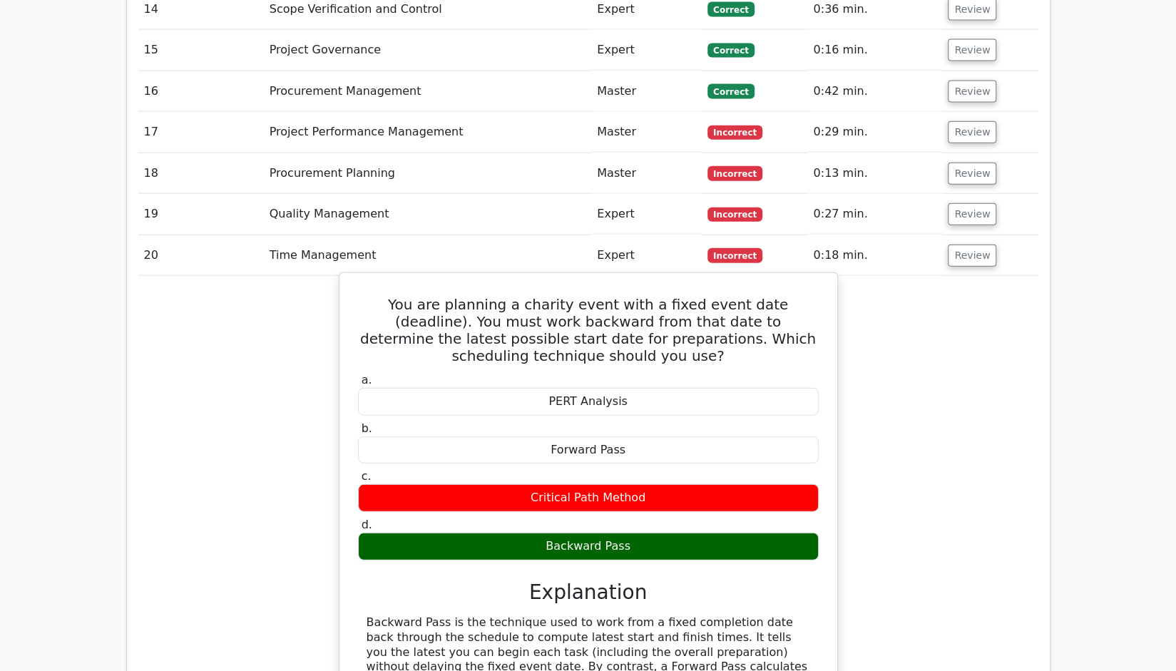
scroll to position [2902, 0]
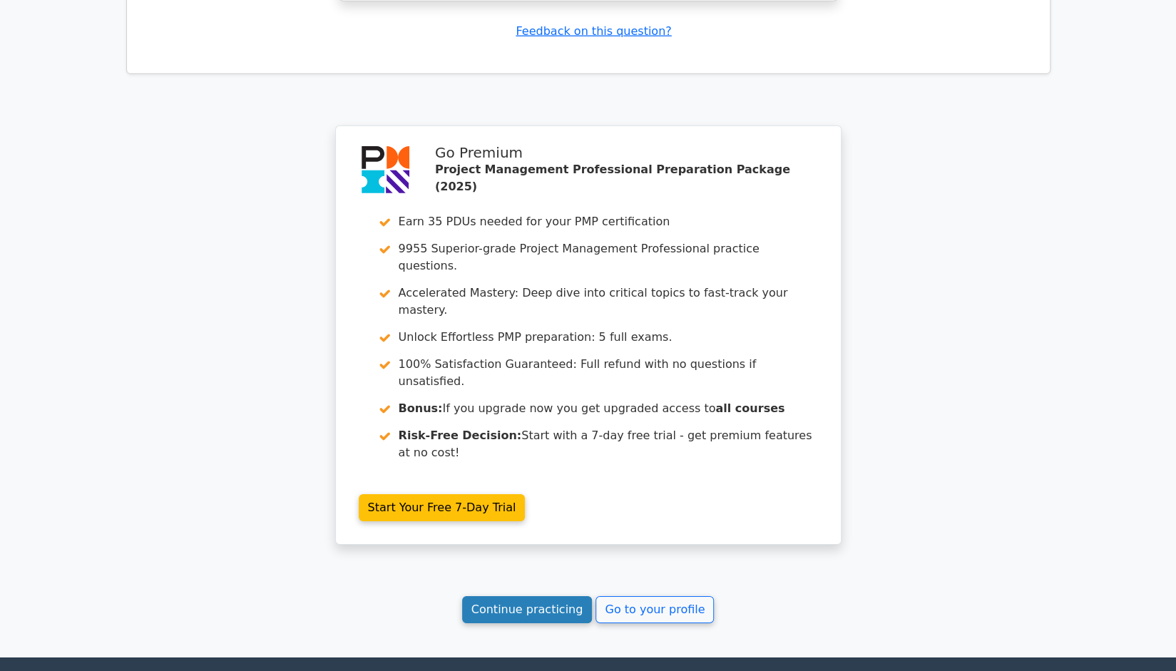
click at [536, 596] on link "Continue practicing" at bounding box center [527, 609] width 130 height 27
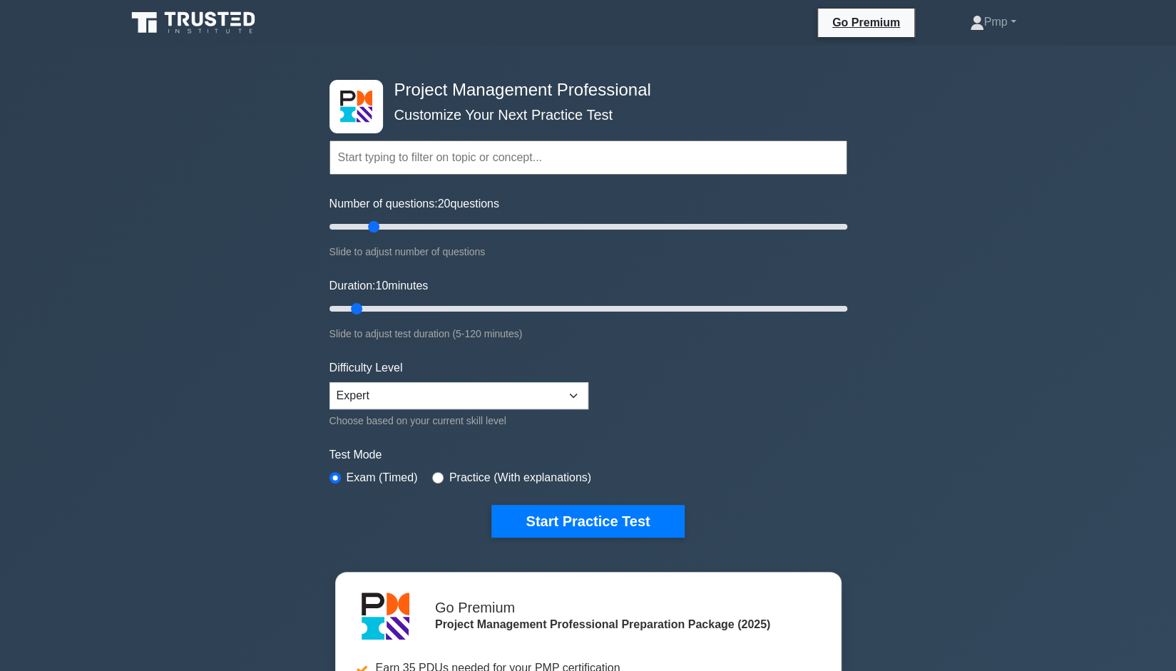
drag, startPoint x: 345, startPoint y: 228, endPoint x: 378, endPoint y: 230, distance: 32.8
type input "20"
click at [378, 230] on input "Number of questions: 20 questions" at bounding box center [588, 226] width 518 height 17
drag, startPoint x: 357, startPoint y: 310, endPoint x: 371, endPoint y: 311, distance: 14.3
type input "15"
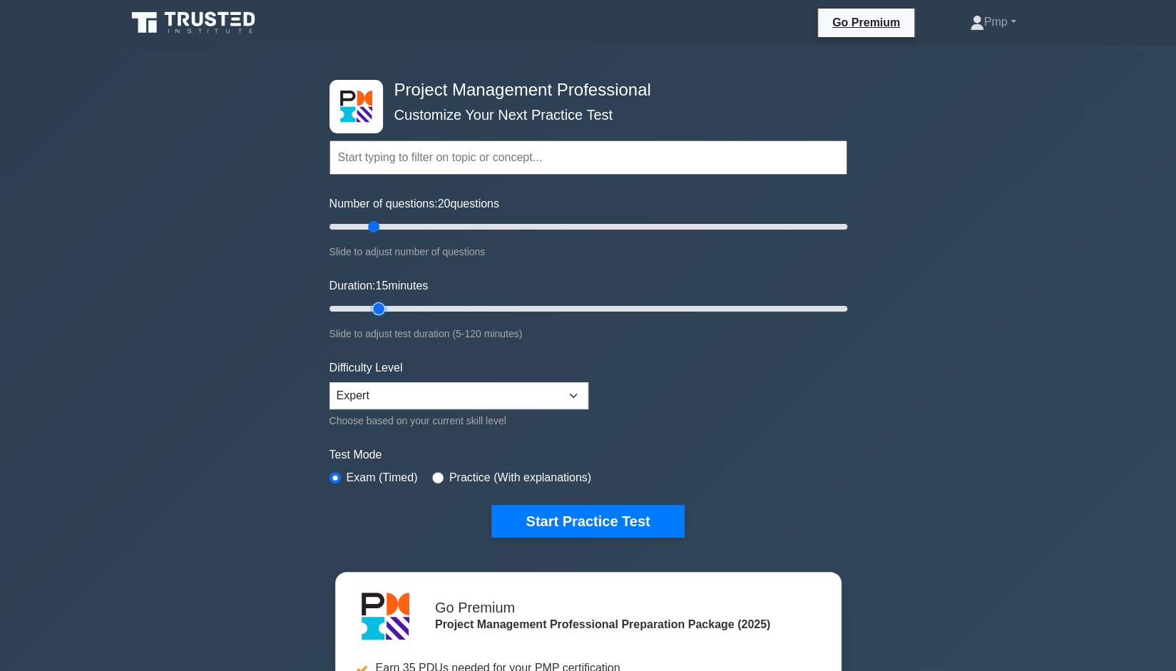
click at [371, 311] on input "Duration: 15 minutes" at bounding box center [588, 308] width 518 height 17
click at [401, 406] on div "Difficulty Level Beginner Intermediate Expert Choose based on your current skil…" at bounding box center [458, 394] width 259 height 70
click at [409, 397] on select "Beginner Intermediate Expert" at bounding box center [458, 395] width 259 height 27
click at [411, 397] on select "Beginner Intermediate Expert" at bounding box center [458, 395] width 259 height 27
click at [291, 409] on div "Project Management Professional Customize Your Next Practice Test Topics Scope …" at bounding box center [588, 494] width 1176 height 897
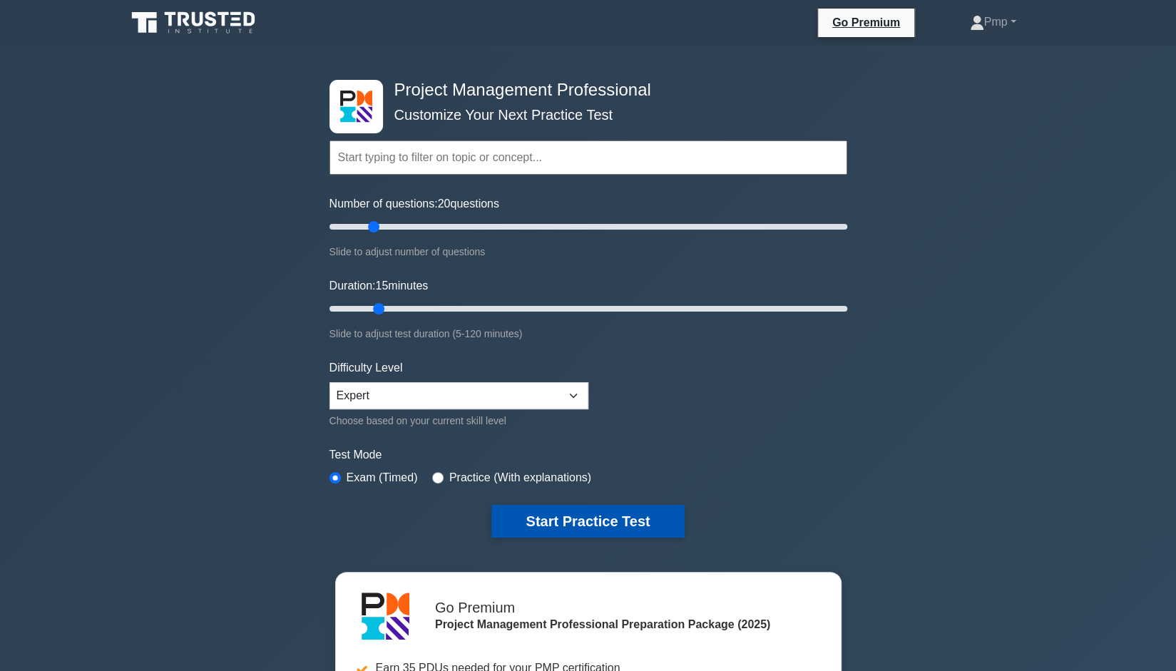
click at [584, 521] on button "Start Practice Test" at bounding box center [587, 521] width 193 height 33
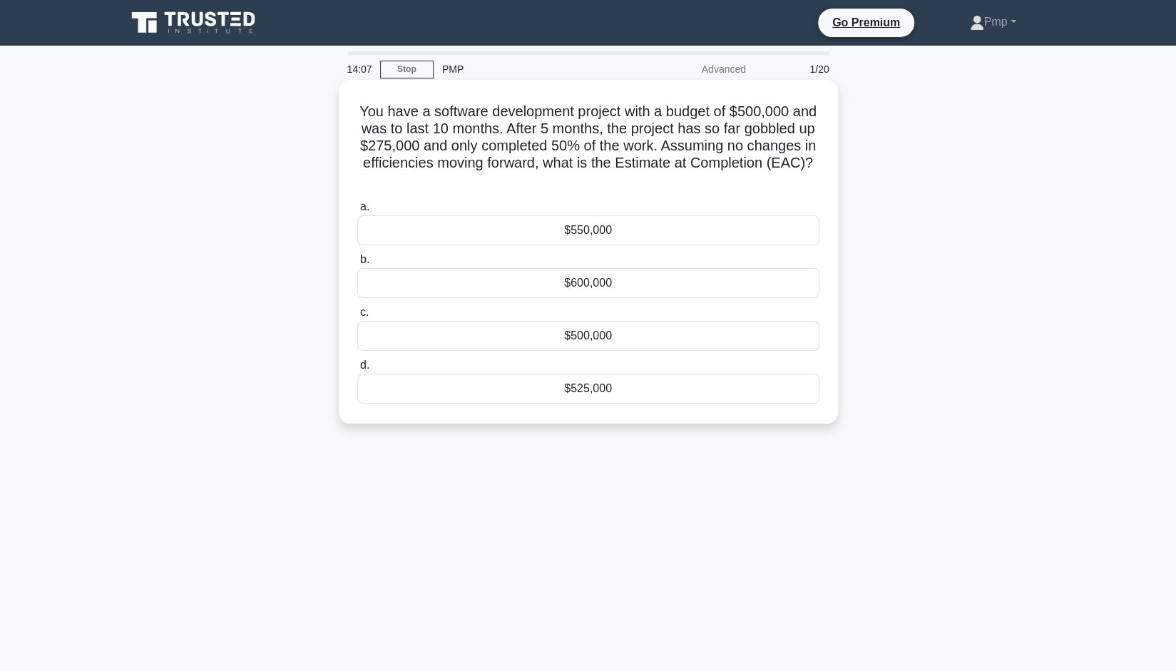
click at [610, 237] on div "$550,000" at bounding box center [588, 230] width 462 height 30
click at [357, 212] on input "a. $550,000" at bounding box center [357, 207] width 0 height 9
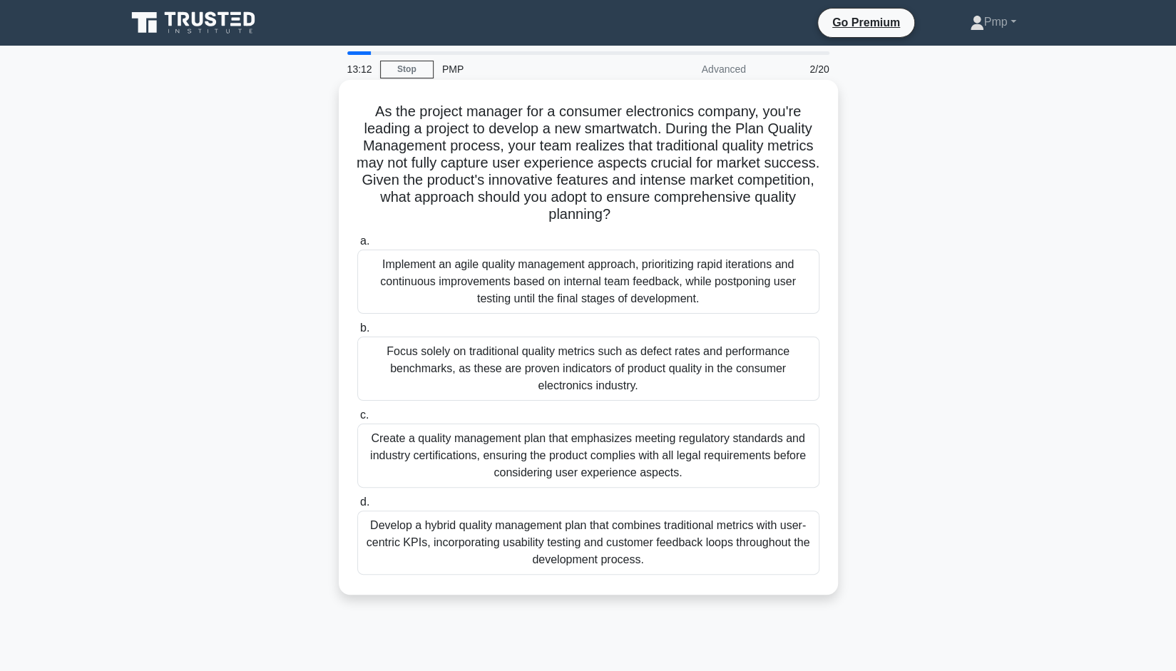
click at [515, 550] on div "Develop a hybrid quality management plan that combines traditional metrics with…" at bounding box center [588, 543] width 462 height 64
click at [357, 507] on input "d. Develop a hybrid quality management plan that combines traditional metrics w…" at bounding box center [357, 502] width 0 height 9
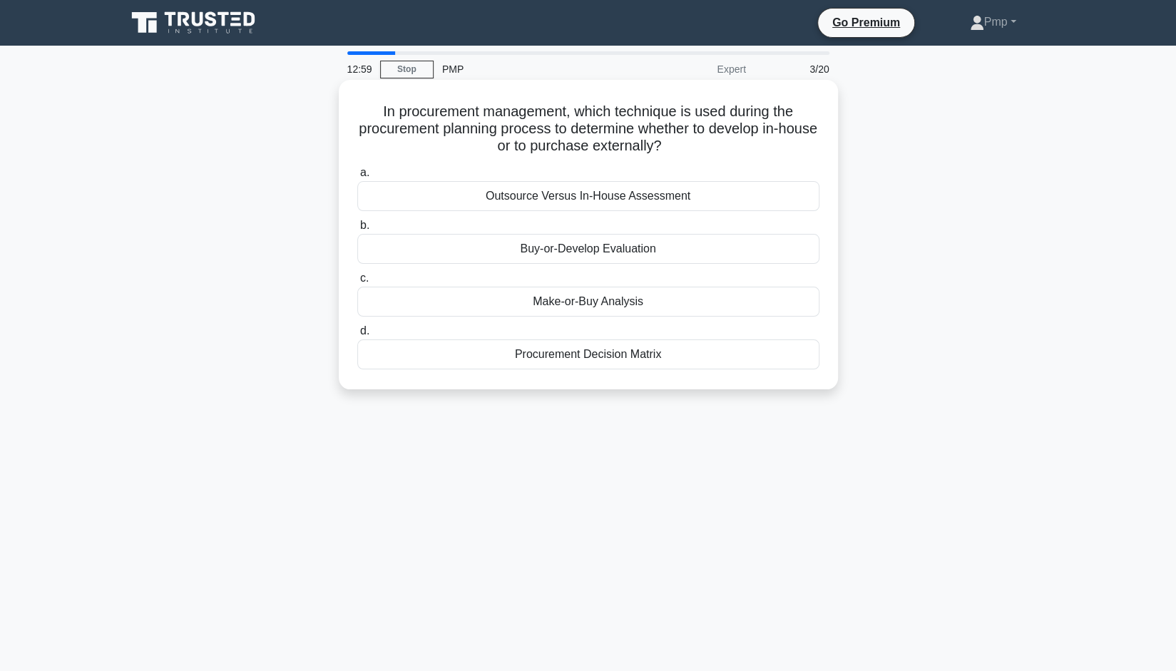
click at [639, 358] on div "Procurement Decision Matrix" at bounding box center [588, 354] width 462 height 30
click at [357, 336] on input "d. Procurement Decision Matrix" at bounding box center [357, 331] width 0 height 9
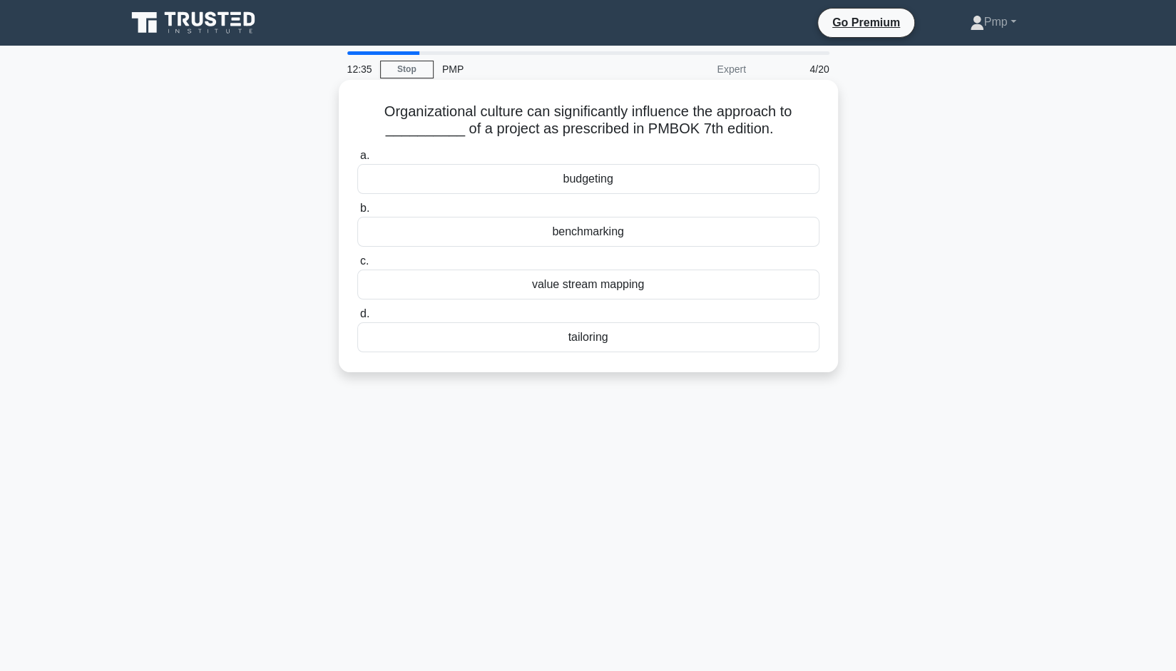
click at [584, 339] on div "tailoring" at bounding box center [588, 337] width 462 height 30
click at [357, 319] on input "d. tailoring" at bounding box center [357, 313] width 0 height 9
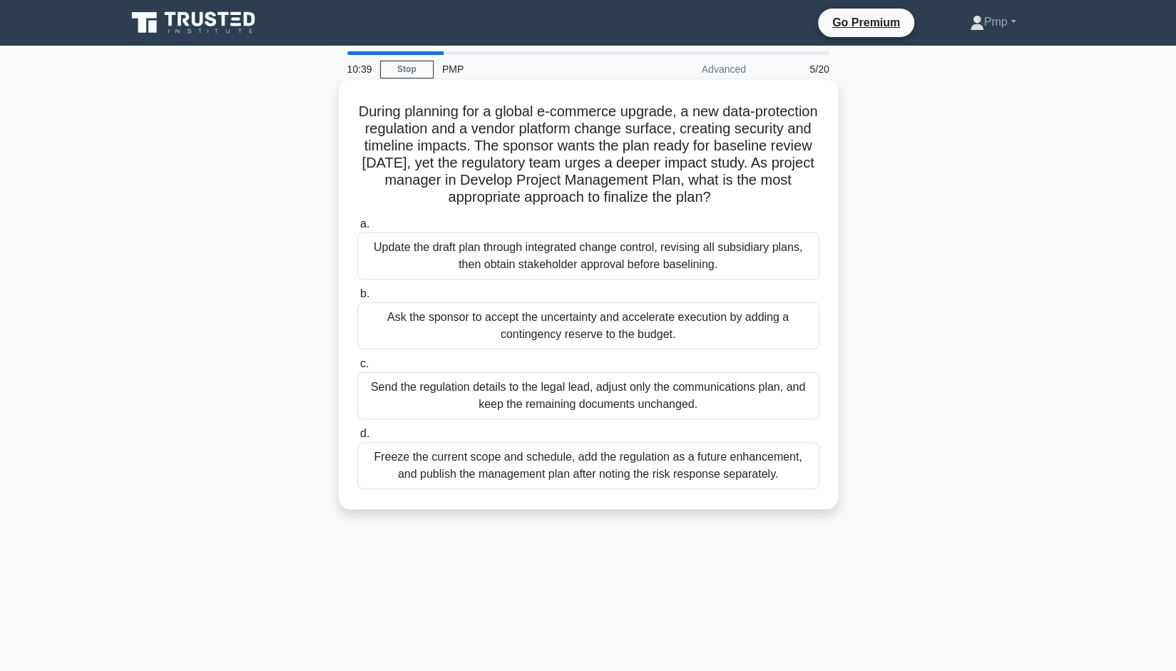
click at [583, 269] on div "Update the draft plan through integrated change control, revising all subsidiar…" at bounding box center [588, 255] width 462 height 47
click at [357, 229] on input "a. Update the draft plan through integrated change control, revising all subsid…" at bounding box center [357, 224] width 0 height 9
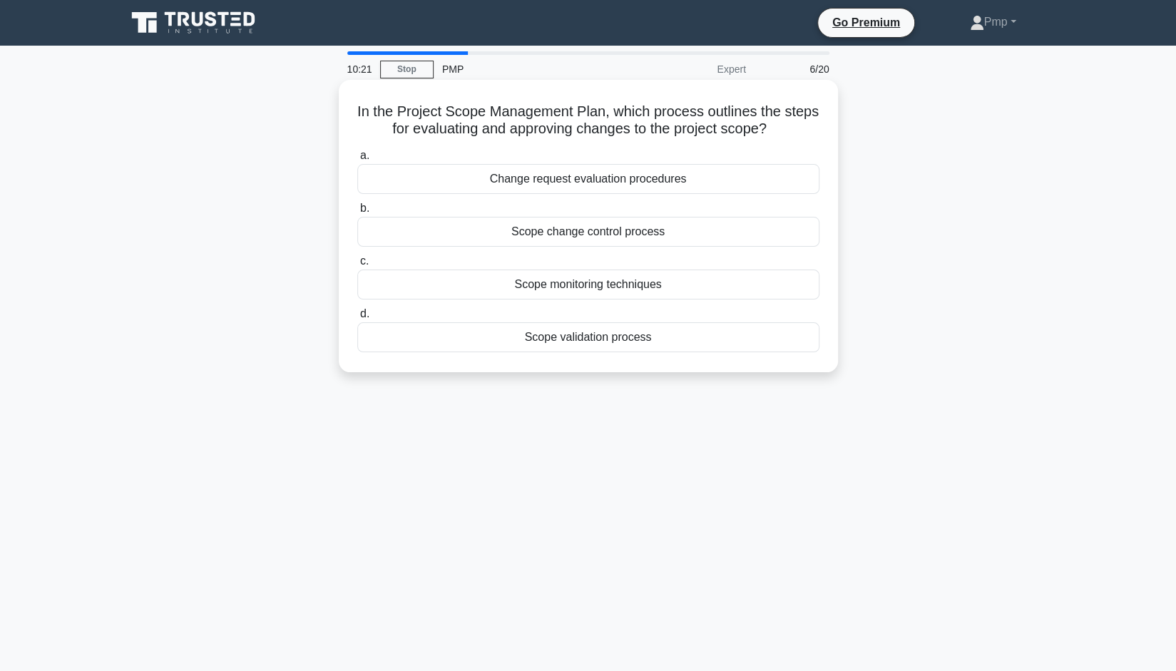
click at [616, 230] on div "Scope change control process" at bounding box center [588, 232] width 462 height 30
click at [357, 213] on input "b. Scope change control process" at bounding box center [357, 208] width 0 height 9
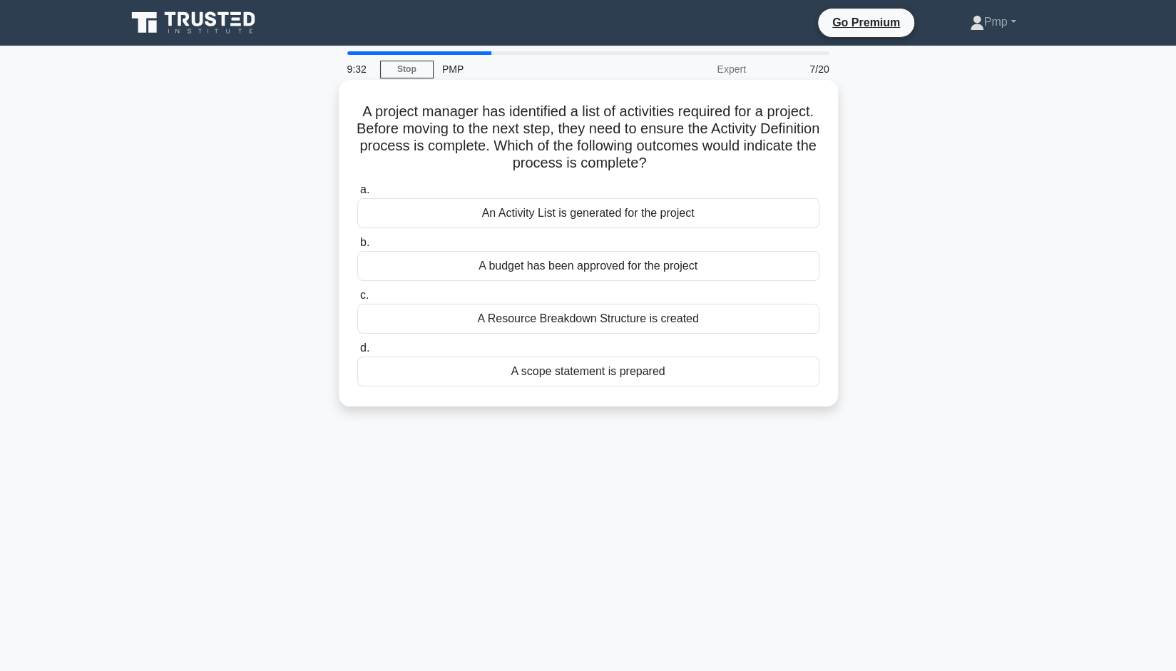
click at [603, 326] on div "A Resource Breakdown Structure is created" at bounding box center [588, 319] width 462 height 30
click at [357, 300] on input "c. A Resource Breakdown Structure is created" at bounding box center [357, 295] width 0 height 9
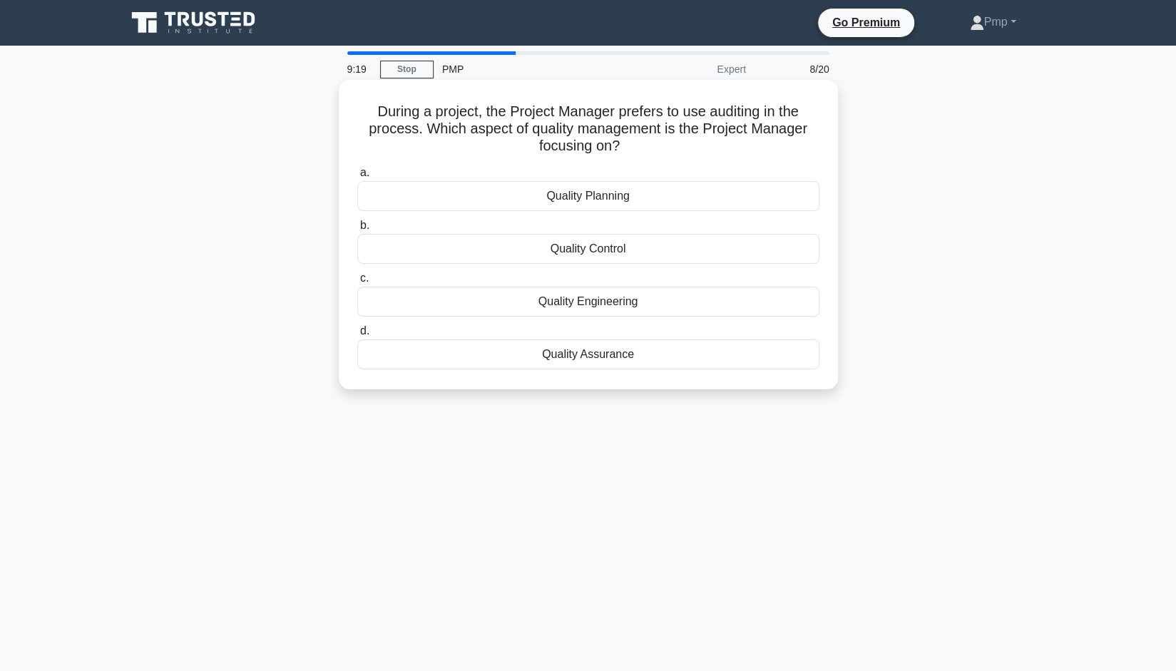
click at [592, 249] on div "Quality Control" at bounding box center [588, 249] width 462 height 30
click at [357, 230] on input "b. Quality Control" at bounding box center [357, 225] width 0 height 9
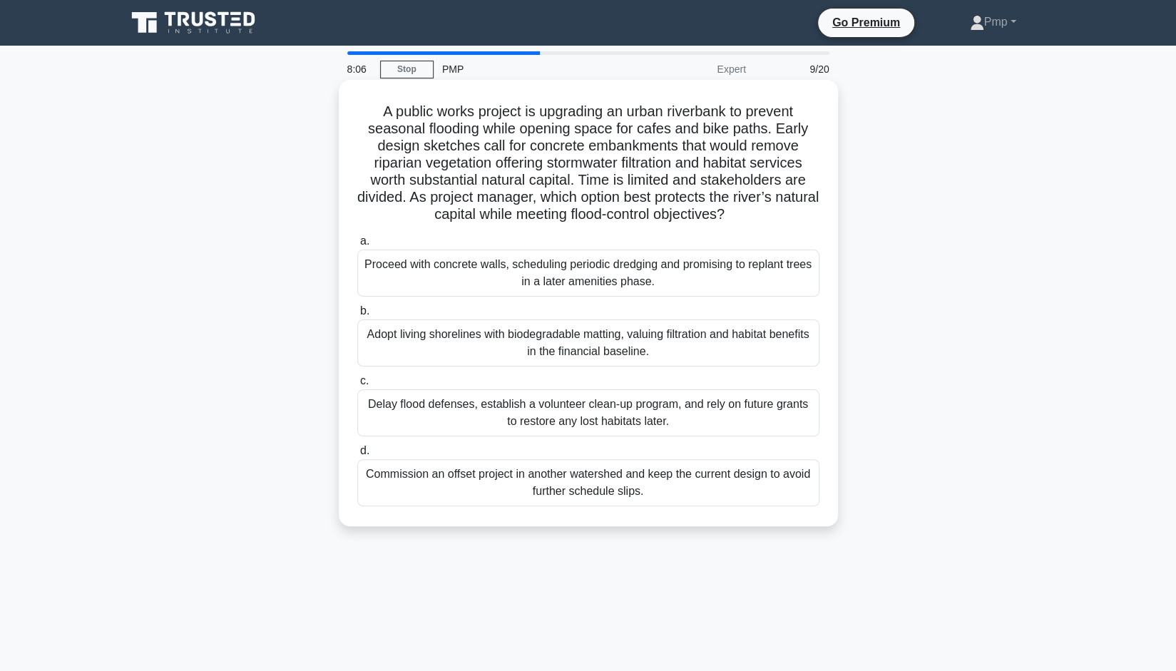
click at [459, 486] on div "Commission an offset project in another watershed and keep the current design t…" at bounding box center [588, 482] width 462 height 47
click at [357, 456] on input "d. Commission an offset project in another watershed and keep the current desig…" at bounding box center [357, 450] width 0 height 9
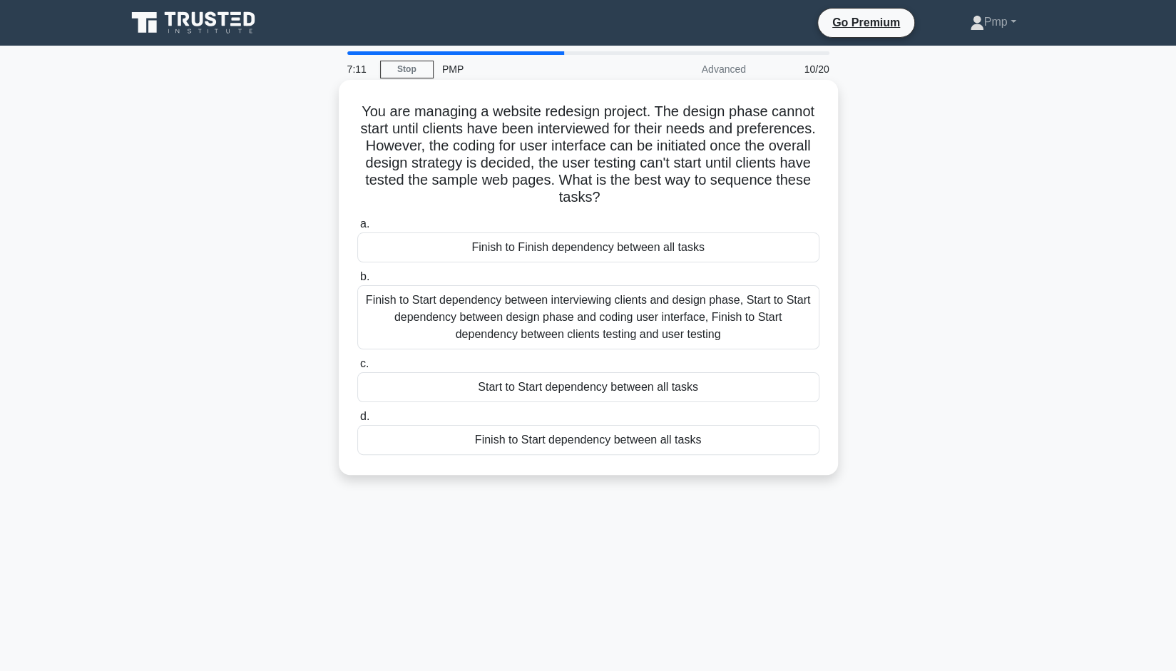
click at [628, 309] on div "Finish to Start dependency between interviewing clients and design phase, Start…" at bounding box center [588, 317] width 462 height 64
click at [357, 282] on input "b. Finish to Start dependency between interviewing clients and design phase, St…" at bounding box center [357, 276] width 0 height 9
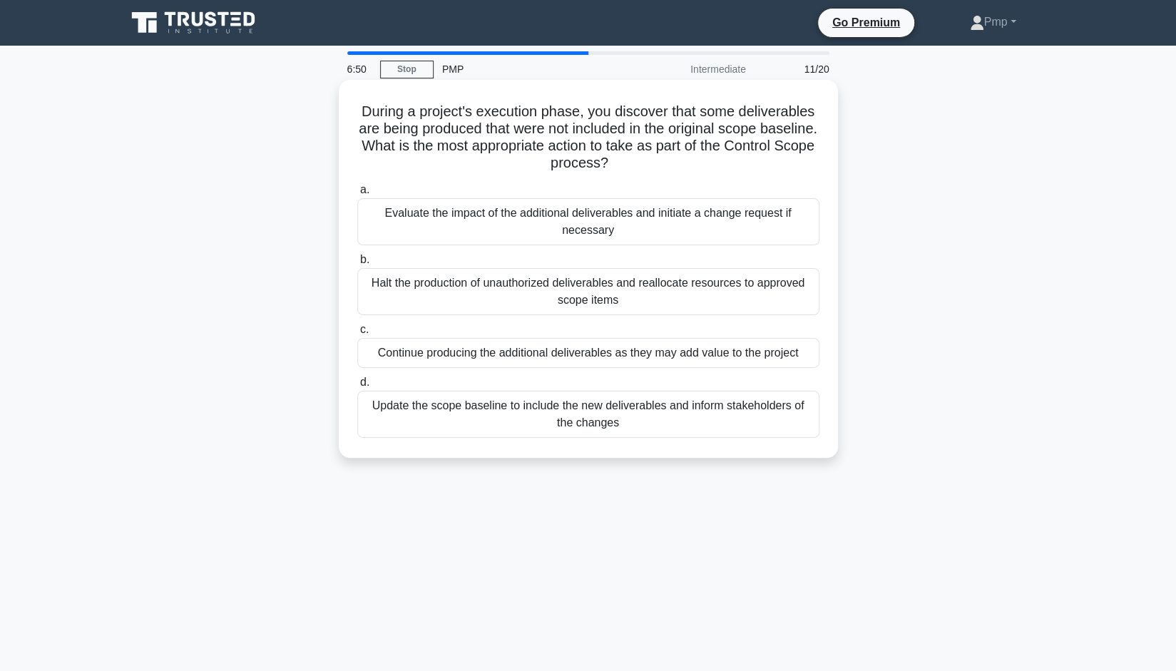
click at [705, 298] on div "Halt the production of unauthorized deliverables and reallocate resources to ap…" at bounding box center [588, 291] width 462 height 47
click at [357, 265] on input "b. Halt the production of unauthorized deliverables and reallocate resources to…" at bounding box center [357, 259] width 0 height 9
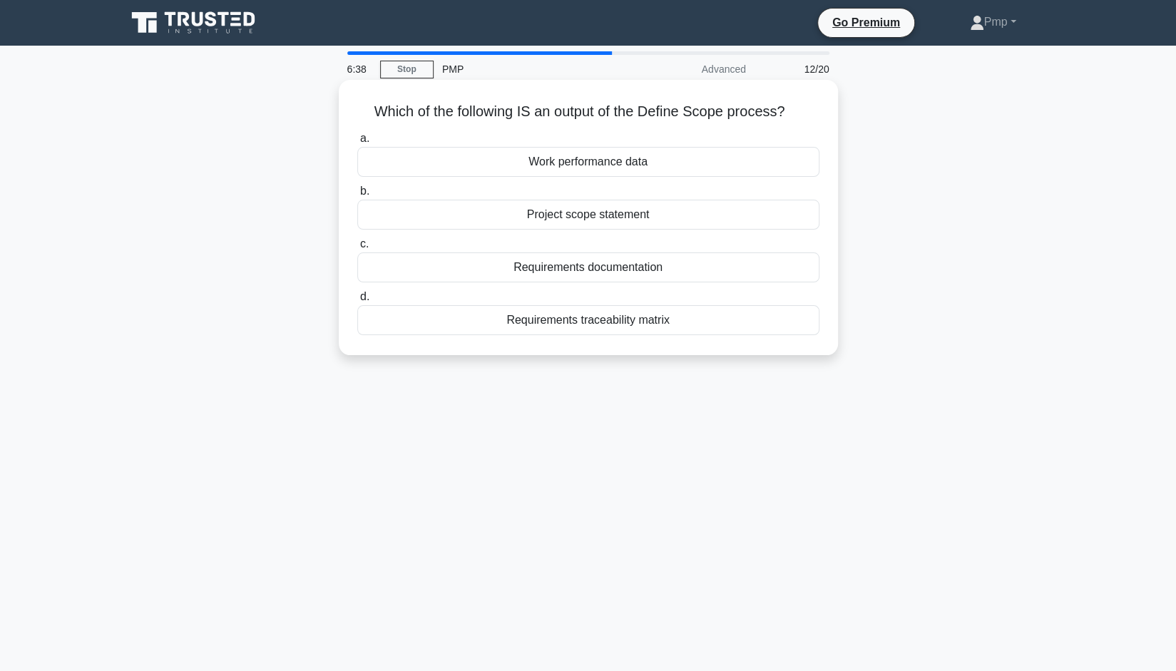
click at [605, 216] on div "Project scope statement" at bounding box center [588, 215] width 462 height 30
click at [357, 196] on input "b. Project scope statement" at bounding box center [357, 191] width 0 height 9
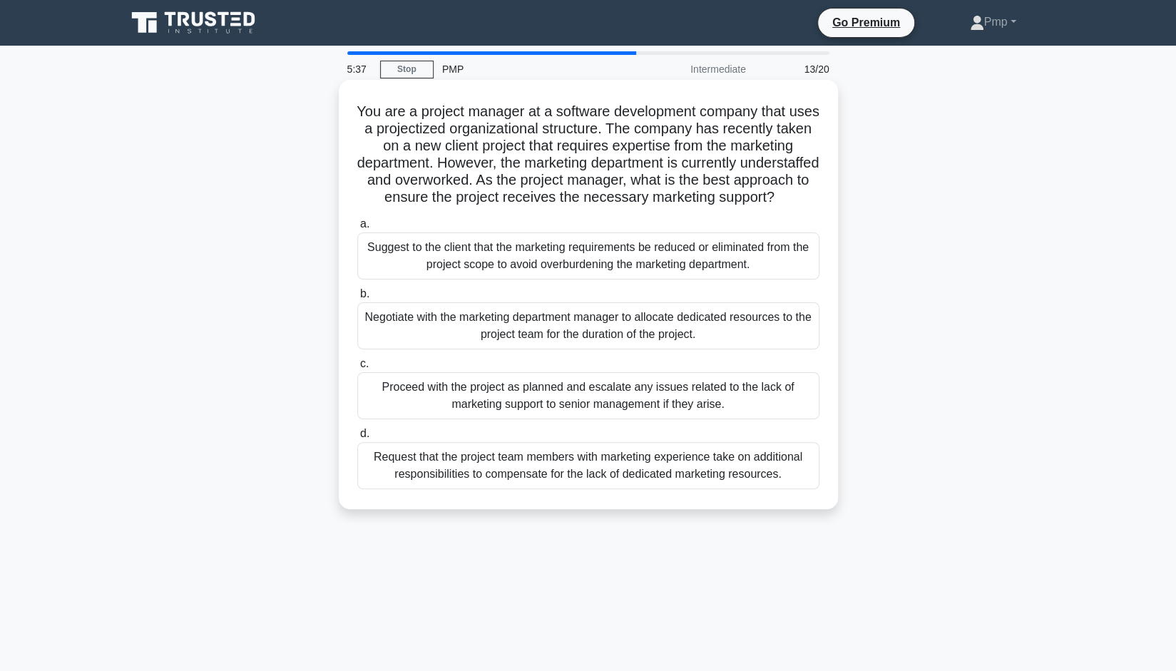
click at [585, 343] on div "Negotiate with the marketing department manager to allocate dedicated resources…" at bounding box center [588, 325] width 462 height 47
click at [357, 299] on input "b. Negotiate with the marketing department manager to allocate dedicated resour…" at bounding box center [357, 294] width 0 height 9
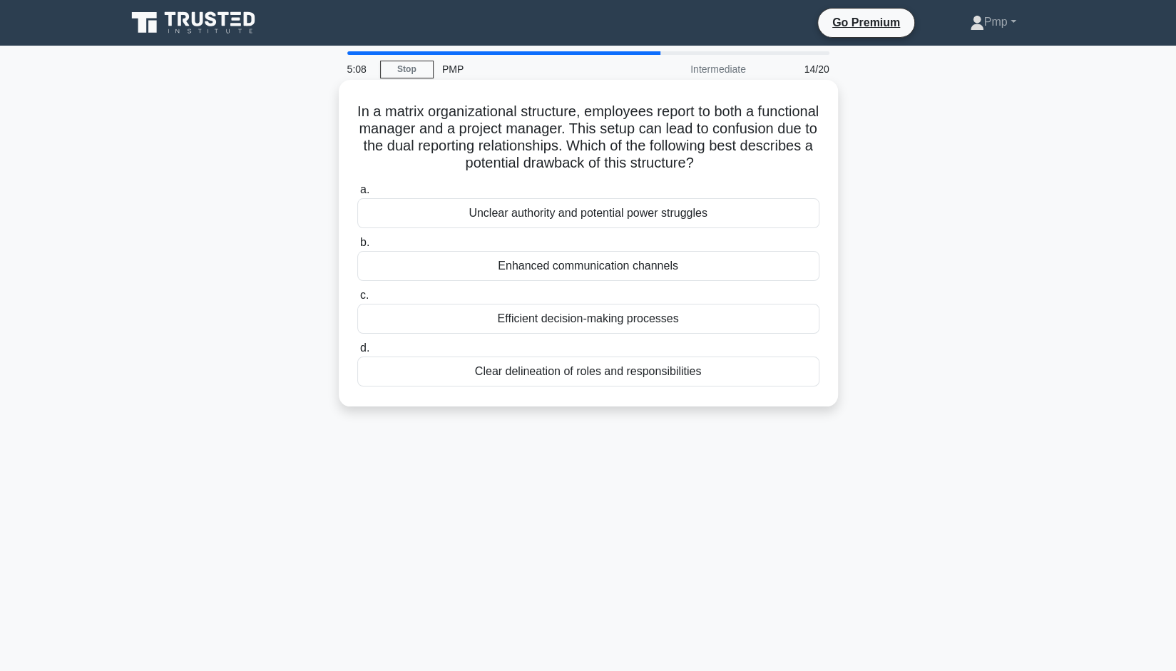
click at [605, 215] on div "Unclear authority and potential power struggles" at bounding box center [588, 213] width 462 height 30
click at [357, 195] on input "a. Unclear authority and potential power struggles" at bounding box center [357, 189] width 0 height 9
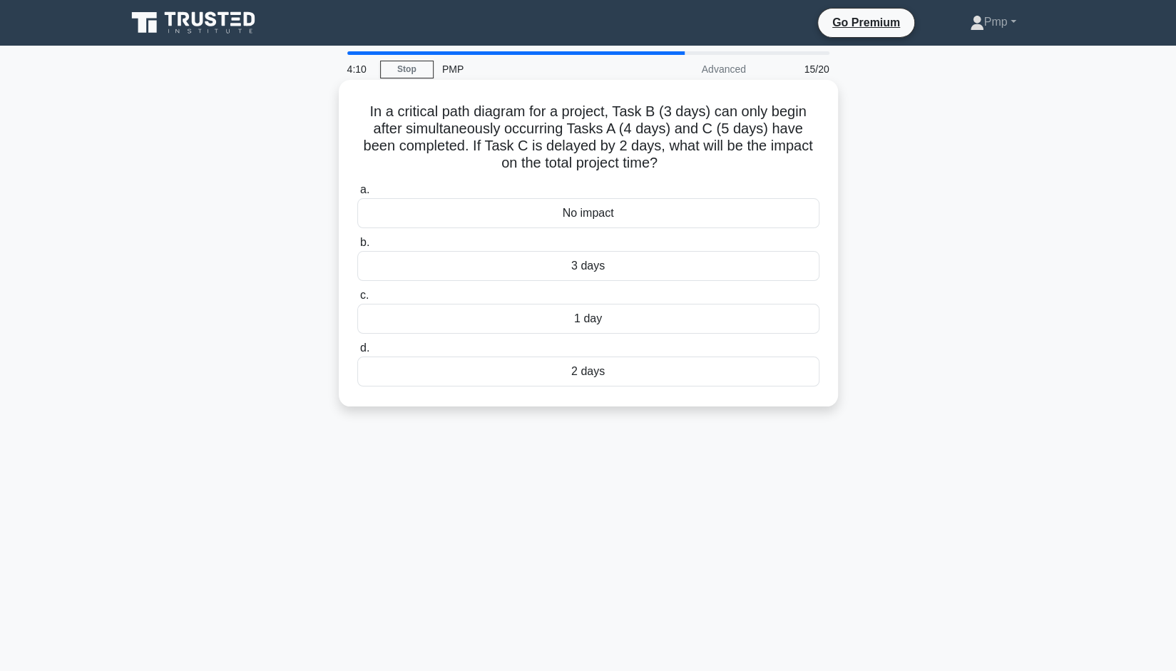
click at [600, 373] on div "2 days" at bounding box center [588, 372] width 462 height 30
click at [357, 353] on input "d. 2 days" at bounding box center [357, 348] width 0 height 9
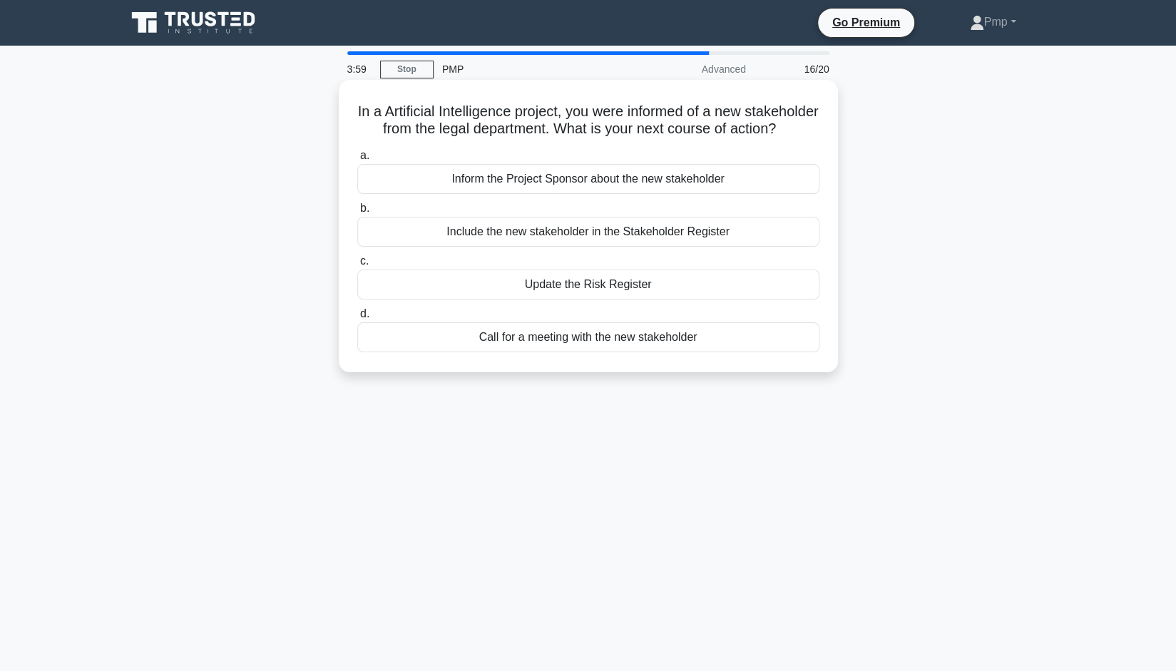
click at [680, 246] on div "Include the new stakeholder in the Stakeholder Register" at bounding box center [588, 232] width 462 height 30
click at [357, 213] on input "b. Include the new stakeholder in the Stakeholder Register" at bounding box center [357, 208] width 0 height 9
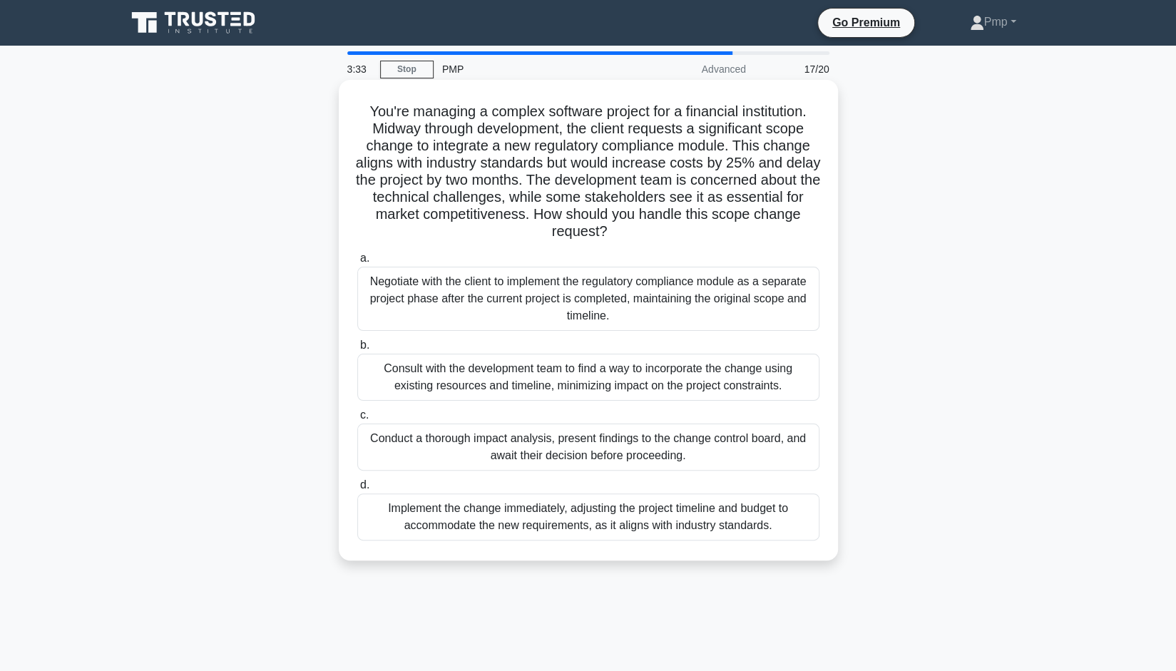
click at [660, 440] on div "Conduct a thorough impact analysis, present findings to the change control boar…" at bounding box center [588, 447] width 462 height 47
click at [357, 420] on input "c. Conduct a thorough impact analysis, present findings to the change control b…" at bounding box center [357, 415] width 0 height 9
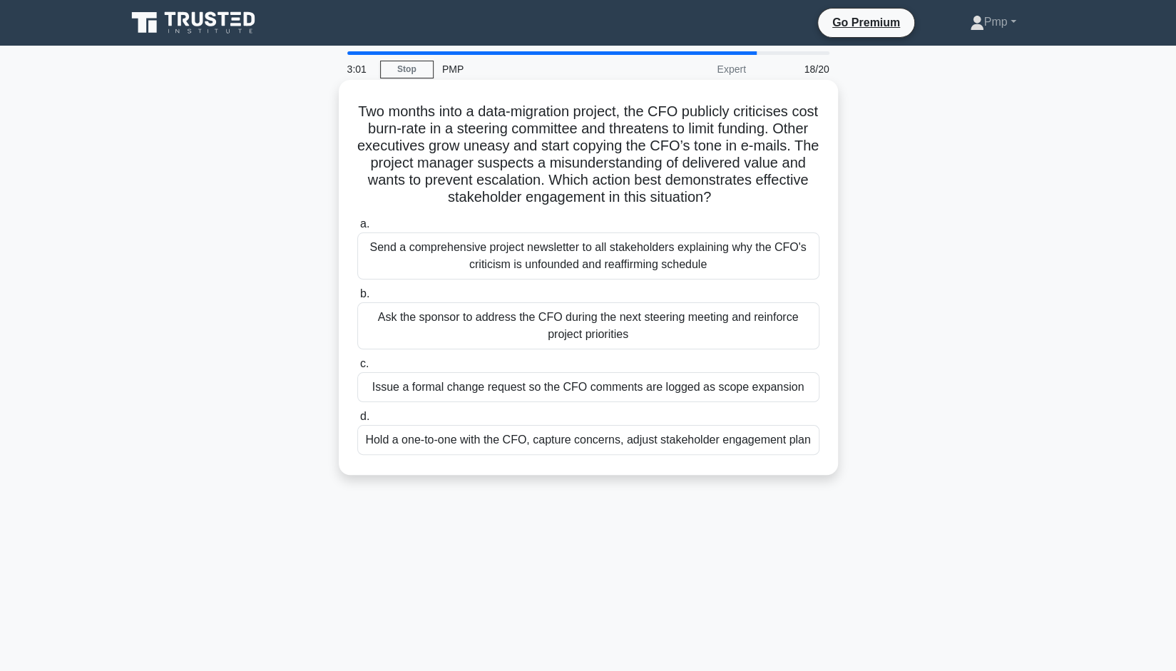
click at [603, 437] on div "Hold a one-to-one with the CFO, capture concerns, adjust stakeholder engagement…" at bounding box center [588, 440] width 462 height 30
click at [357, 421] on input "d. Hold a one-to-one with the CFO, capture concerns, adjust stakeholder engagem…" at bounding box center [357, 416] width 0 height 9
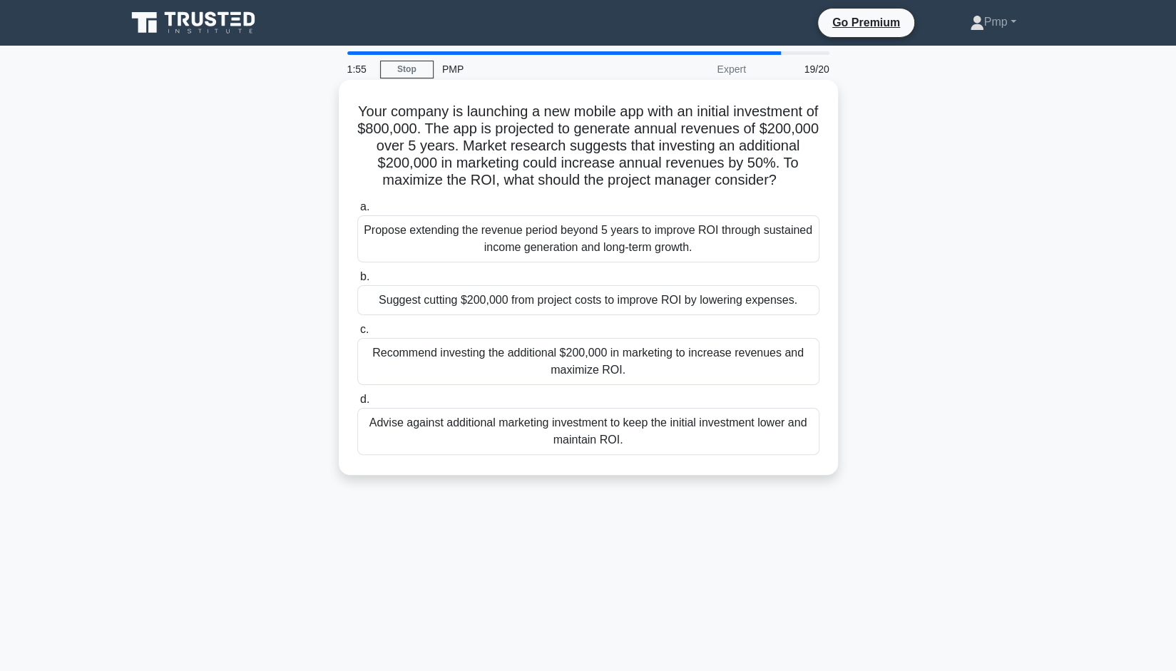
click at [400, 253] on div "Propose extending the revenue period beyond 5 years to improve ROI through sust…" at bounding box center [588, 238] width 462 height 47
click at [357, 212] on input "a. Propose extending the revenue period beyond 5 years to improve ROI through s…" at bounding box center [357, 207] width 0 height 9
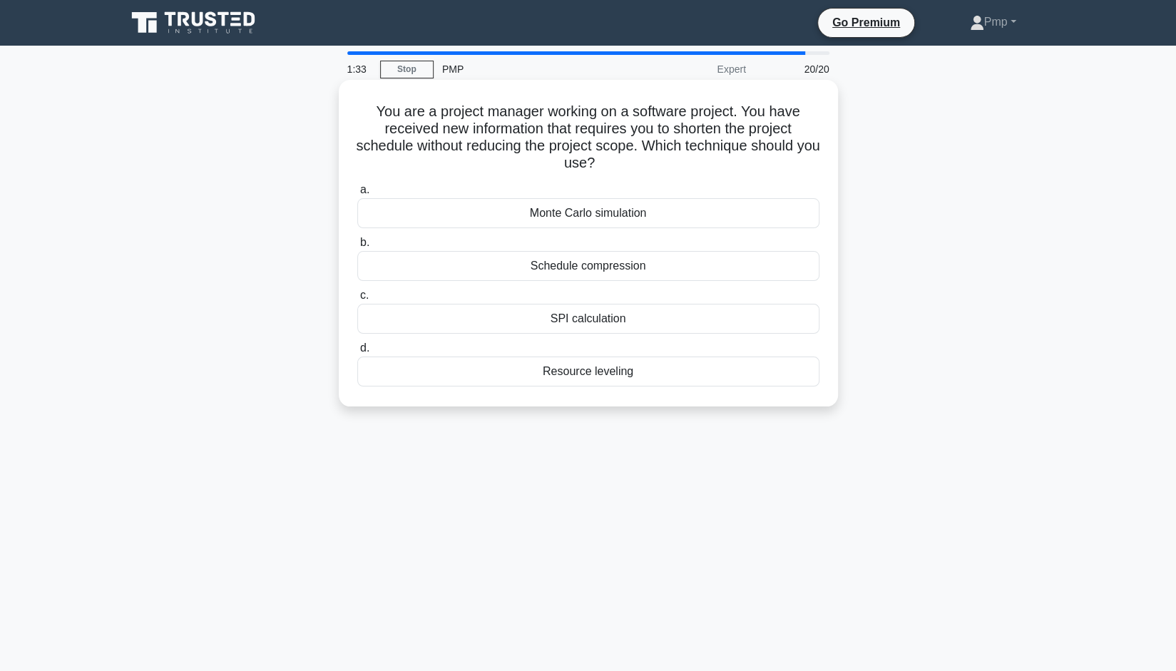
click at [631, 218] on div "Monte Carlo simulation" at bounding box center [588, 213] width 462 height 30
click at [357, 195] on input "a. Monte Carlo simulation" at bounding box center [357, 189] width 0 height 9
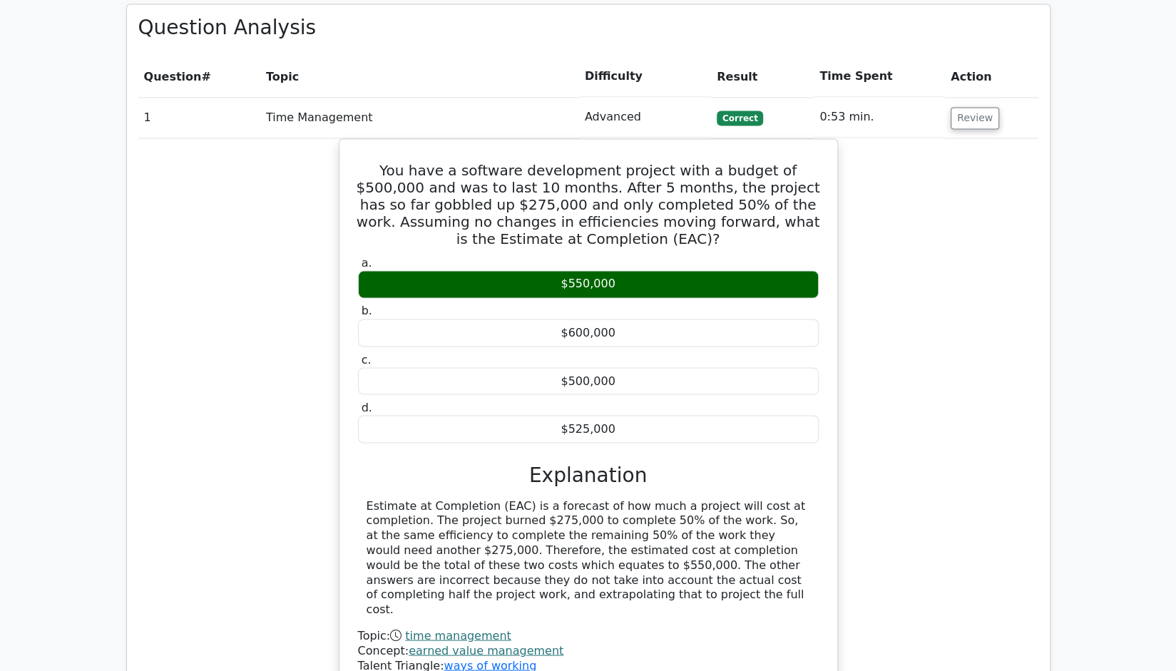
scroll to position [1426, 0]
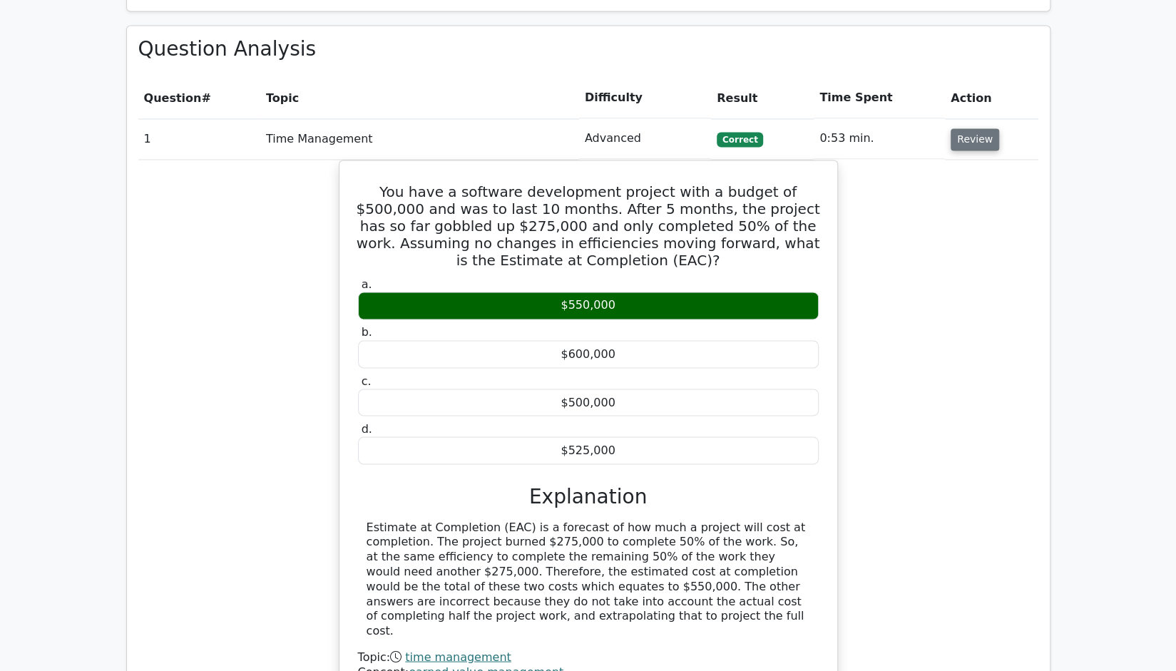
click at [968, 128] on button "Review" at bounding box center [975, 139] width 48 height 22
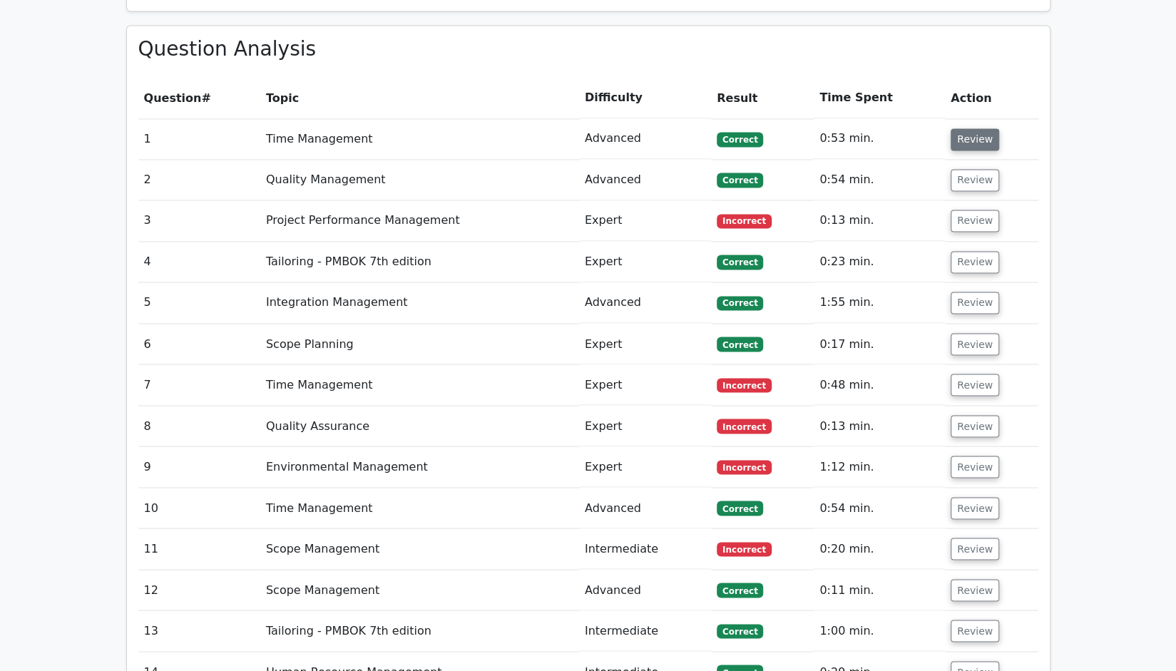
click at [968, 128] on button "Review" at bounding box center [975, 139] width 48 height 22
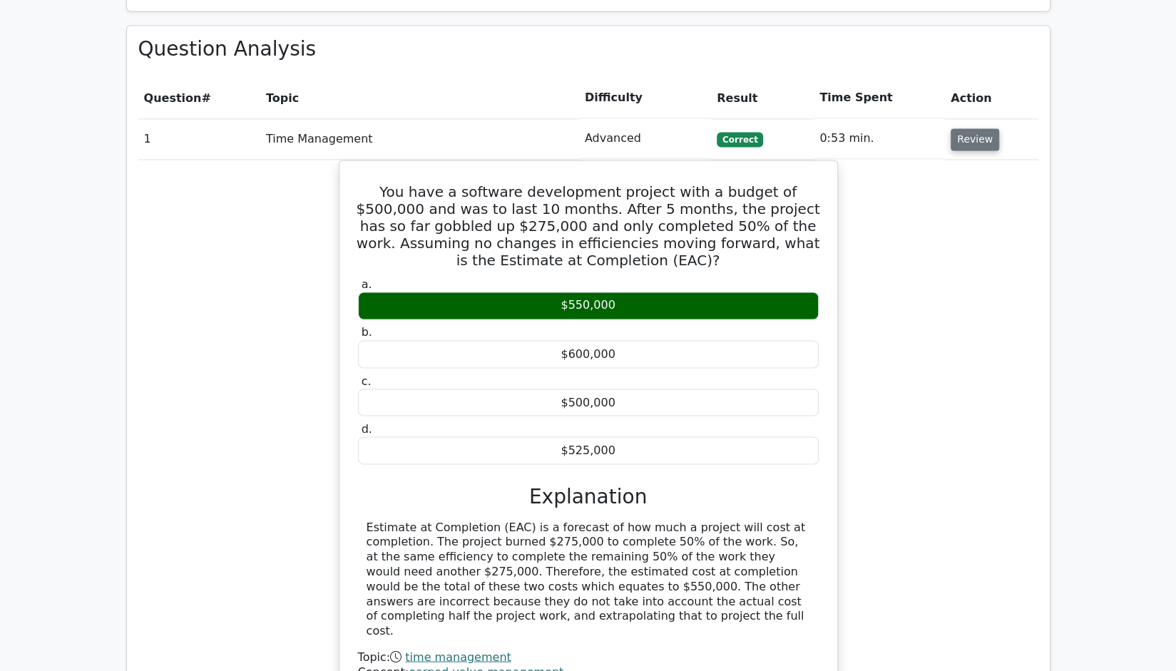
click at [968, 128] on button "Review" at bounding box center [975, 139] width 48 height 22
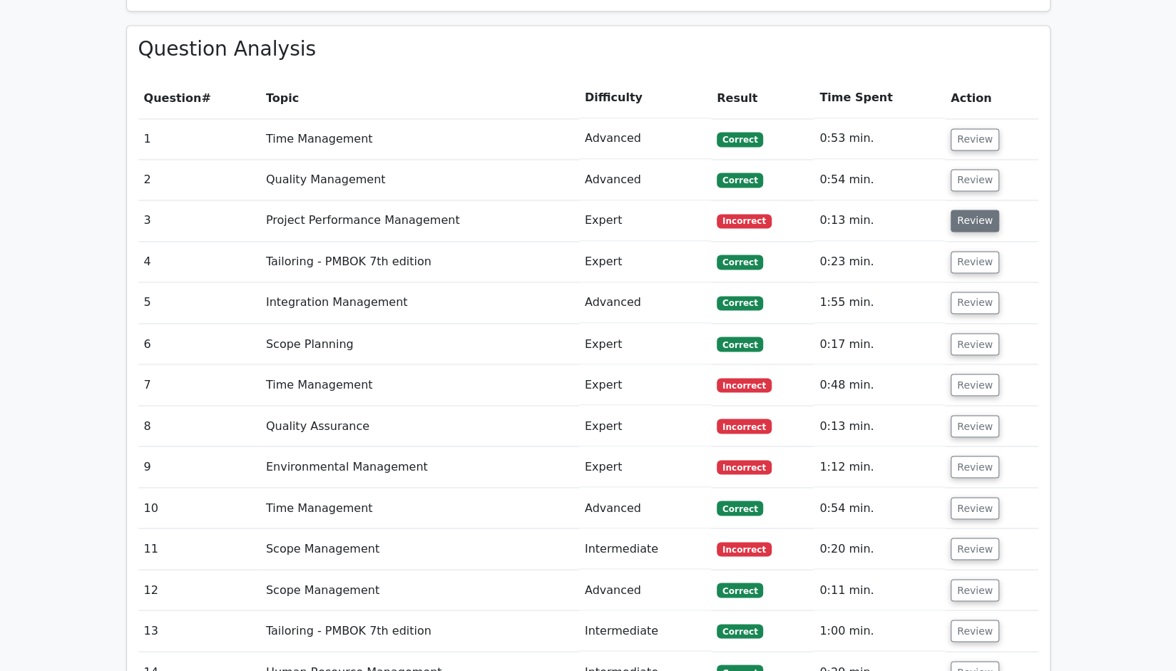
click at [963, 210] on button "Review" at bounding box center [975, 221] width 48 height 22
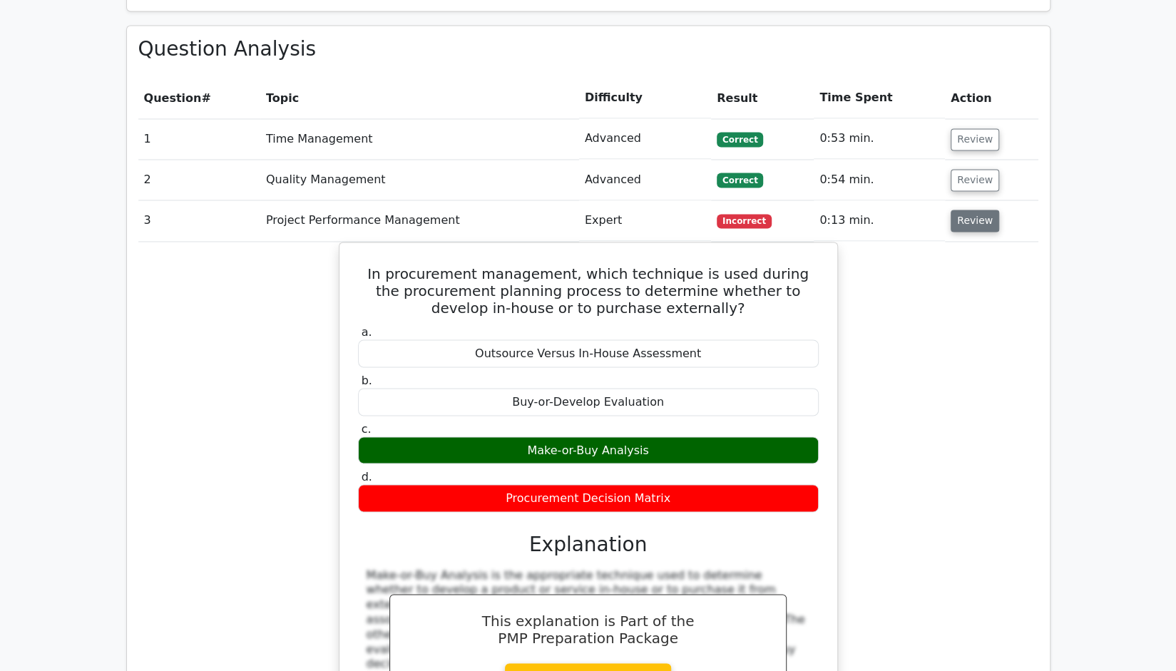
click at [965, 210] on button "Review" at bounding box center [975, 221] width 48 height 22
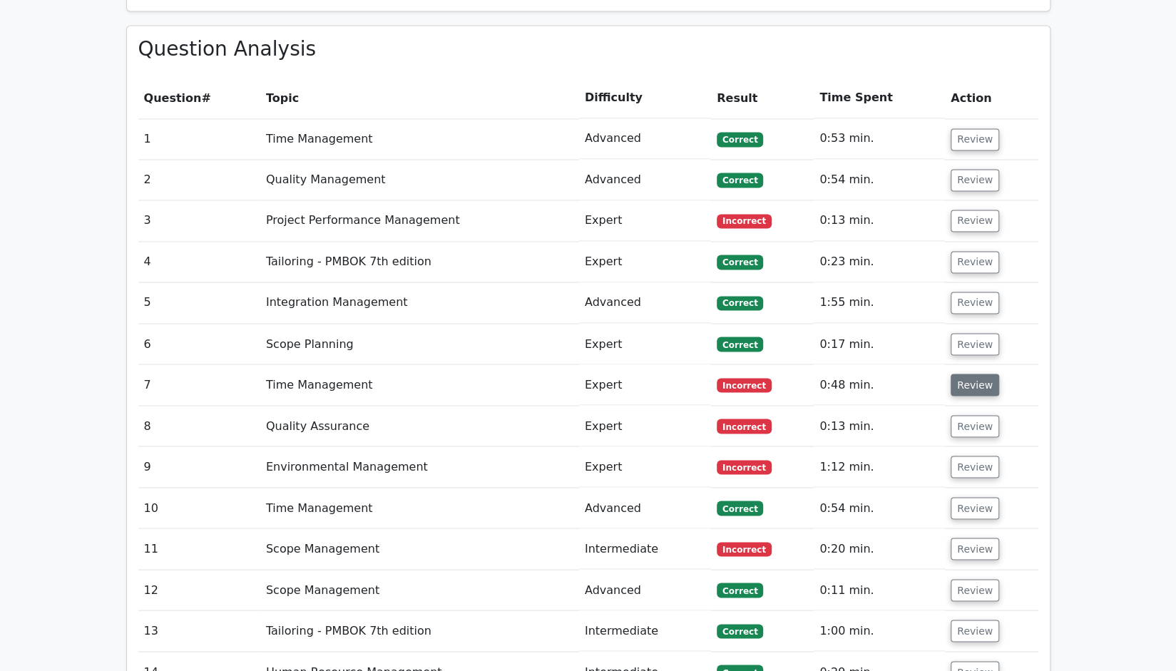
click at [976, 374] on button "Review" at bounding box center [975, 385] width 48 height 22
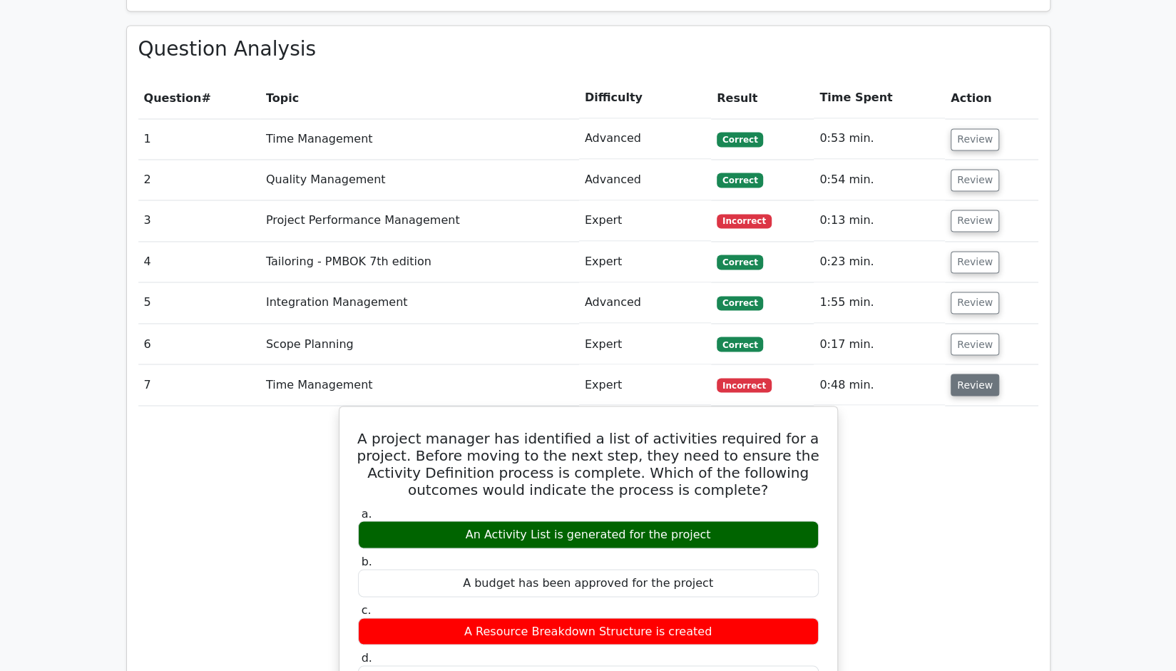
click at [977, 374] on button "Review" at bounding box center [975, 385] width 48 height 22
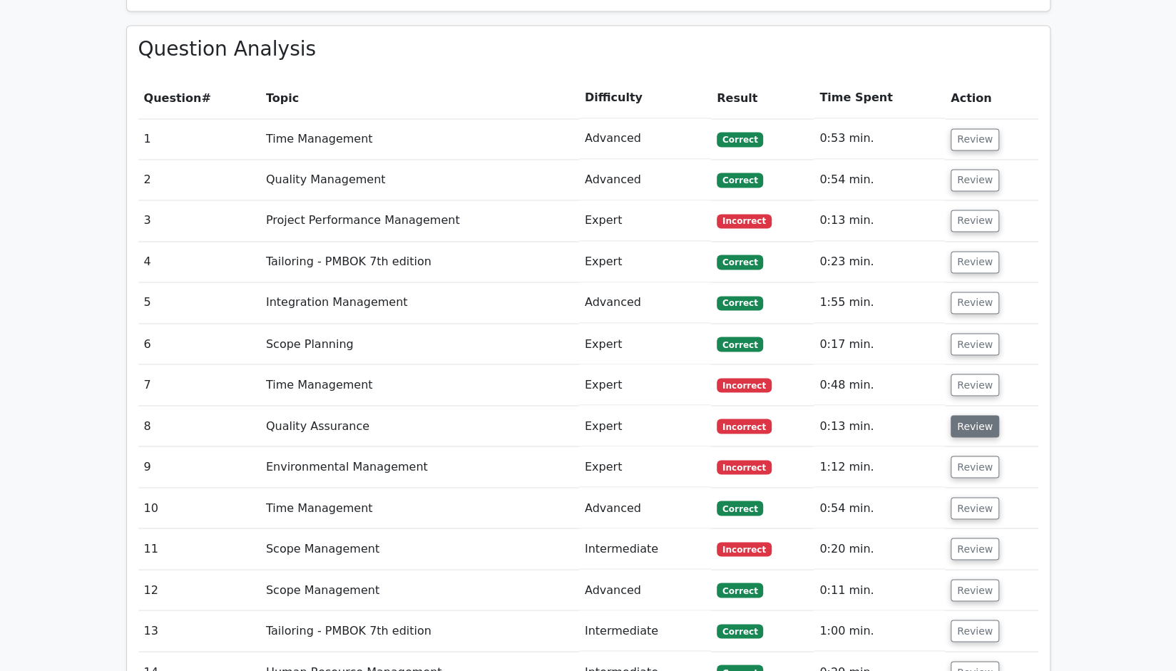
click at [967, 415] on button "Review" at bounding box center [975, 426] width 48 height 22
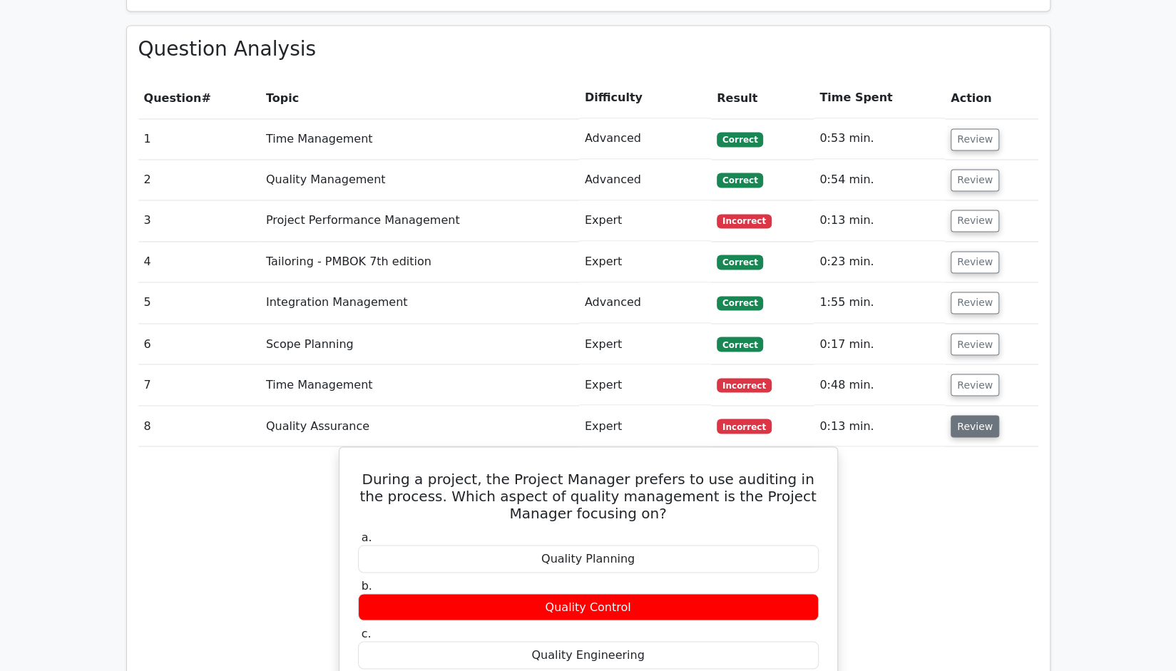
scroll to position [1569, 0]
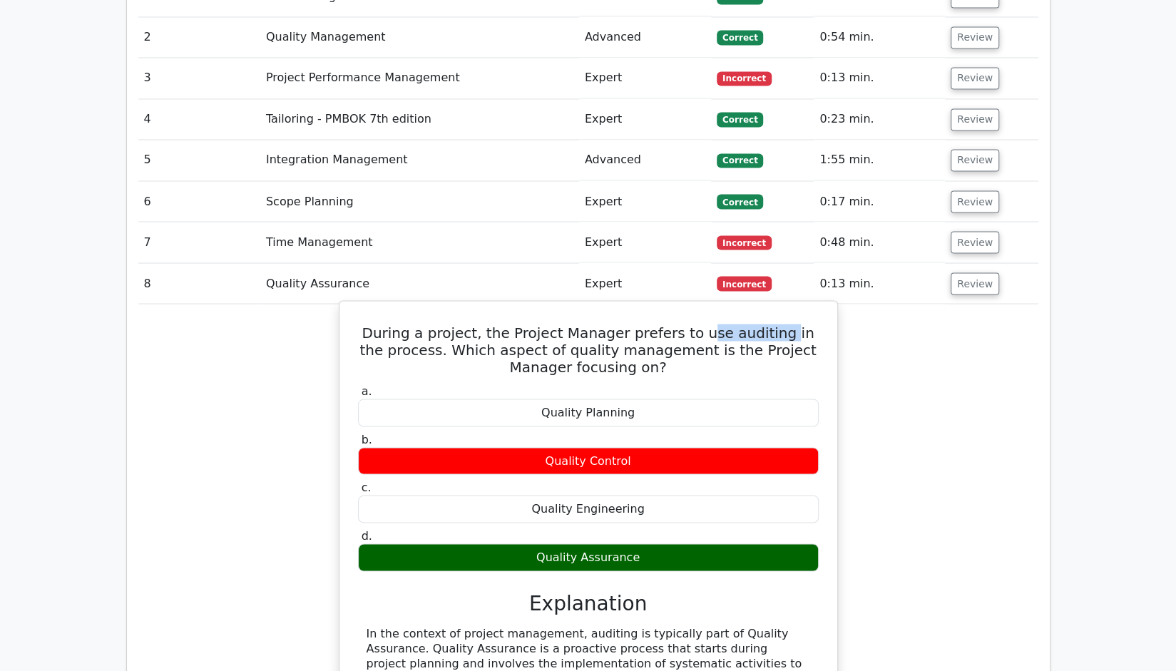
drag, startPoint x: 692, startPoint y: 256, endPoint x: 769, endPoint y: 252, distance: 77.8
click at [769, 324] on h5 "During a project, the Project Manager prefers to use auditing in the process. W…" at bounding box center [589, 349] width 464 height 51
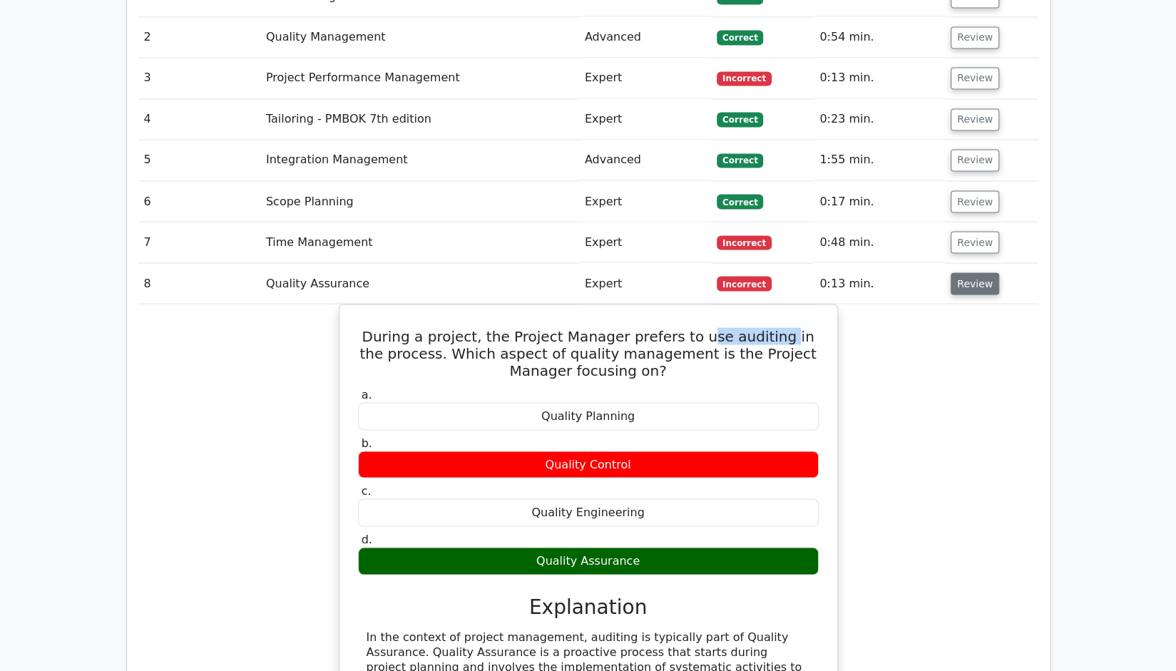
click at [971, 272] on button "Review" at bounding box center [975, 283] width 48 height 22
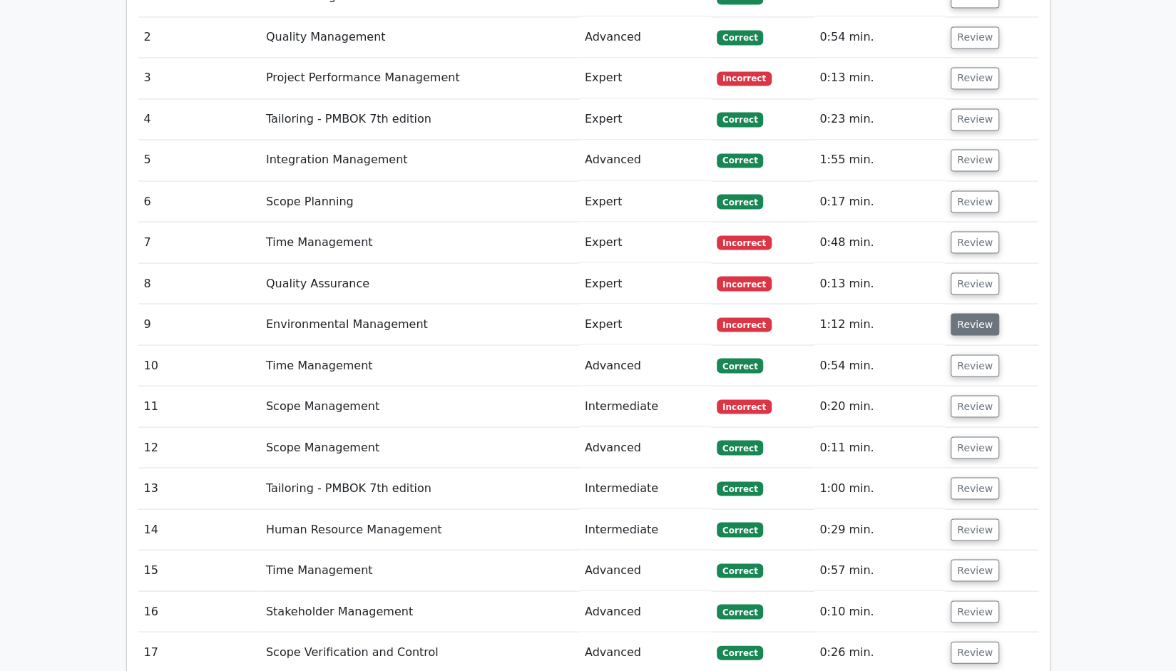
click at [977, 313] on button "Review" at bounding box center [975, 324] width 48 height 22
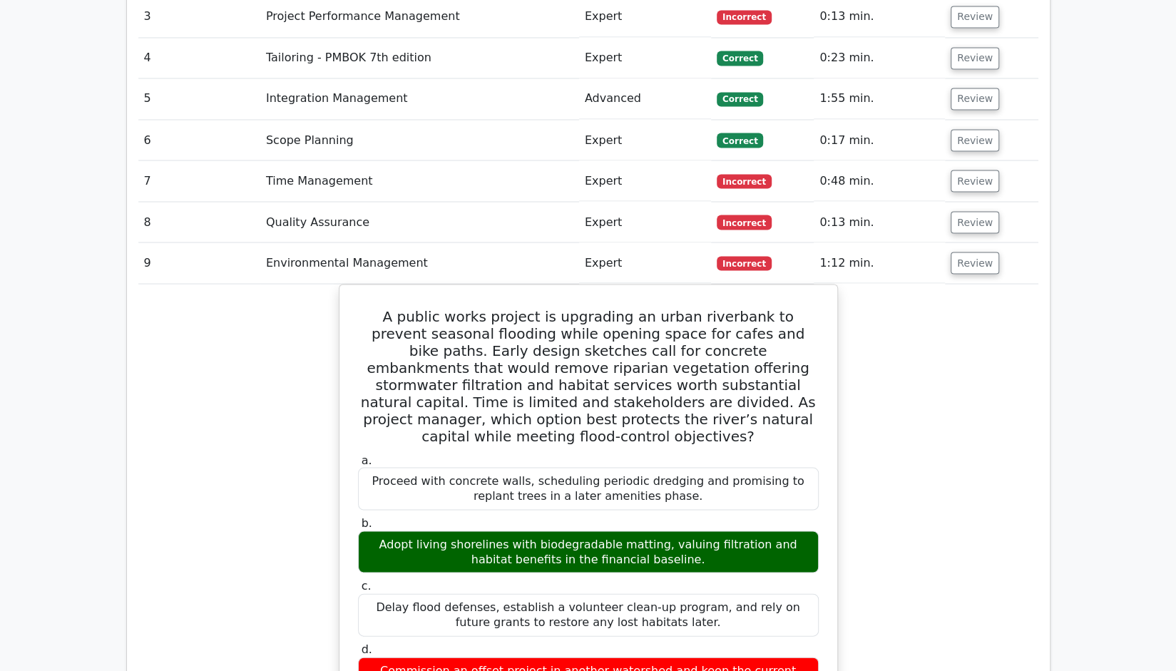
scroll to position [1711, 0]
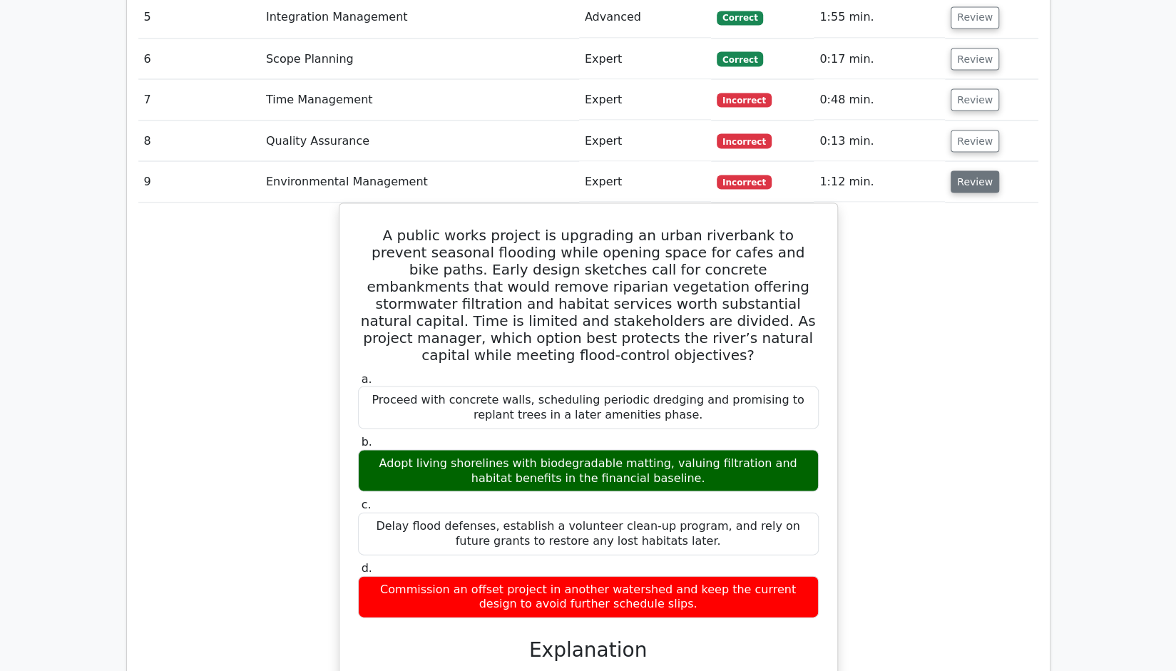
click at [968, 170] on button "Review" at bounding box center [975, 181] width 48 height 22
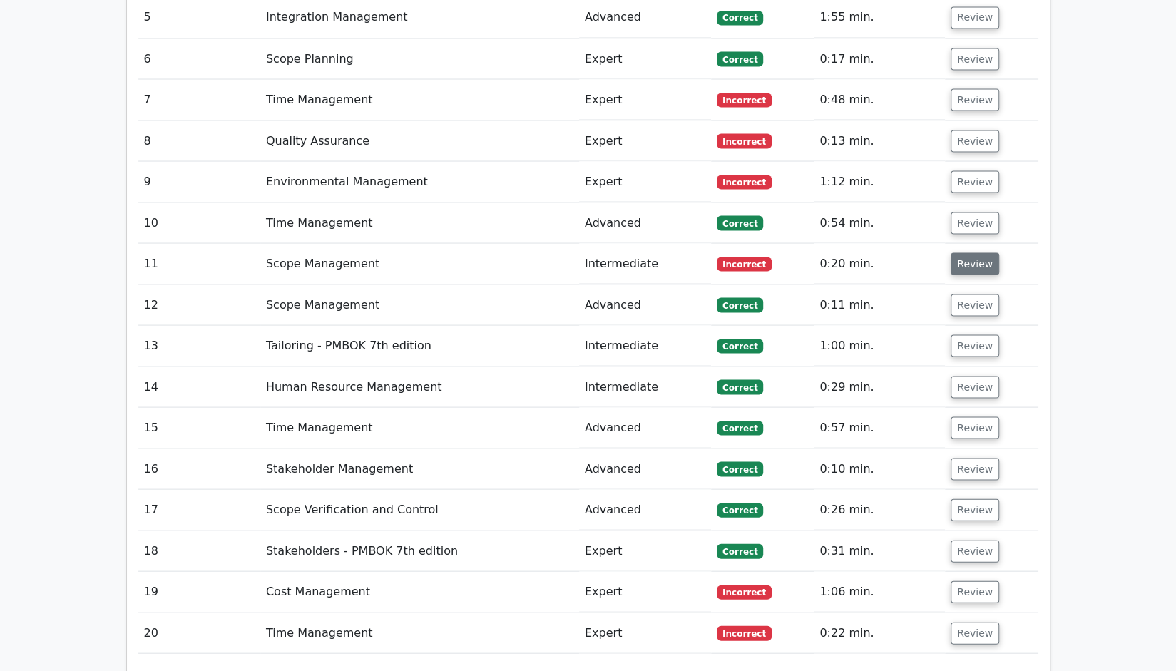
click at [981, 252] on button "Review" at bounding box center [975, 263] width 48 height 22
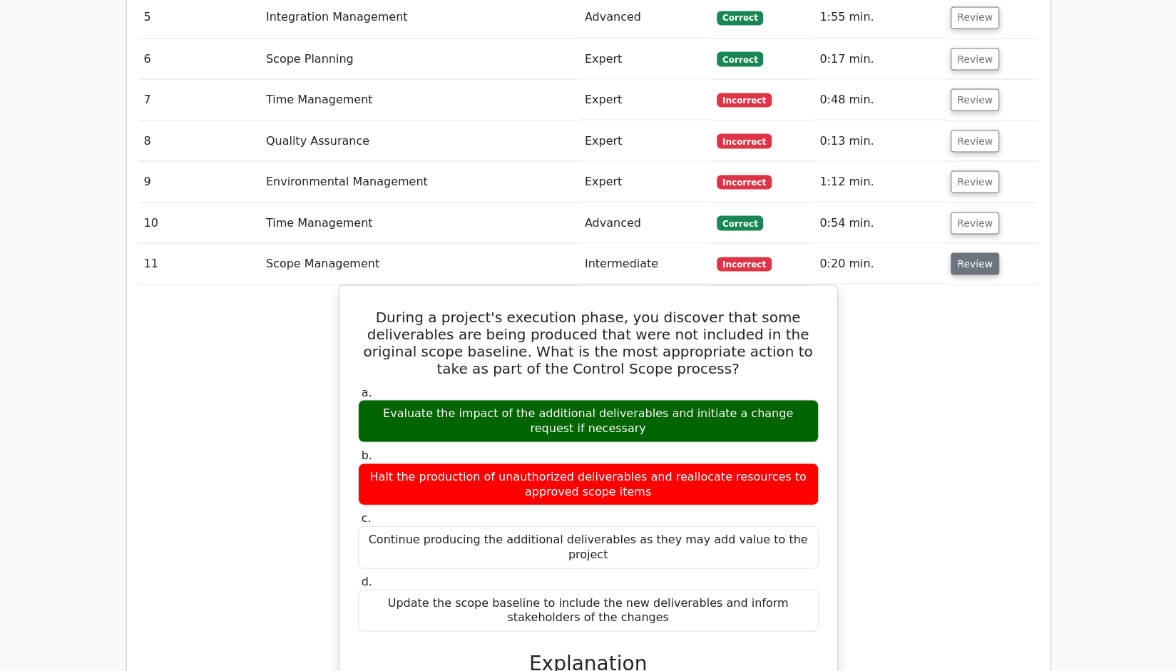
click at [983, 252] on button "Review" at bounding box center [975, 263] width 48 height 22
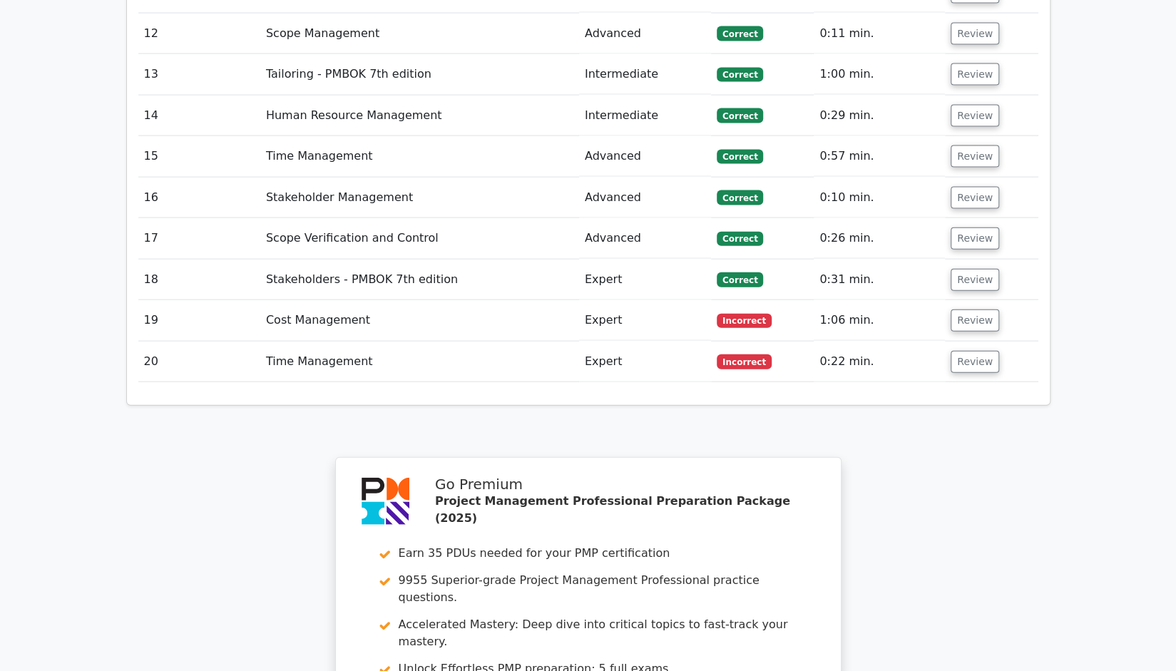
scroll to position [1997, 0]
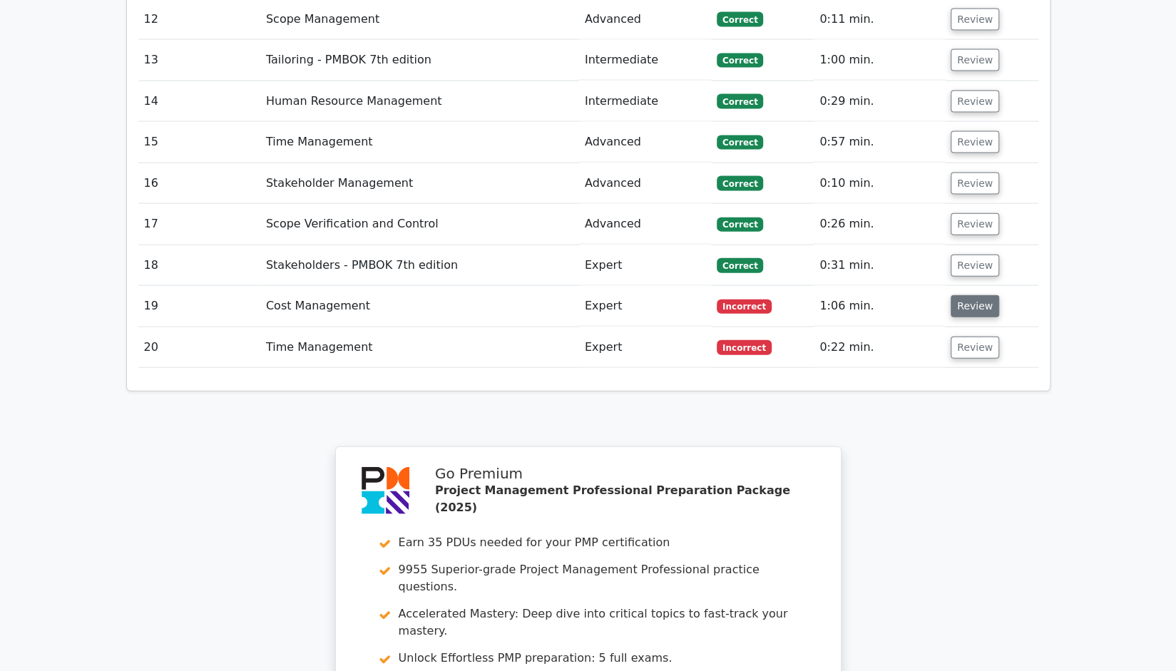
click at [974, 295] on button "Review" at bounding box center [975, 306] width 48 height 22
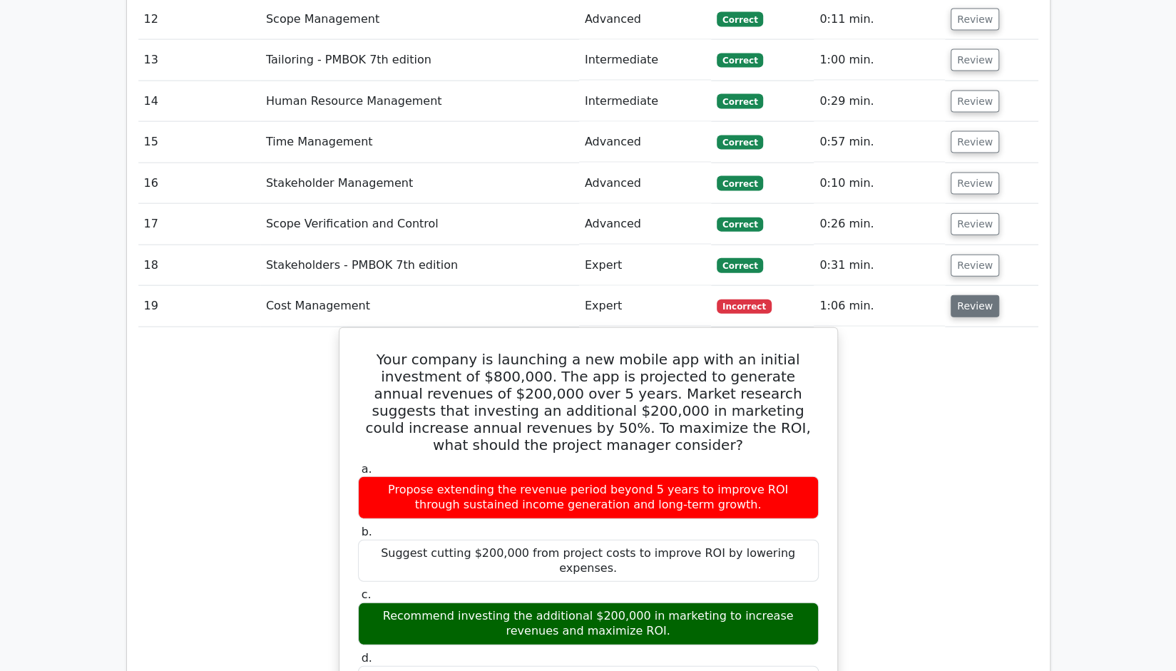
click at [974, 295] on button "Review" at bounding box center [975, 306] width 48 height 22
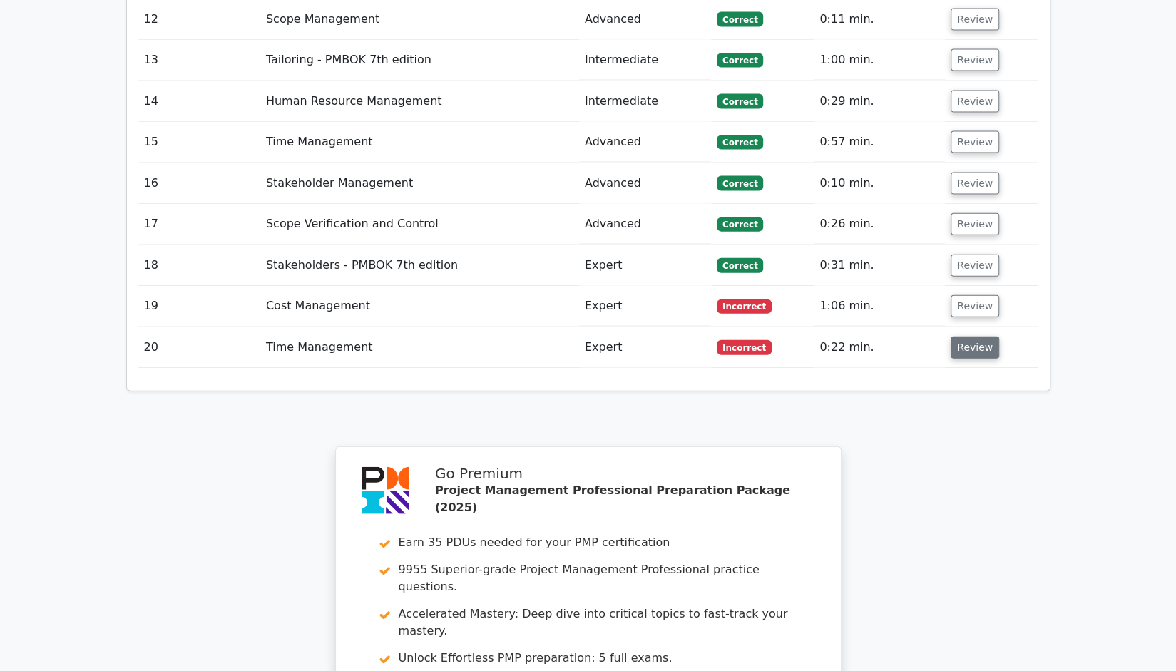
click at [964, 337] on button "Review" at bounding box center [975, 348] width 48 height 22
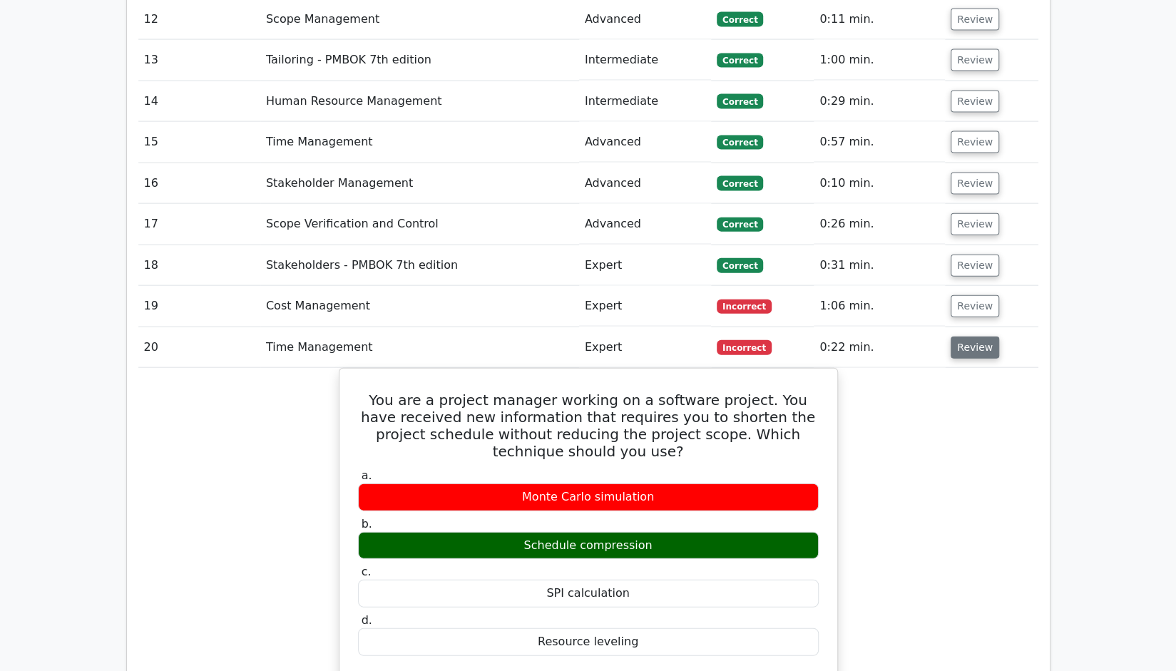
click at [964, 337] on button "Review" at bounding box center [975, 348] width 48 height 22
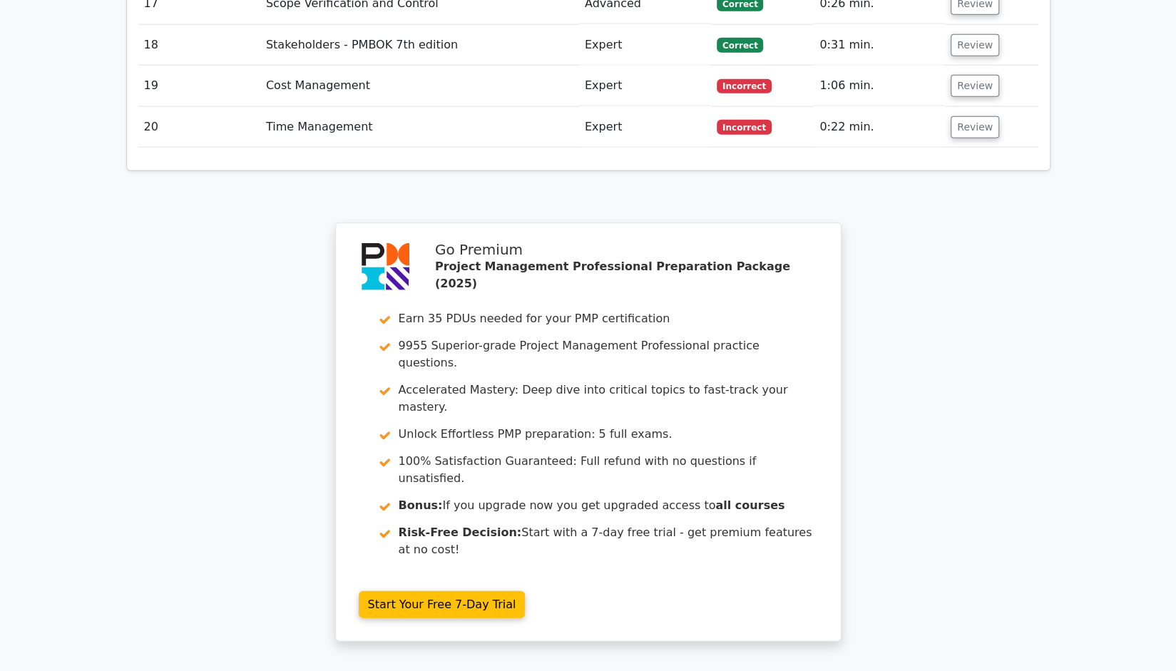
scroll to position [2324, 0]
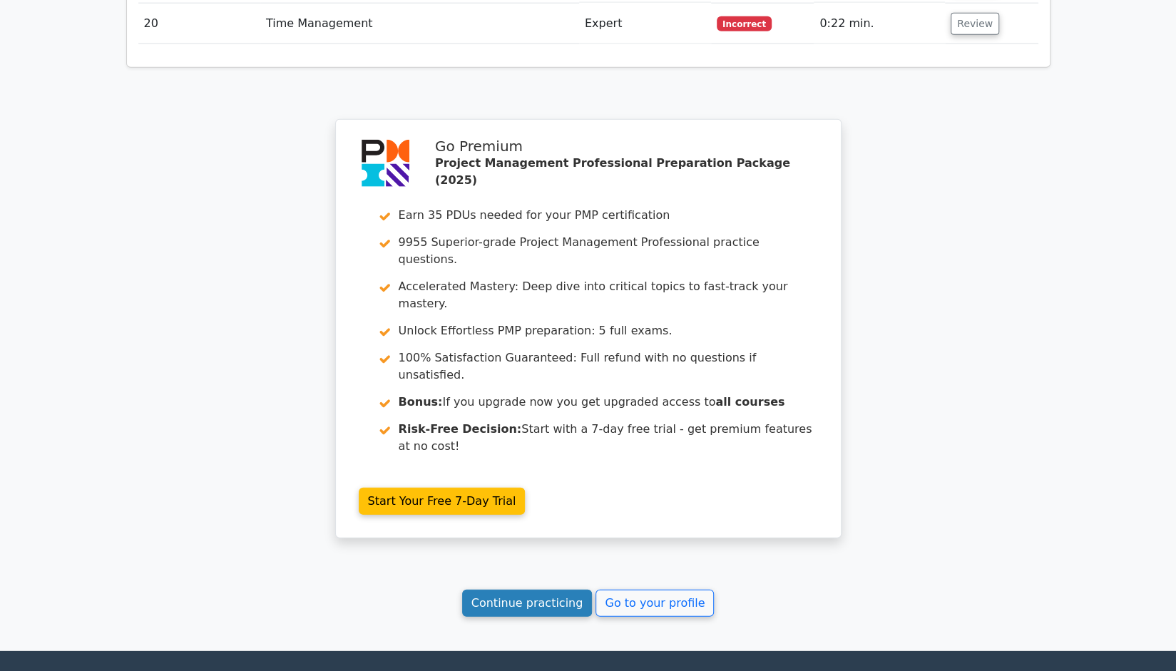
click at [498, 590] on link "Continue practicing" at bounding box center [527, 603] width 130 height 27
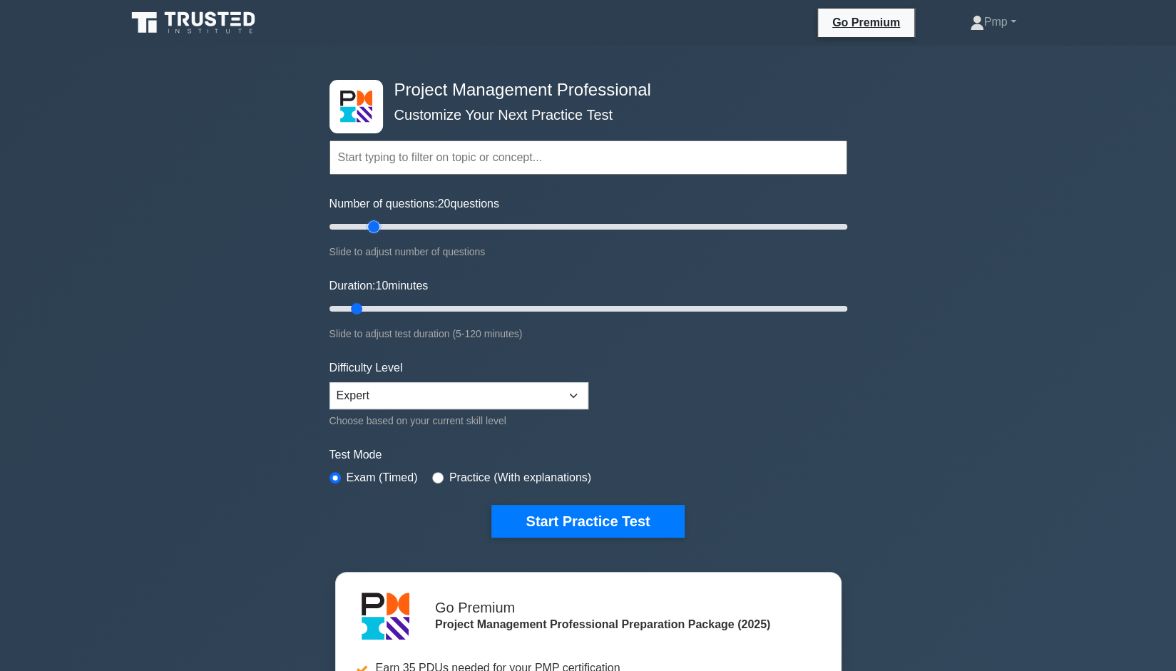
drag, startPoint x: 349, startPoint y: 225, endPoint x: 376, endPoint y: 224, distance: 27.1
type input "20"
click at [376, 224] on input "Number of questions: 20 questions" at bounding box center [588, 226] width 518 height 17
drag, startPoint x: 357, startPoint y: 309, endPoint x: 387, endPoint y: 318, distance: 31.4
type input "15"
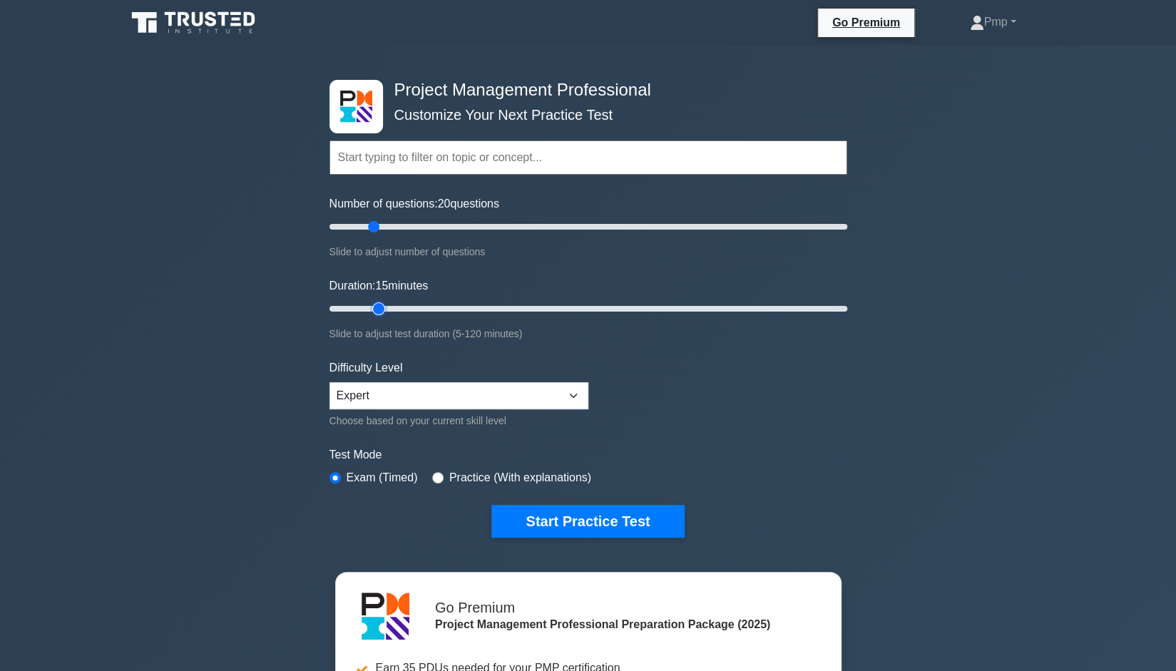
click at [387, 317] on input "Duration: 15 minutes" at bounding box center [588, 308] width 518 height 17
